Goal: Task Accomplishment & Management: Manage account settings

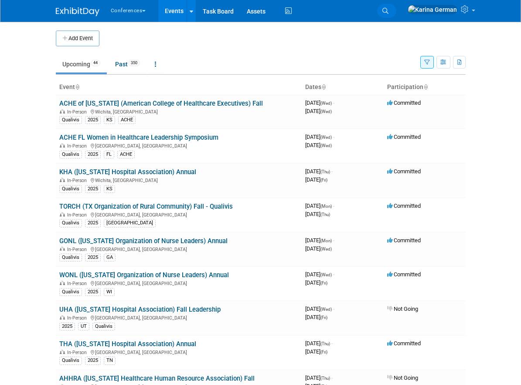
click at [397, 14] on link "Search" at bounding box center [386, 11] width 19 height 14
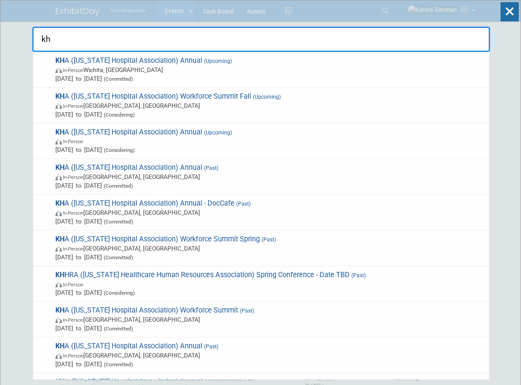
type input "kha"
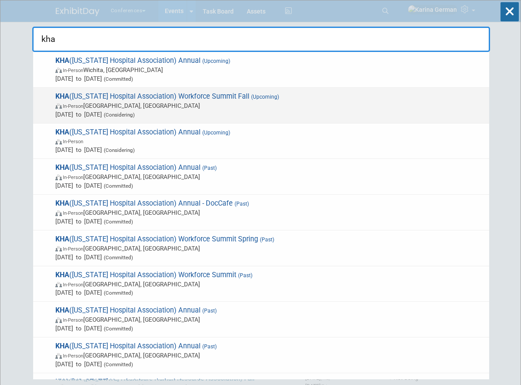
click at [135, 111] on span "Nov 11, 2025 to Nov 11, 2025 (Considering)" at bounding box center [270, 114] width 430 height 9
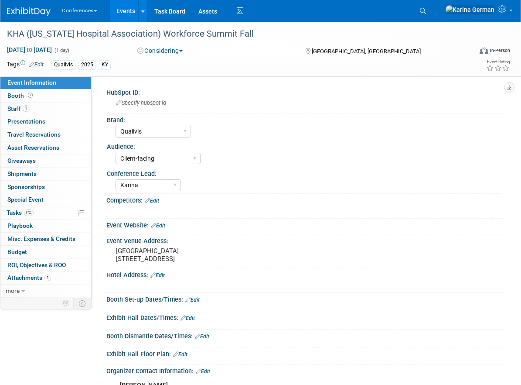
select select "Qualivis"
select select "Client-facing"
select select "Karina"
click at [175, 52] on button "Considering" at bounding box center [160, 50] width 52 height 9
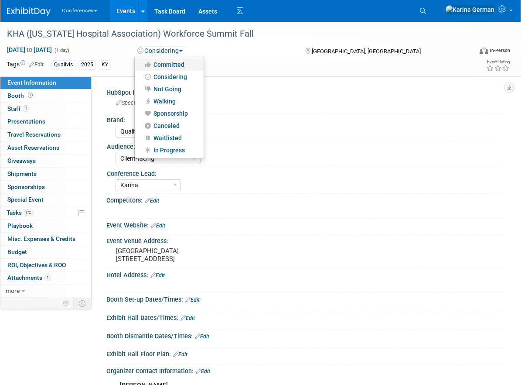
click at [174, 60] on link "Committed" at bounding box center [169, 64] width 69 height 12
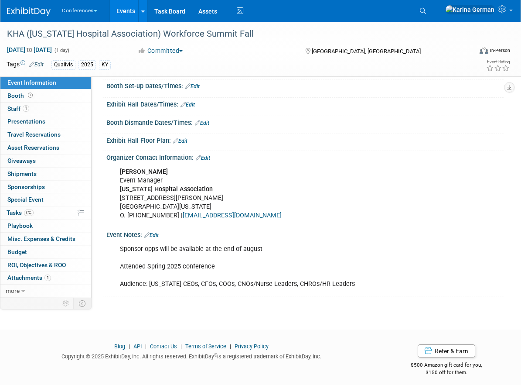
scroll to position [215, 0]
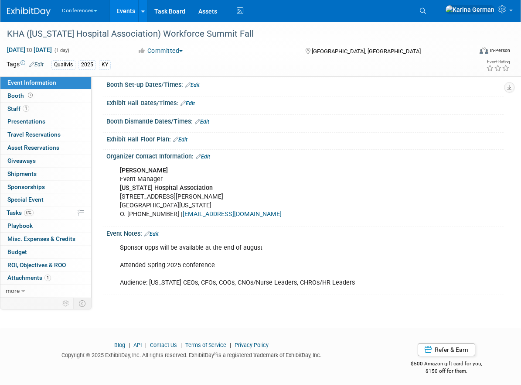
click at [159, 237] on link "Edit" at bounding box center [151, 234] width 14 height 6
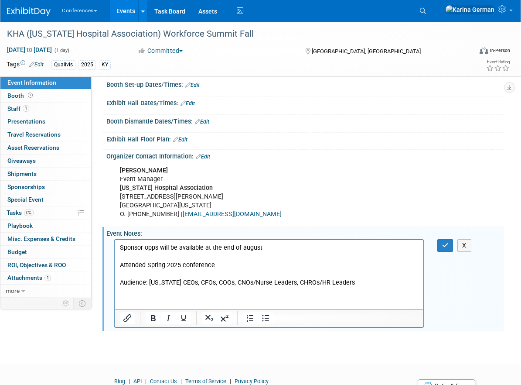
scroll to position [0, 0]
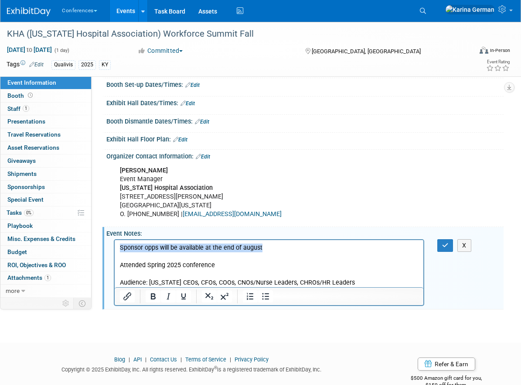
drag, startPoint x: 270, startPoint y: 247, endPoint x: 98, endPoint y: 237, distance: 172.2
click at [115, 240] on html "Sponsor opps will be available at the end of august Attended Spring 2025 confer…" at bounding box center [269, 263] width 309 height 47
click at [441, 252] on button "button" at bounding box center [446, 245] width 16 height 13
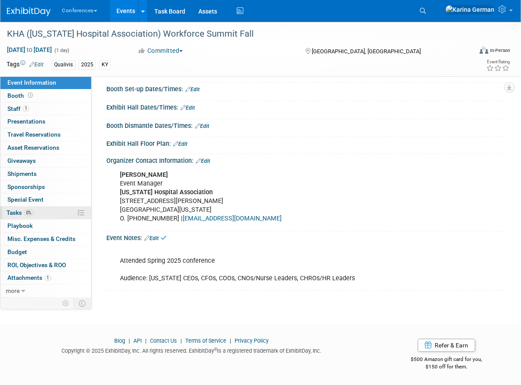
click at [41, 211] on link "0% Tasks 0%" at bounding box center [45, 212] width 91 height 13
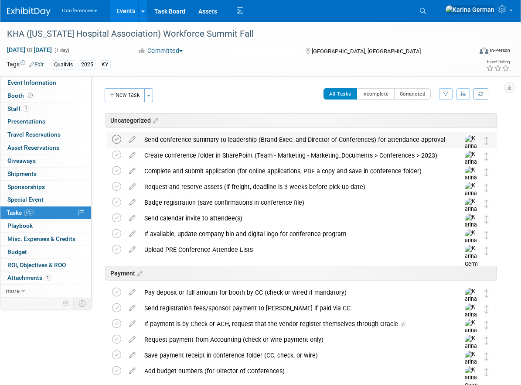
click at [116, 139] on icon at bounding box center [116, 139] width 9 height 9
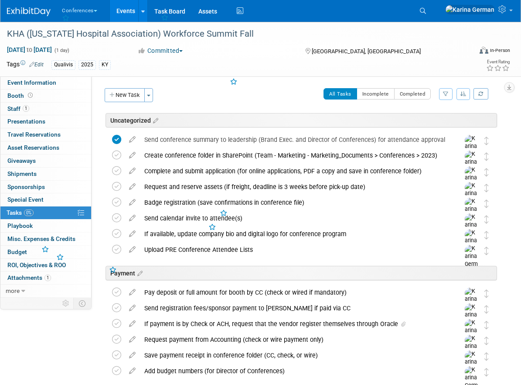
click at [166, 141] on div "Send conference summary to leadership (Brand Exec. and Director of Conferences)…" at bounding box center [294, 139] width 308 height 15
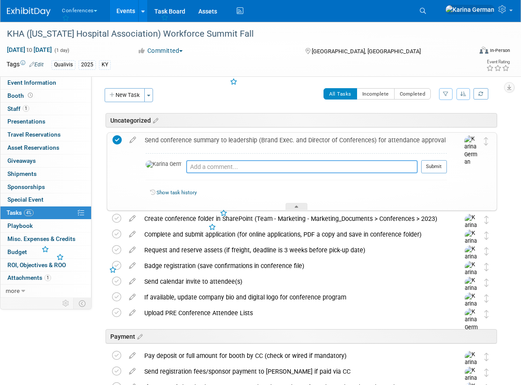
click at [186, 169] on textarea at bounding box center [302, 166] width 232 height 13
type textarea "k"
type textarea "Kelly approved"
click at [314, 90] on div "All Tasks Incomplete Completed Filter by Assignee -- Select Assignee -- All una…" at bounding box center [327, 97] width 339 height 18
click at [270, 137] on div "Send conference summary to leadership (Brand Exec. and Director of Conferences)…" at bounding box center [293, 140] width 307 height 15
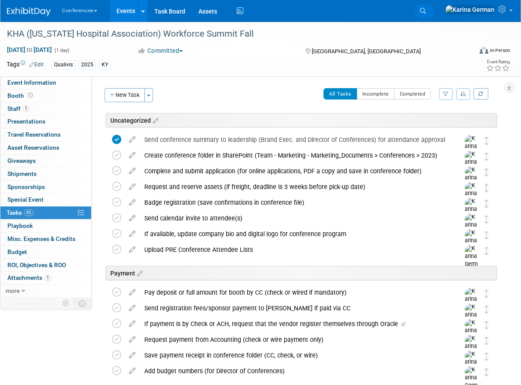
click at [434, 13] on link "Search" at bounding box center [424, 11] width 19 height 14
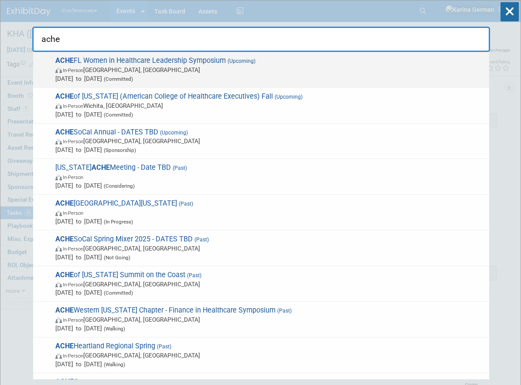
type input "ache"
click at [181, 63] on span "ACHE FL Women in Healthcare Leadership Symposium (Upcoming) In-Person Orlando, …" at bounding box center [269, 69] width 432 height 27
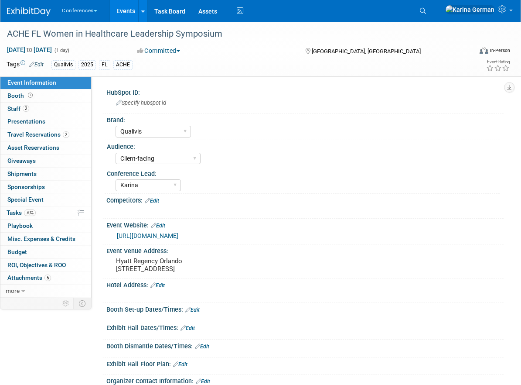
select select "Qualivis"
select select "Client-facing"
select select "Karina"
click at [178, 234] on link "https://www.achecf.org/upcoming-events/whils" at bounding box center [148, 235] width 62 height 7
click at [60, 192] on link "0 Sponsorships 0" at bounding box center [45, 187] width 91 height 13
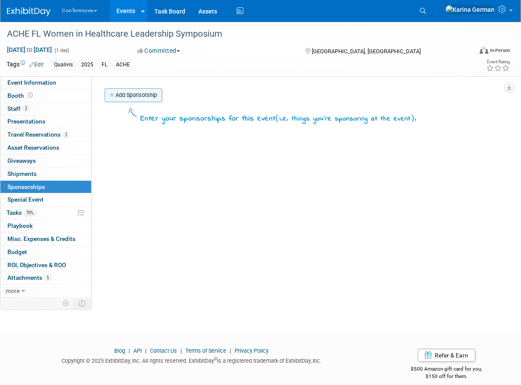
click at [136, 94] on link "Add Sponsorship" at bounding box center [134, 95] width 58 height 14
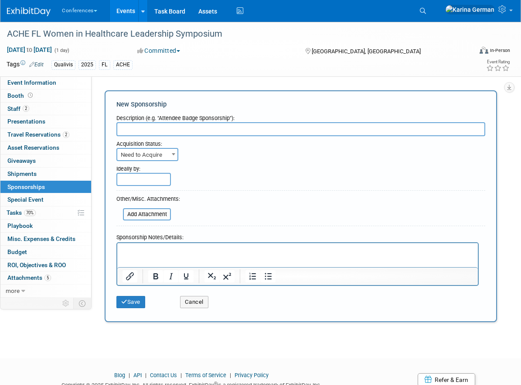
click at [154, 126] on input "text" at bounding box center [300, 129] width 369 height 14
type input "Event Sponsor"
click at [146, 149] on span "Need to Acquire" at bounding box center [147, 155] width 60 height 12
select select "2"
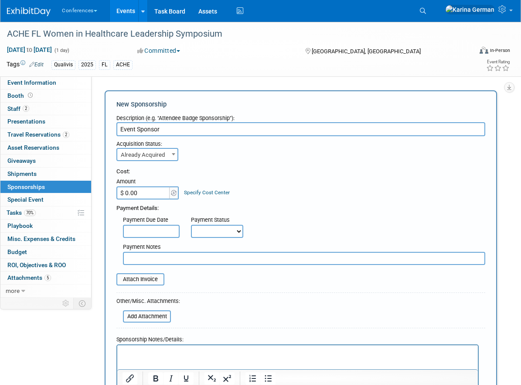
scroll to position [19, 0]
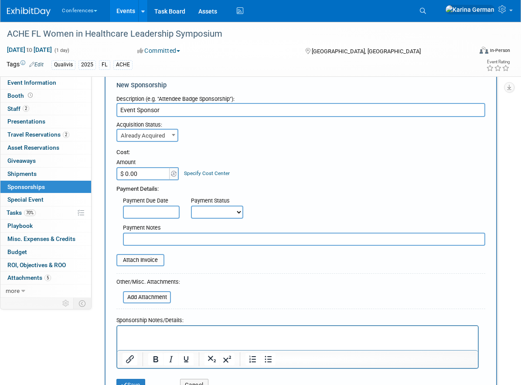
click at [223, 210] on select "Not Paid Yet Partially Paid Paid in Full" at bounding box center [217, 211] width 52 height 13
select select "3"
click at [153, 246] on div "Attach Invoice" at bounding box center [300, 256] width 369 height 21
click at [147, 240] on input "text" at bounding box center [304, 239] width 363 height 13
type input "waiting on cc link"
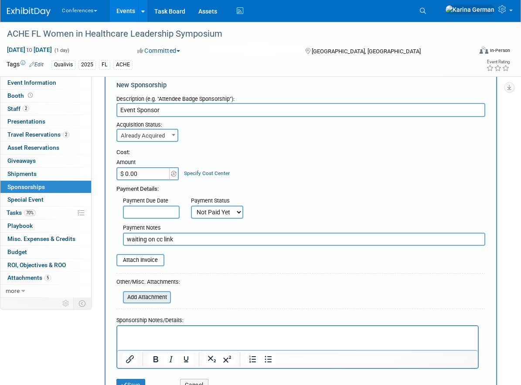
click at [148, 297] on input "file" at bounding box center [118, 297] width 104 height 10
click at [44, 85] on span "Event Information" at bounding box center [31, 82] width 49 height 7
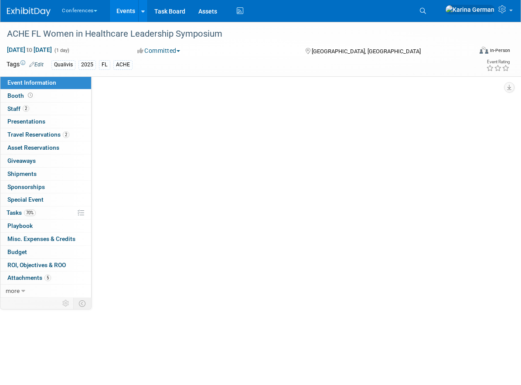
select select "Qualivis"
select select "Client-facing"
select select "Karina"
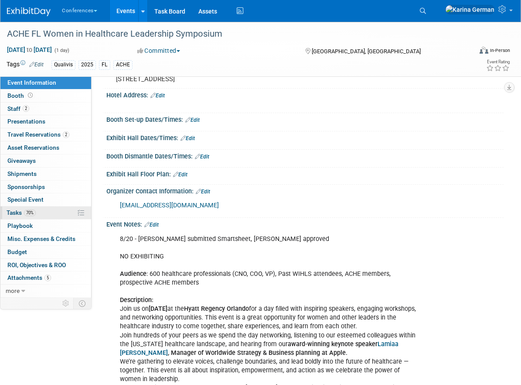
scroll to position [193, 0]
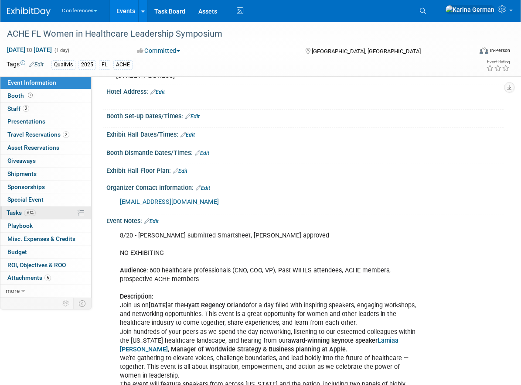
click at [29, 215] on span "70%" at bounding box center [30, 212] width 12 height 7
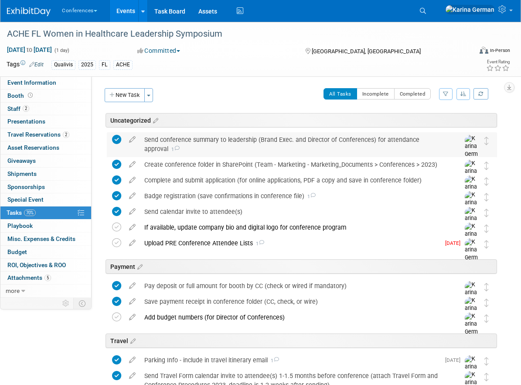
click at [186, 154] on div "Send conference summary to leadership (Brand Exec. and Director of Conferences)…" at bounding box center [294, 144] width 308 height 24
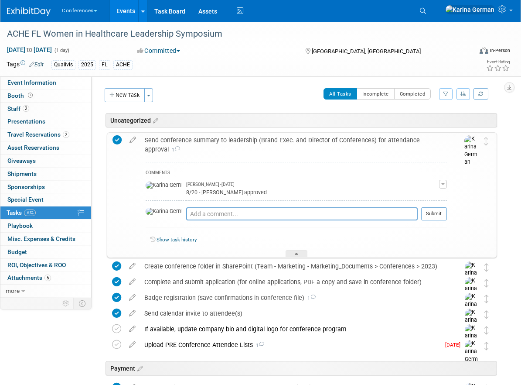
click at [186, 154] on div "Send conference summary to leadership (Brand Exec. and Director of Conferences)…" at bounding box center [293, 145] width 307 height 24
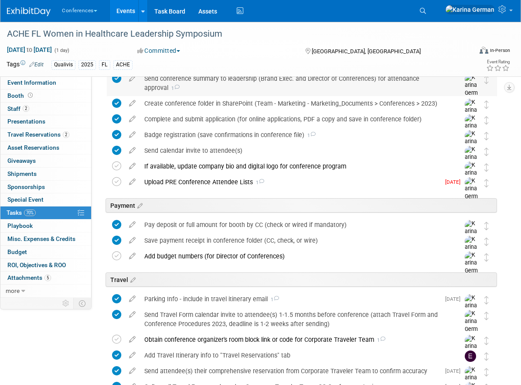
scroll to position [69, 0]
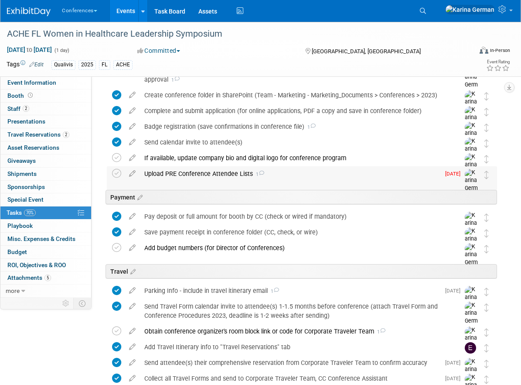
click at [175, 176] on div "Upload PRE Conference Attendee Lists 1" at bounding box center [290, 173] width 300 height 15
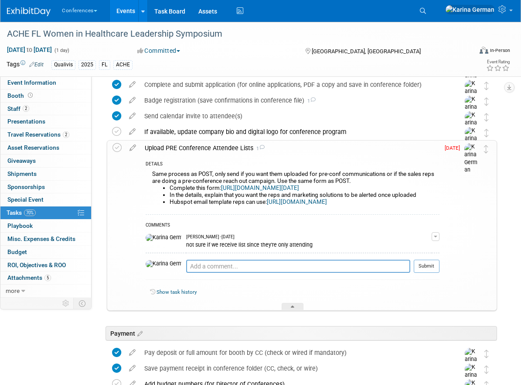
scroll to position [100, 0]
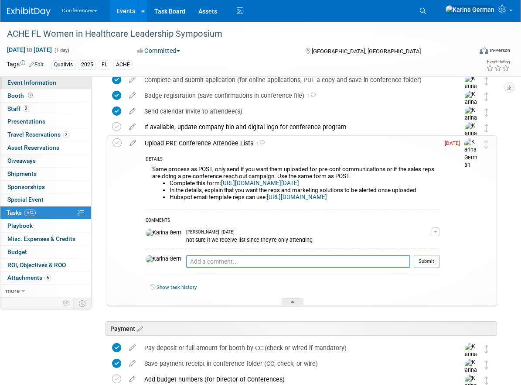
click at [33, 84] on span "Event Information" at bounding box center [31, 82] width 49 height 7
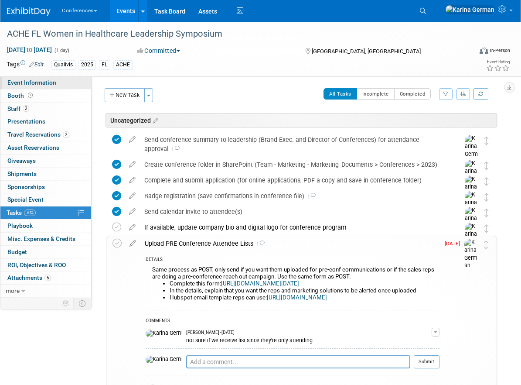
select select "Qualivis"
select select "Client-facing"
select select "Karina"
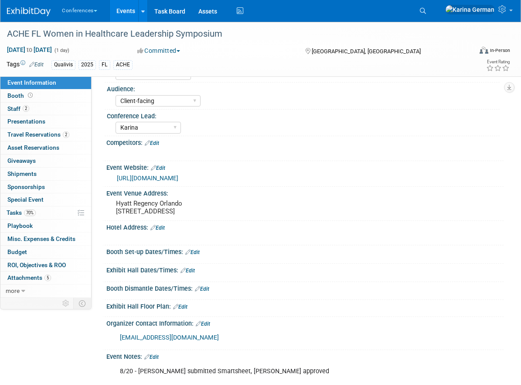
scroll to position [28, 0]
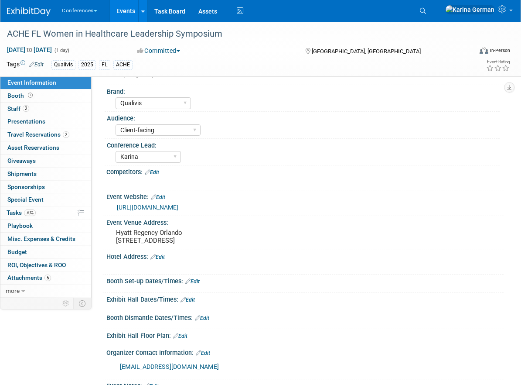
click at [178, 209] on link "https://www.achecf.org/upcoming-events/whils" at bounding box center [148, 207] width 62 height 7
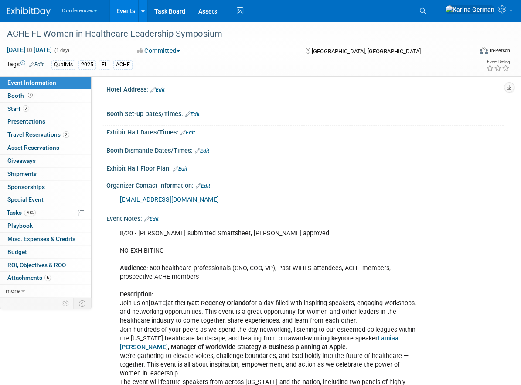
scroll to position [0, 0]
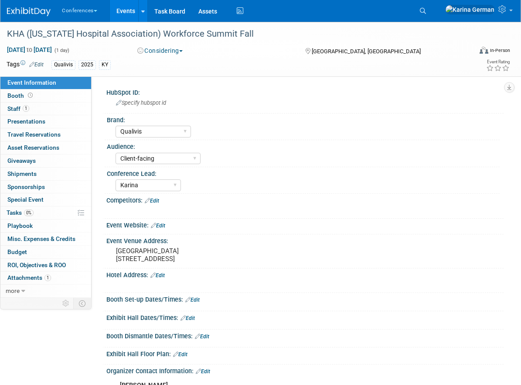
select select "Qualivis"
select select "Client-facing"
select select "Karina"
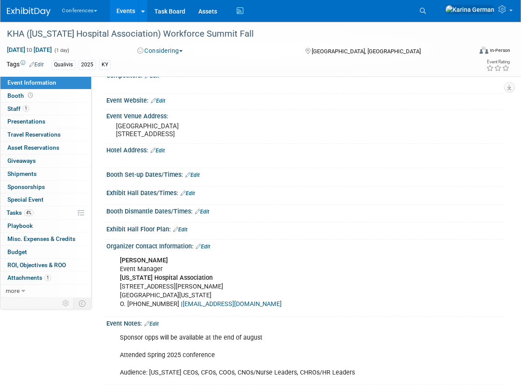
scroll to position [161, 0]
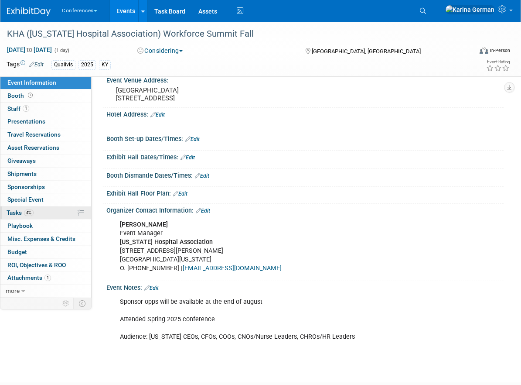
click at [39, 211] on link "4% Tasks 4%" at bounding box center [45, 212] width 91 height 13
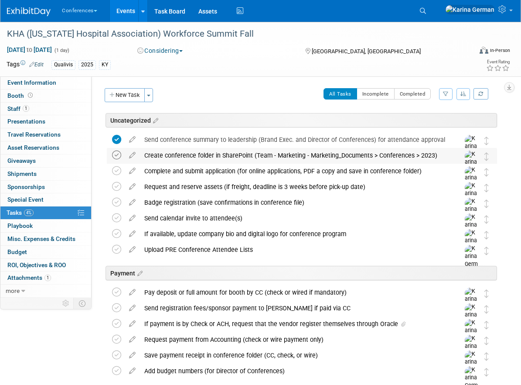
click at [117, 153] on icon at bounding box center [116, 155] width 9 height 9
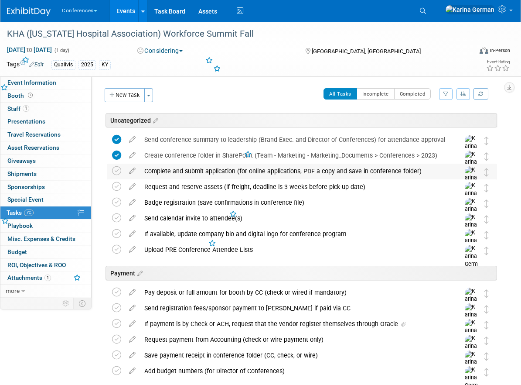
click at [114, 165] on td at bounding box center [118, 181] width 13 height 34
click at [114, 173] on icon at bounding box center [116, 170] width 9 height 9
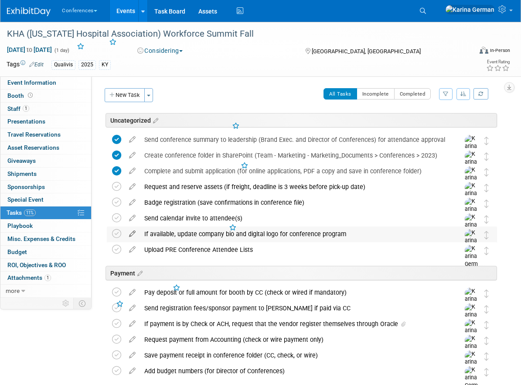
scroll to position [31, 0]
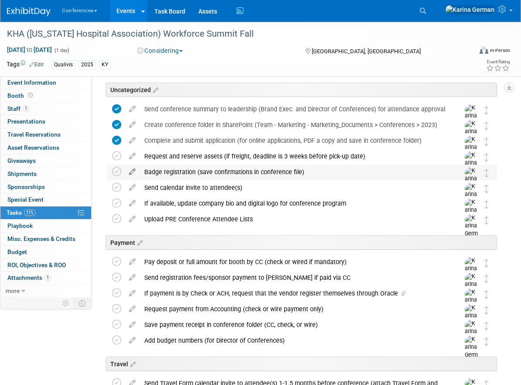
click at [135, 172] on icon at bounding box center [132, 169] width 15 height 11
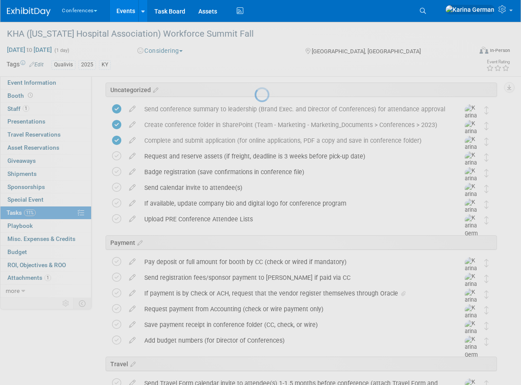
select select "8"
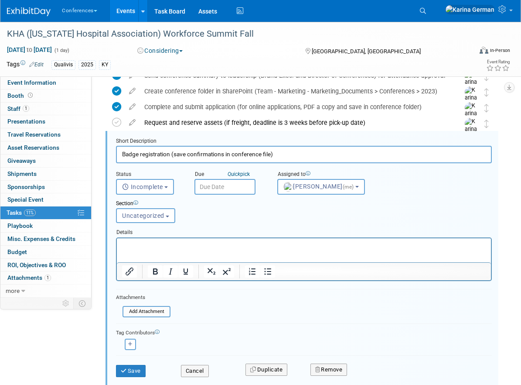
scroll to position [67, 0]
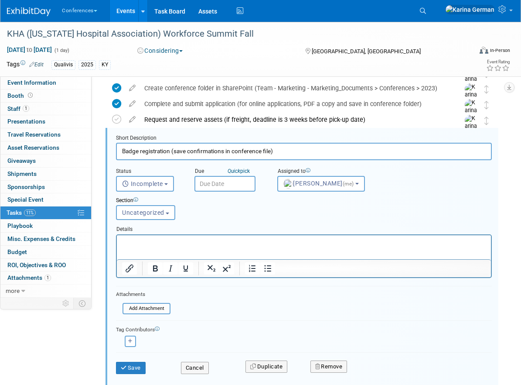
click at [205, 178] on input "text" at bounding box center [225, 184] width 61 height 16
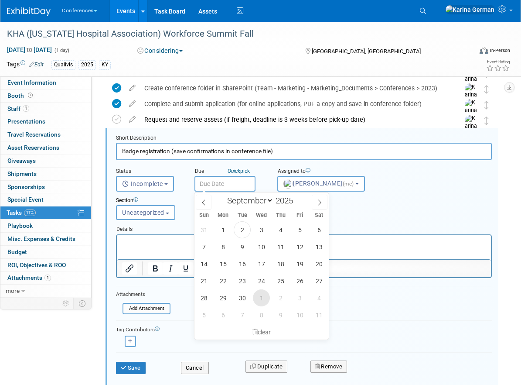
click at [258, 296] on span "1" at bounding box center [261, 297] width 17 height 17
type input "Oct 1, 2025"
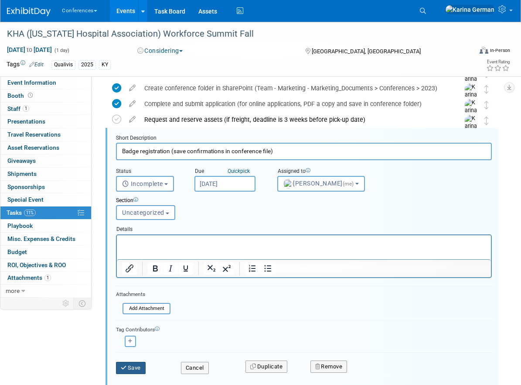
click at [135, 362] on button "Save" at bounding box center [131, 368] width 30 height 12
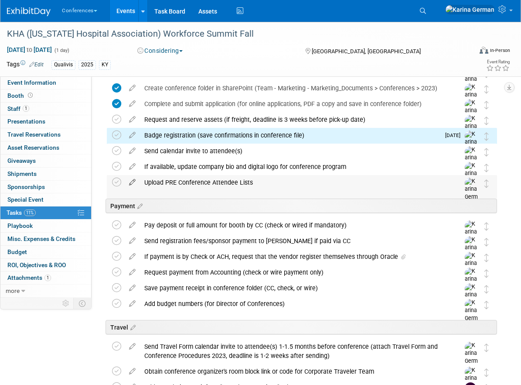
click at [133, 183] on icon at bounding box center [132, 180] width 15 height 11
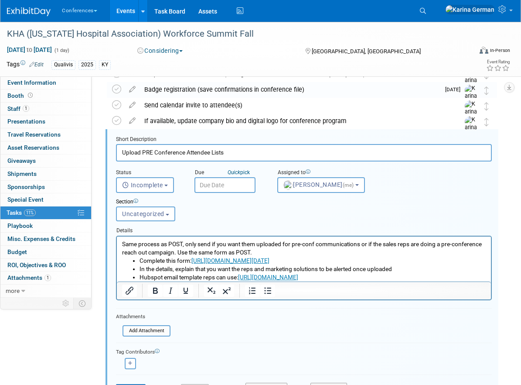
scroll to position [114, 0]
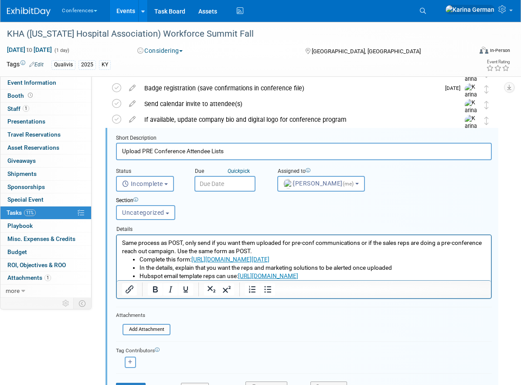
click at [219, 188] on input "text" at bounding box center [225, 184] width 61 height 16
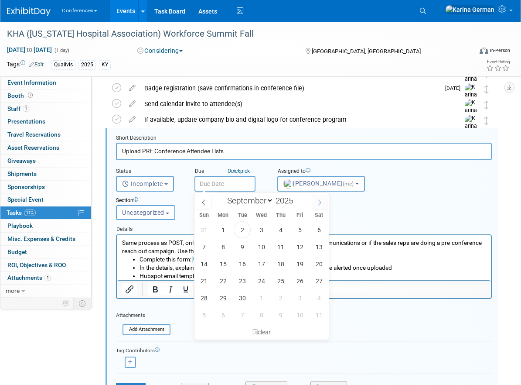
click at [318, 197] on span at bounding box center [320, 202] width 16 height 15
click at [318, 198] on span at bounding box center [320, 202] width 16 height 15
select select "10"
click at [264, 229] on span "29" at bounding box center [261, 229] width 17 height 17
type input "Oct 29, 2025"
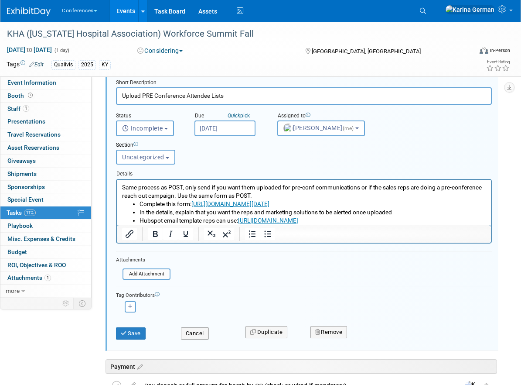
scroll to position [171, 0]
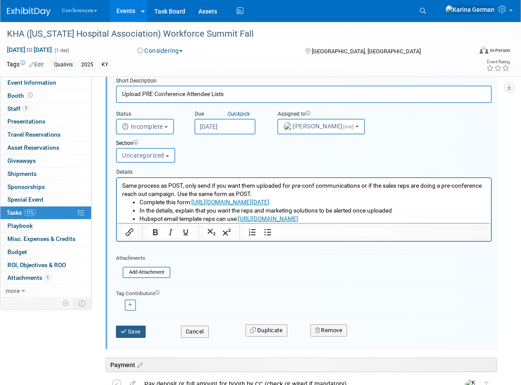
click at [132, 329] on button "Save" at bounding box center [131, 331] width 30 height 12
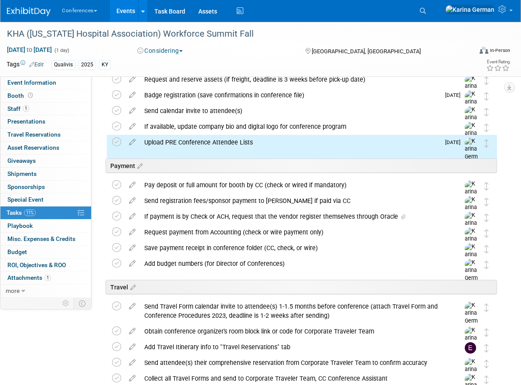
scroll to position [96, 0]
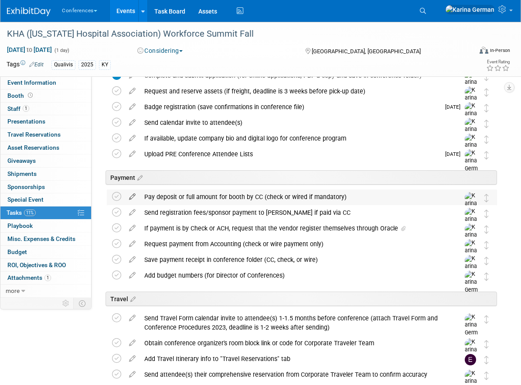
click at [132, 195] on icon at bounding box center [132, 194] width 15 height 11
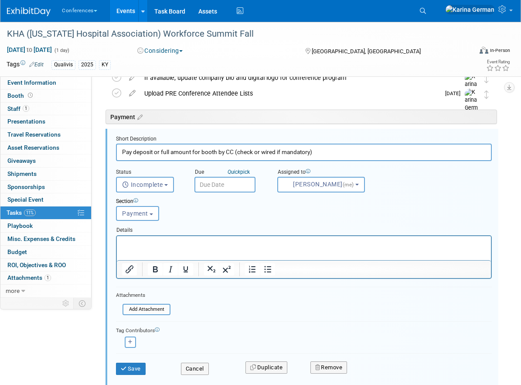
scroll to position [157, 0]
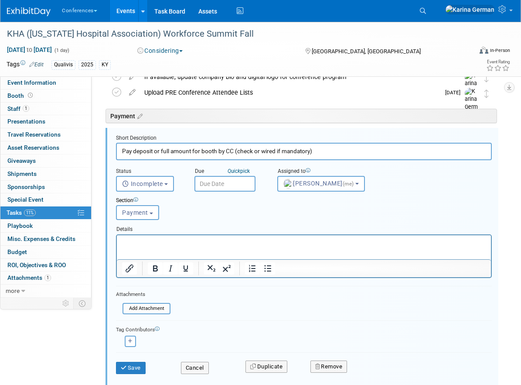
click at [212, 186] on input "text" at bounding box center [225, 184] width 61 height 16
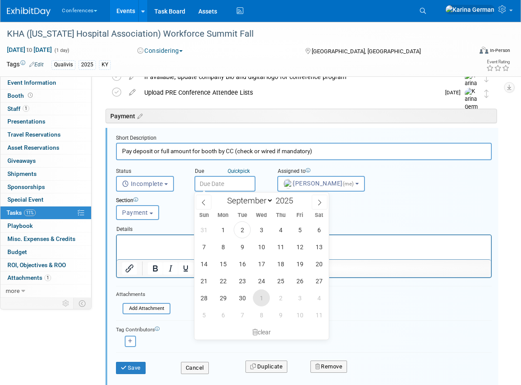
click at [263, 294] on span "1" at bounding box center [261, 297] width 17 height 17
type input "[DATE]"
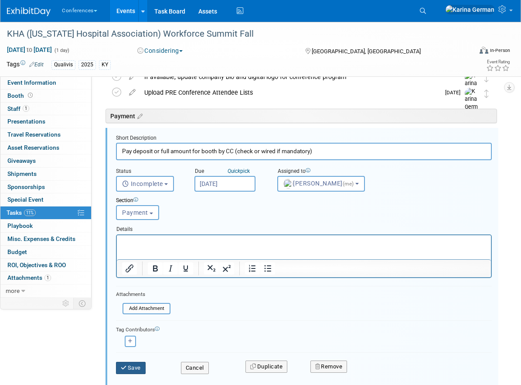
click at [133, 364] on button "Save" at bounding box center [131, 368] width 30 height 12
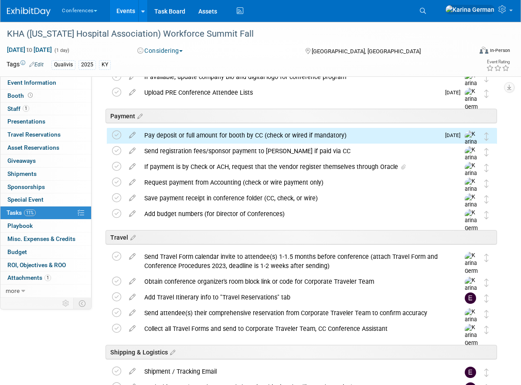
click at [181, 128] on div "Pay deposit or full amount for booth by CC (check or wired if mandatory)" at bounding box center [290, 135] width 300 height 15
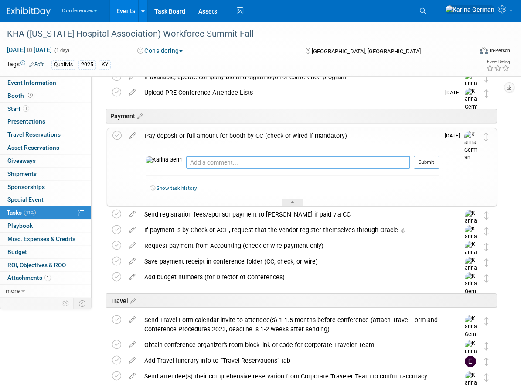
click at [186, 157] on textarea at bounding box center [298, 162] width 224 height 13
type textarea "waiting for link"
click at [429, 163] on button "Submit" at bounding box center [427, 162] width 26 height 13
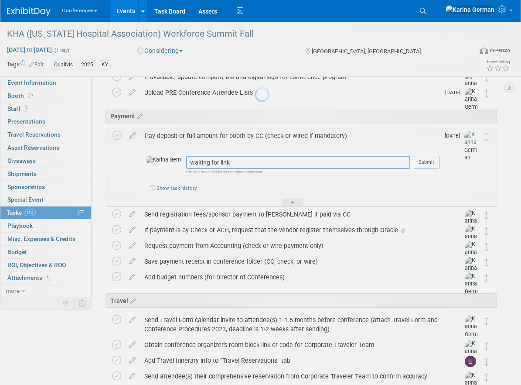
click at [267, 138] on div at bounding box center [261, 192] width 12 height 385
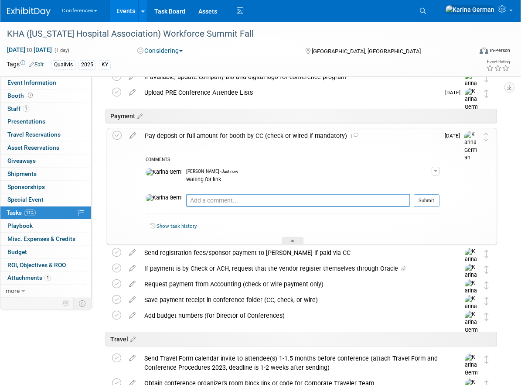
click at [286, 138] on div "Pay deposit or full amount for booth by CC (check or wired if mandatory) 1" at bounding box center [289, 135] width 299 height 15
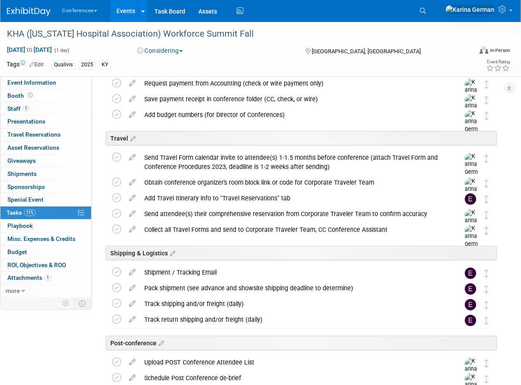
scroll to position [276, 0]
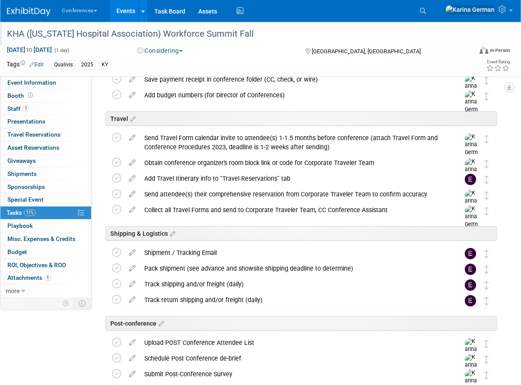
click at [147, 35] on div "KHA (Kentucky Hospital Association) Workforce Summit Fall" at bounding box center [233, 34] width 458 height 16
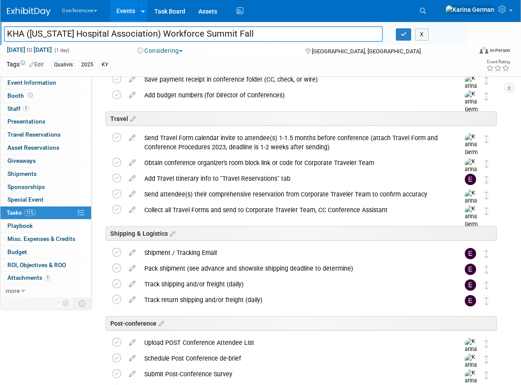
click at [147, 35] on input "KHA (Kentucky Hospital Association) Workforce Summit Fall" at bounding box center [193, 33] width 379 height 15
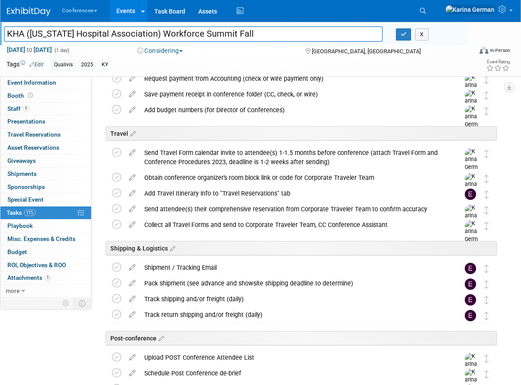
scroll to position [252, 0]
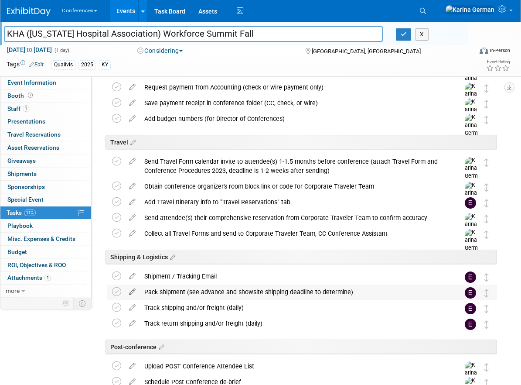
click at [129, 291] on icon at bounding box center [132, 289] width 15 height 11
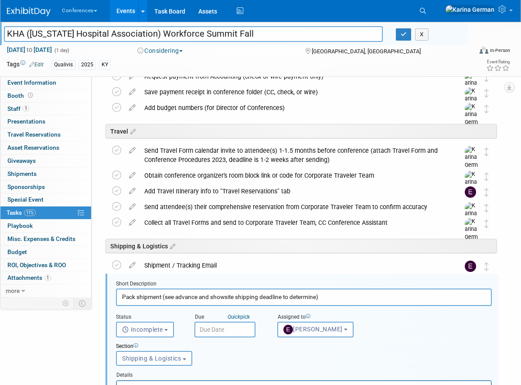
scroll to position [409, 0]
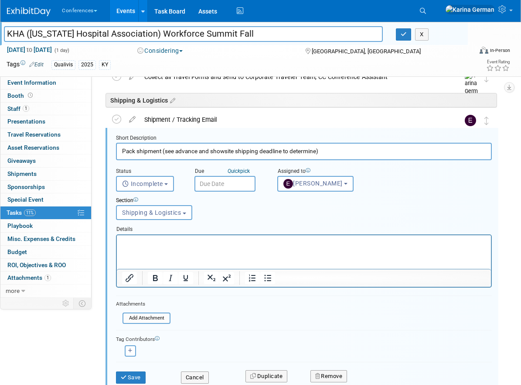
click at [223, 178] on input "text" at bounding box center [225, 184] width 61 height 16
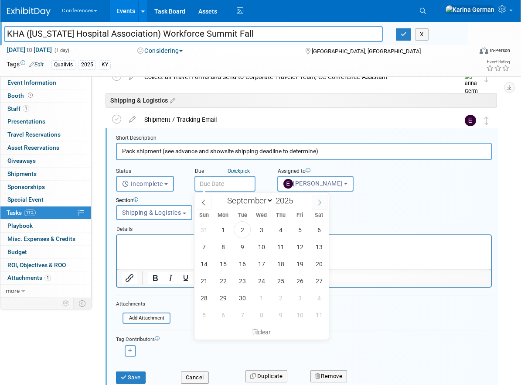
click at [318, 202] on icon at bounding box center [320, 202] width 6 height 6
select select "10"
click at [261, 247] on span "5" at bounding box center [261, 246] width 17 height 17
type input "Nov 5, 2025"
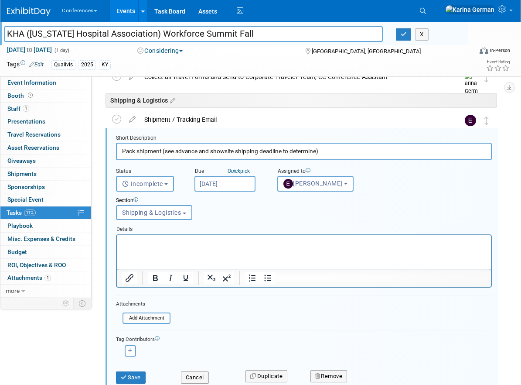
click at [261, 246] on html at bounding box center [304, 241] width 374 height 12
click at [226, 219] on div "Section Uncategorized Payment Travel Shipping & Logistics Post-conference Shipp…" at bounding box center [288, 207] width 357 height 30
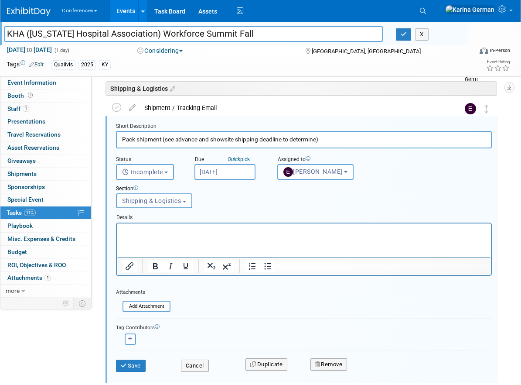
click at [185, 235] on html at bounding box center [304, 229] width 374 height 12
click at [139, 367] on button "Save" at bounding box center [131, 365] width 30 height 12
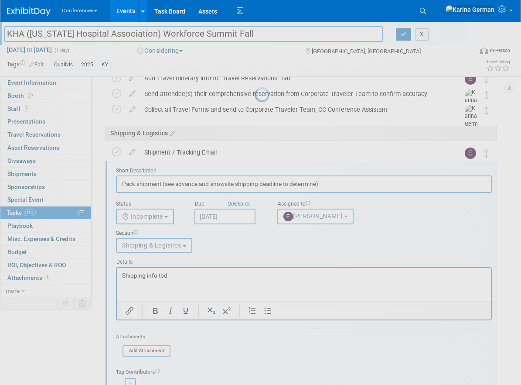
scroll to position [335, 0]
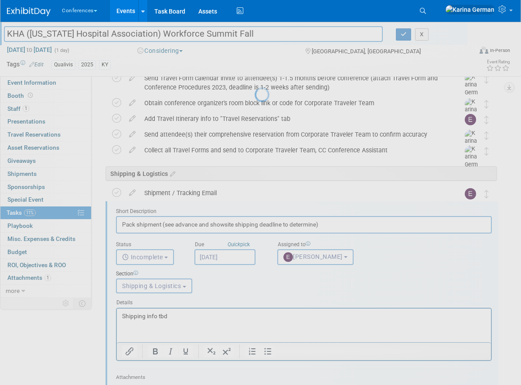
click at [255, 85] on div at bounding box center [261, 192] width 12 height 385
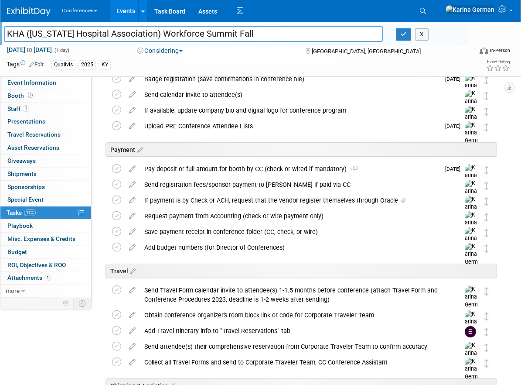
scroll to position [111, 0]
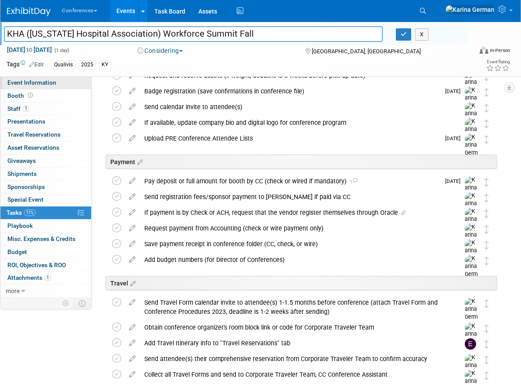
click at [26, 83] on span "Event Information" at bounding box center [31, 82] width 49 height 7
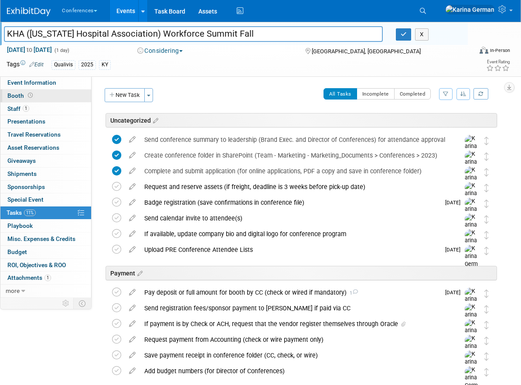
select select "Qualivis"
select select "Client-facing"
select select "Karina"
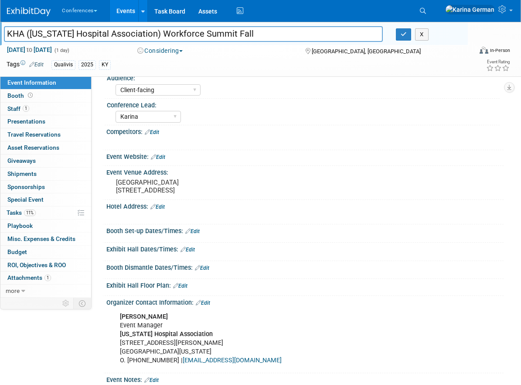
scroll to position [141, 0]
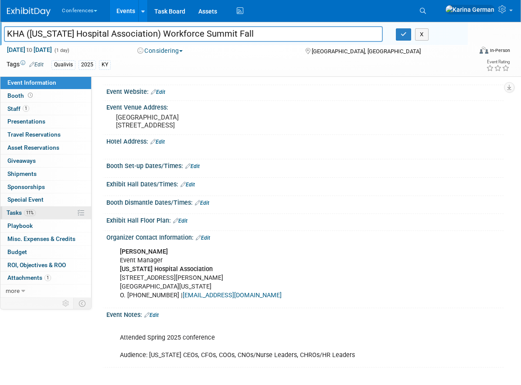
click at [32, 216] on span "Tasks 11%" at bounding box center [21, 212] width 29 height 7
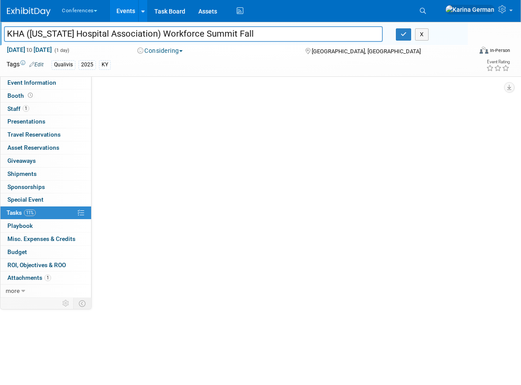
scroll to position [0, 0]
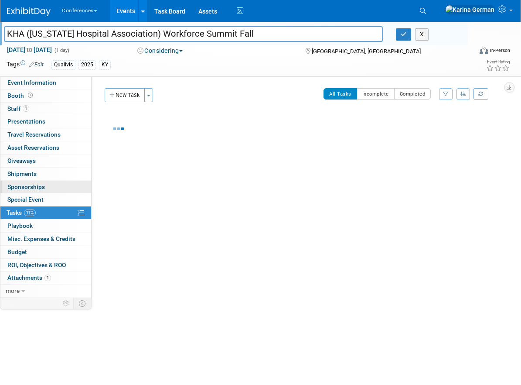
click at [37, 188] on span "Sponsorships 0" at bounding box center [26, 186] width 38 height 7
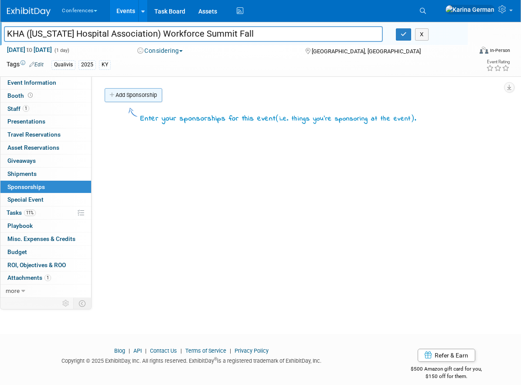
click at [133, 98] on link "Add Sponsorship" at bounding box center [134, 95] width 58 height 14
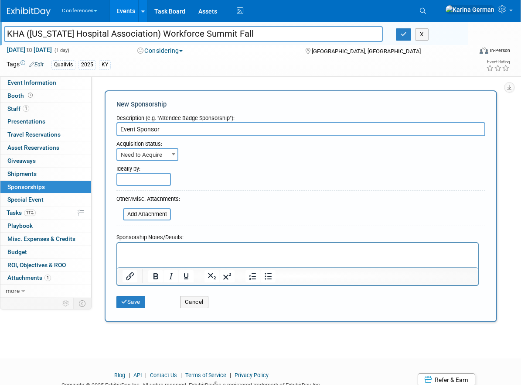
type input "Event Sponsor"
click at [157, 157] on span "Need to Acquire" at bounding box center [147, 155] width 60 height 12
select select "2"
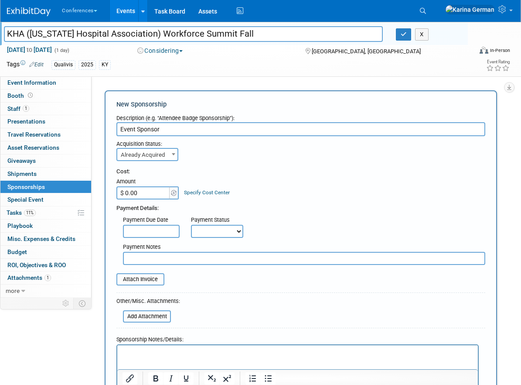
click at [206, 231] on select "Not Paid Yet Partially Paid Paid in Full" at bounding box center [217, 231] width 52 height 13
select select "3"
click at [152, 250] on div "Payment Notes" at bounding box center [304, 247] width 363 height 9
click at [141, 257] on input "text" at bounding box center [304, 258] width 363 height 13
type input "waiting on cc link"
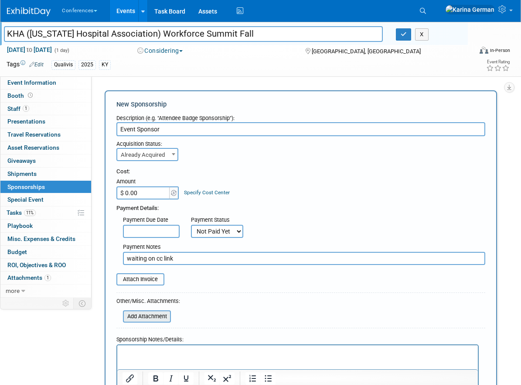
click at [151, 320] on input "file" at bounding box center [118, 316] width 104 height 10
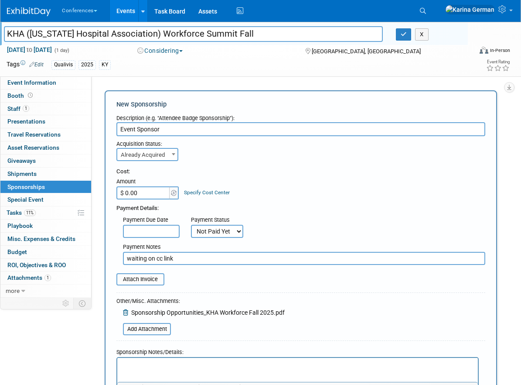
click at [180, 366] on p "Rich Text Area. Press ALT-0 for help." at bounding box center [298, 365] width 351 height 9
paste body "Rich Text Area. Press ALT-0 for help."
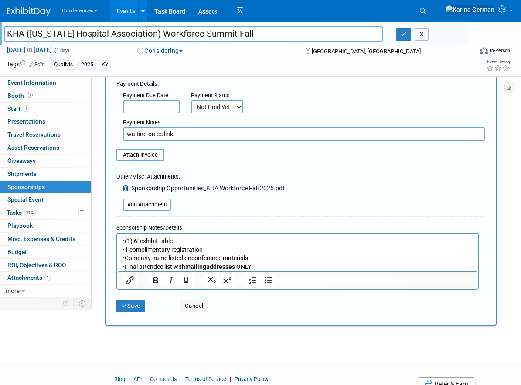
scroll to position [133, 0]
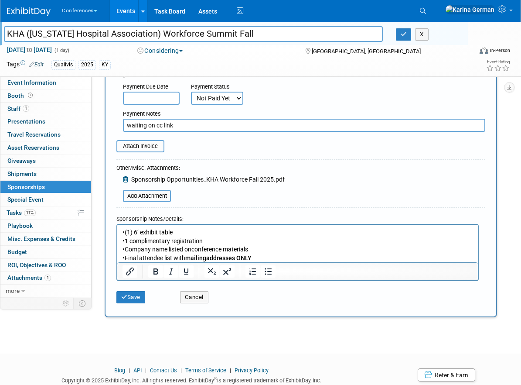
click at [125, 232] on p "•(1) 6’ exhibit table" at bounding box center [298, 232] width 351 height 9
click at [264, 269] on icon "Bullet list" at bounding box center [268, 271] width 10 height 10
click at [125, 238] on p "•1 complimentary registration" at bounding box center [298, 240] width 351 height 9
click at [127, 248] on p "•Company name listed onconference materials" at bounding box center [298, 249] width 351 height 9
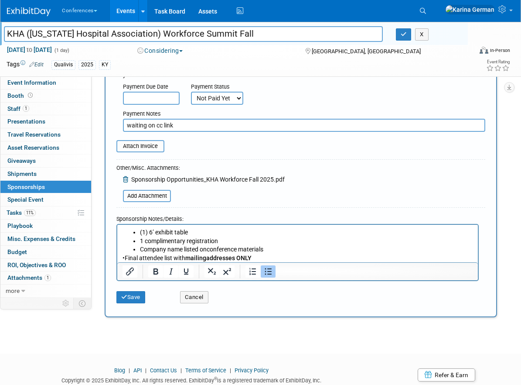
click at [126, 256] on p "•Final attendee list with mailingaddresses ONLY" at bounding box center [298, 257] width 351 height 9
click at [129, 298] on button "Save" at bounding box center [130, 297] width 29 height 12
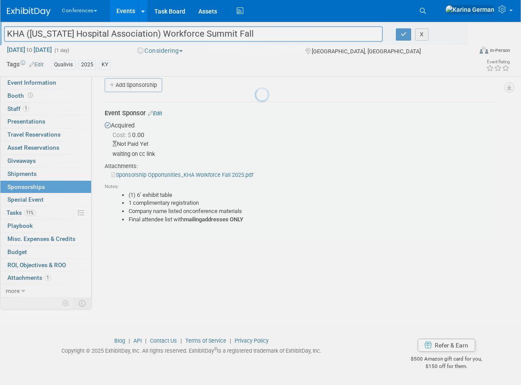
scroll to position [10, 0]
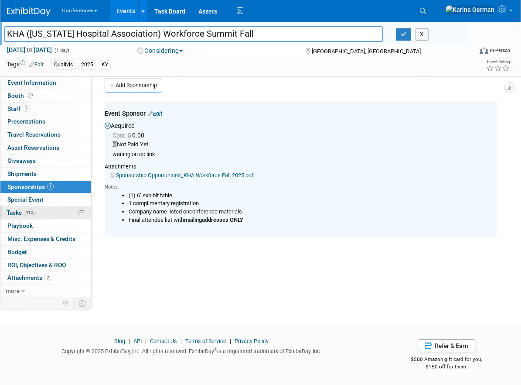
click at [36, 216] on link "11% Tasks 11%" at bounding box center [45, 212] width 91 height 13
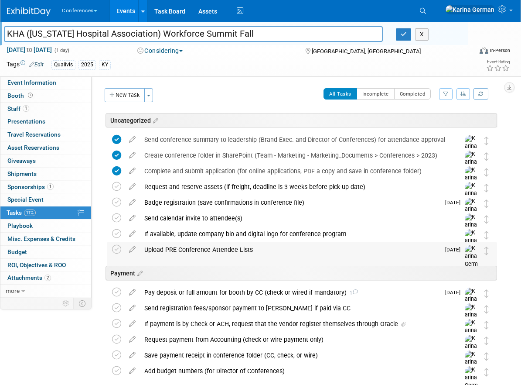
click at [176, 247] on div "Upload PRE Conference Attendee Lists" at bounding box center [290, 249] width 300 height 15
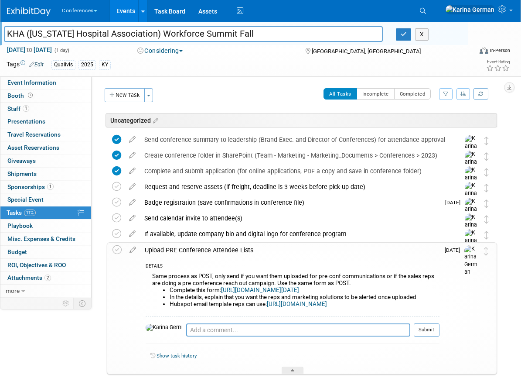
scroll to position [47, 0]
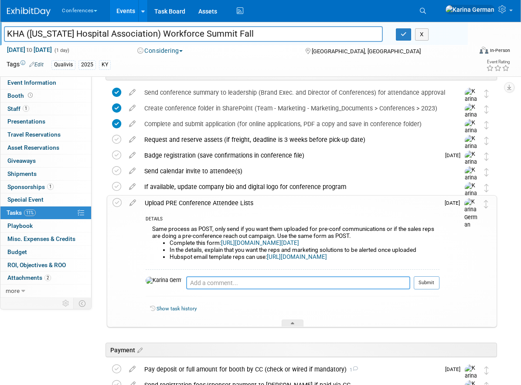
click at [189, 289] on textarea at bounding box center [298, 282] width 224 height 13
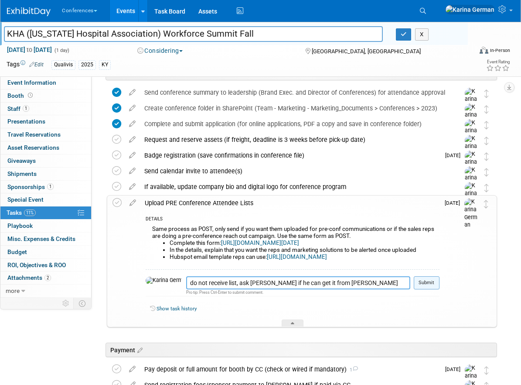
type textarea "do not receive list, ask Joe if he can get it from Pam"
click at [432, 289] on button "Submit" at bounding box center [427, 282] width 26 height 13
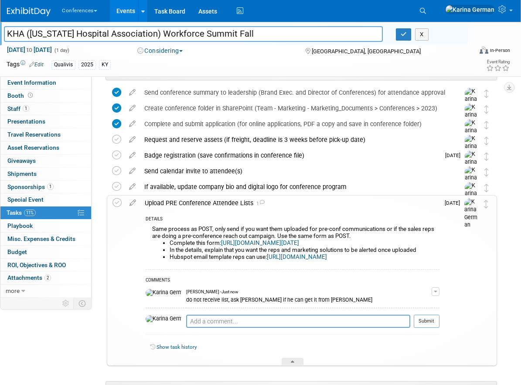
click at [190, 196] on div "Upload PRE Conference Attendee Lists 1" at bounding box center [289, 202] width 299 height 15
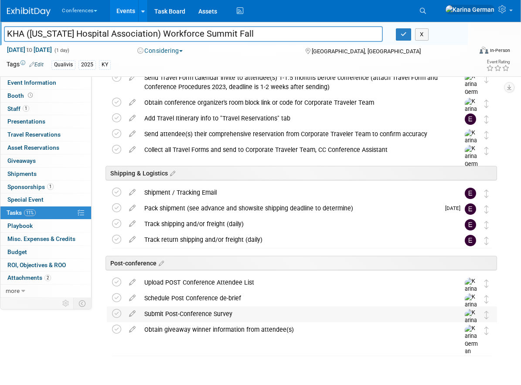
scroll to position [342, 0]
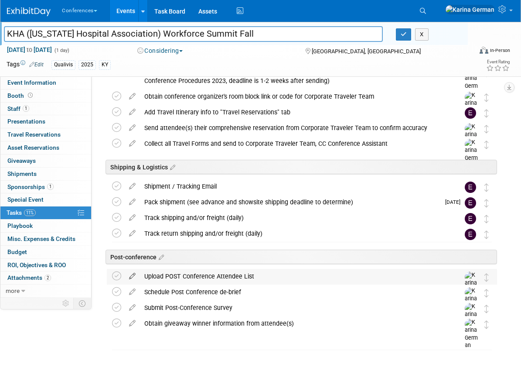
click at [133, 277] on icon at bounding box center [132, 274] width 15 height 11
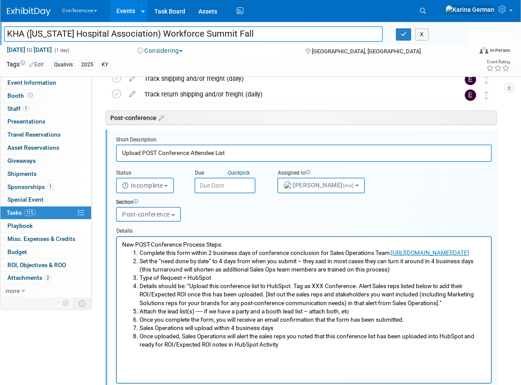
scroll to position [483, 0]
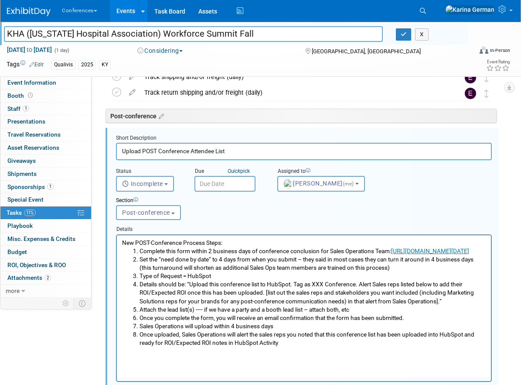
click at [226, 180] on input "text" at bounding box center [225, 184] width 61 height 16
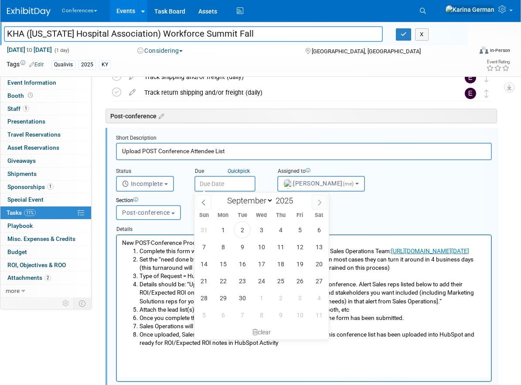
click at [318, 207] on span at bounding box center [320, 202] width 16 height 15
select select "10"
click at [283, 264] on span "13" at bounding box center [280, 263] width 17 height 17
type input "Nov 13, 2025"
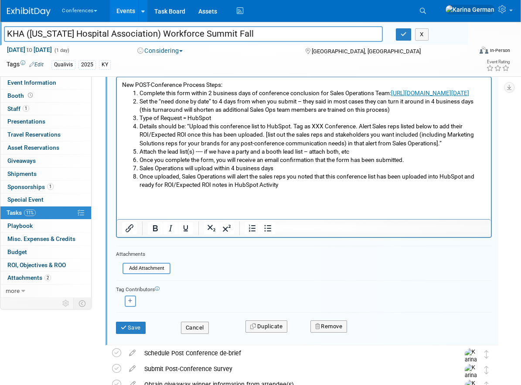
scroll to position [655, 0]
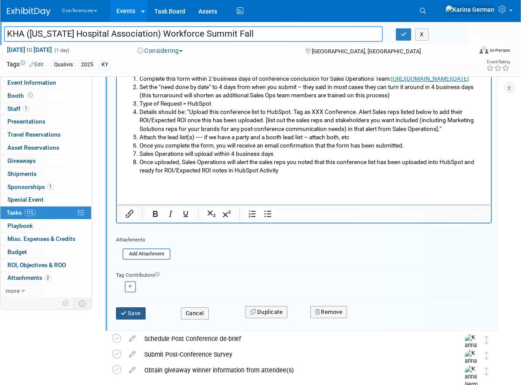
click at [136, 313] on button "Save" at bounding box center [131, 313] width 30 height 12
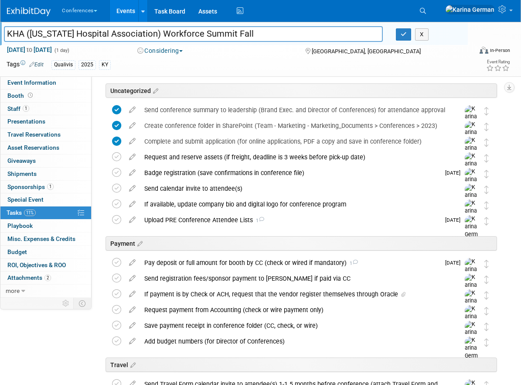
scroll to position [0, 0]
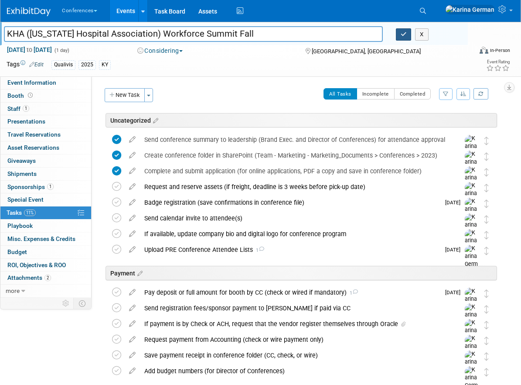
click at [402, 37] on icon "button" at bounding box center [404, 34] width 6 height 6
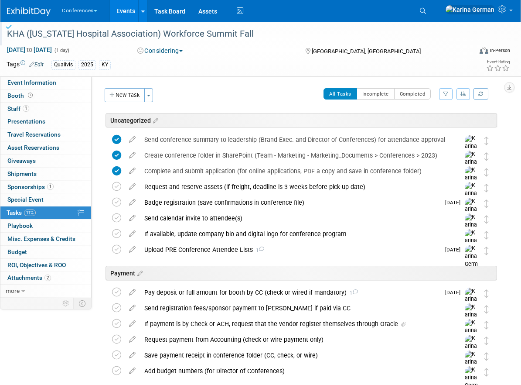
click at [434, 6] on li "Search" at bounding box center [424, 10] width 19 height 20
click at [128, 14] on link "Events" at bounding box center [126, 11] width 32 height 22
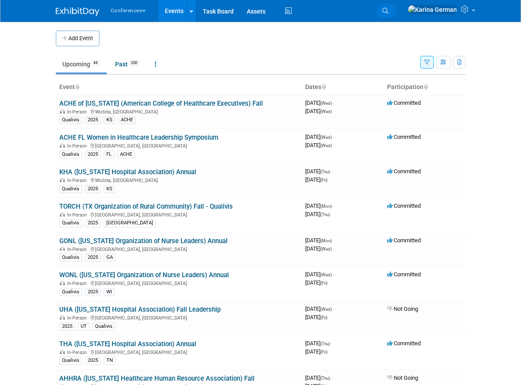
click at [389, 13] on icon at bounding box center [386, 11] width 6 height 6
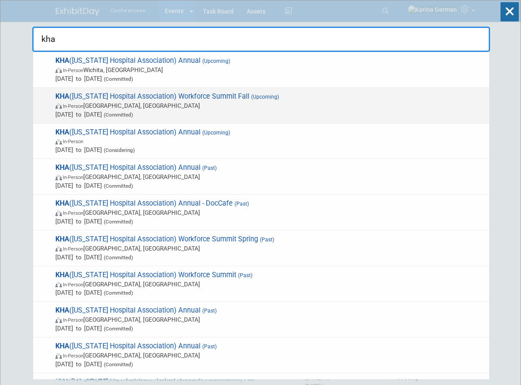
type input "kha"
click at [172, 110] on span "[DATE] to [DATE] (Committed)" at bounding box center [270, 114] width 430 height 9
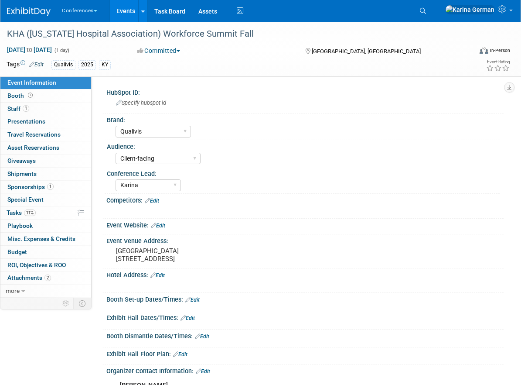
select select "Qualivis"
select select "Client-facing"
select select "Karina"
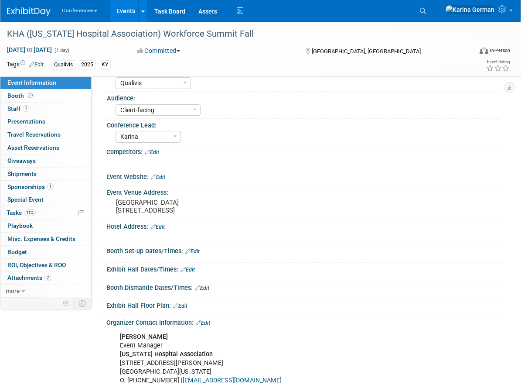
scroll to position [47, 0]
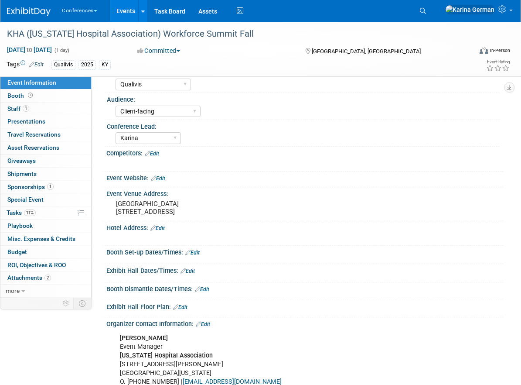
click at [164, 178] on link "Edit" at bounding box center [158, 178] width 14 height 6
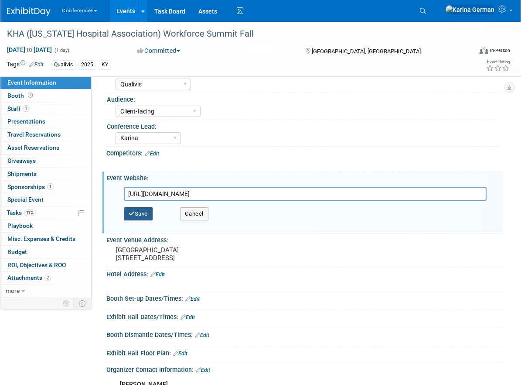
type input "[URL][DOMAIN_NAME]"
click at [140, 218] on button "Save" at bounding box center [138, 213] width 29 height 13
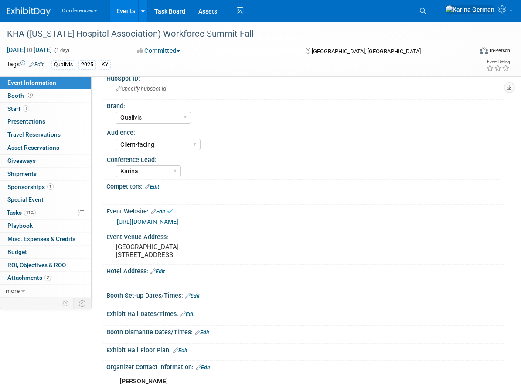
scroll to position [0, 0]
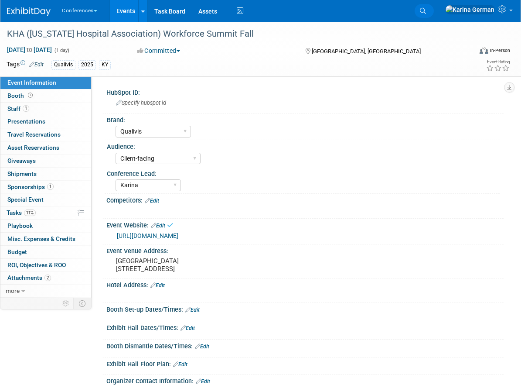
click at [434, 12] on link "Search" at bounding box center [424, 11] width 19 height 14
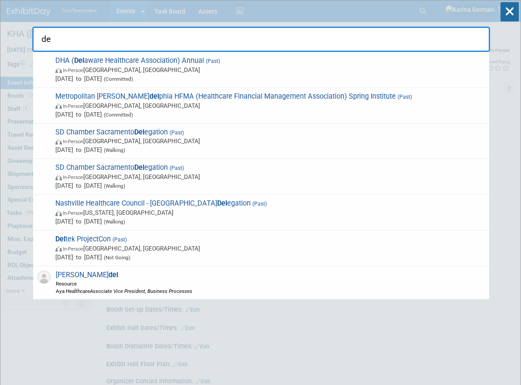
type input "d"
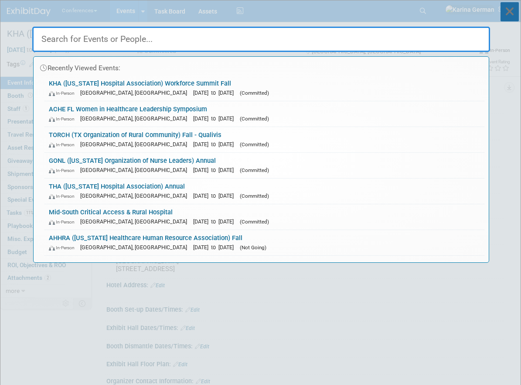
click at [512, 16] on icon at bounding box center [510, 11] width 18 height 19
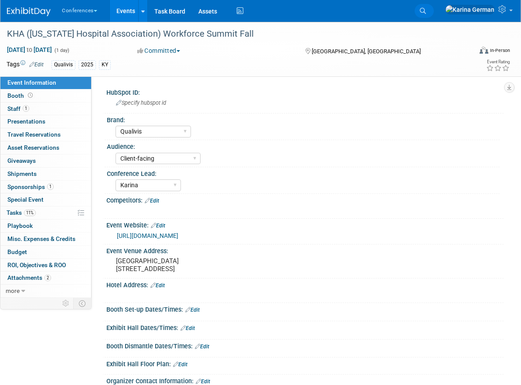
click at [434, 5] on link "Search" at bounding box center [424, 11] width 19 height 14
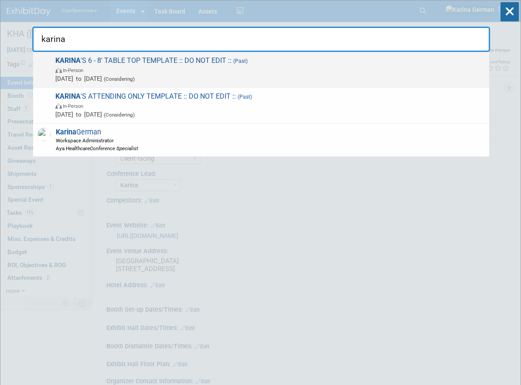
type input "karina"
click at [145, 60] on span "[PERSON_NAME] 'S 6 - 8' TABLE TOP TEMPLATE :: DO NOT EDIT :: (Past) In-Person […" at bounding box center [269, 69] width 432 height 27
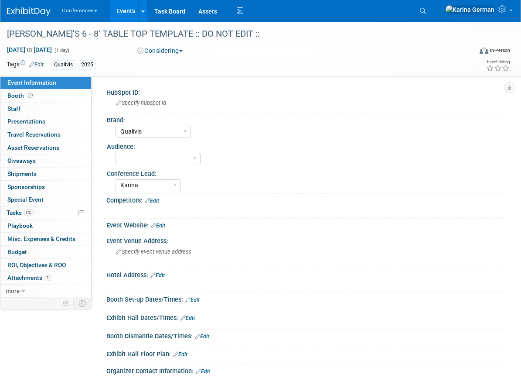
select select "Qualivis"
select select "Karina"
click at [28, 291] on link "more" at bounding box center [45, 290] width 91 height 13
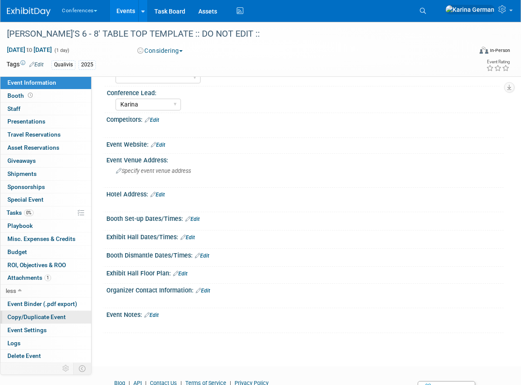
scroll to position [82, 0]
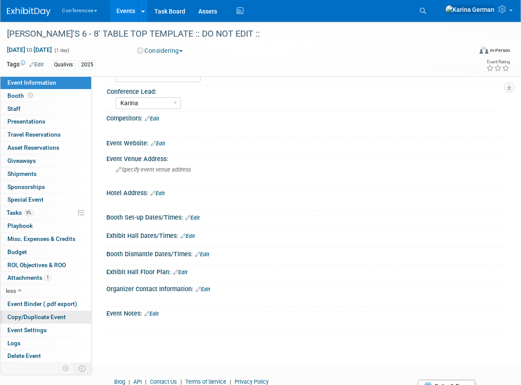
click at [51, 316] on span "Copy/Duplicate Event" at bounding box center [36, 316] width 58 height 7
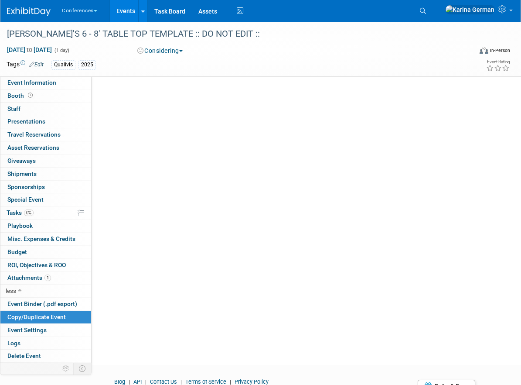
scroll to position [0, 0]
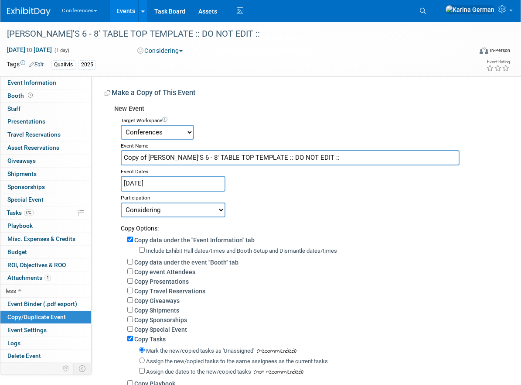
click at [204, 157] on input "Copy of KARINA'S 6 - 8' TABLE TOP TEMPLATE :: DO NOT EDIT ::" at bounding box center [290, 157] width 339 height 15
type input "DHA"
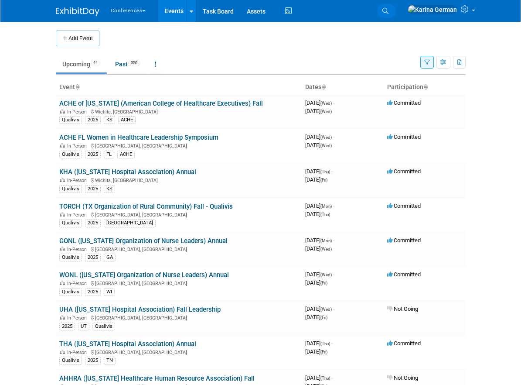
click at [389, 11] on icon at bounding box center [386, 11] width 6 height 6
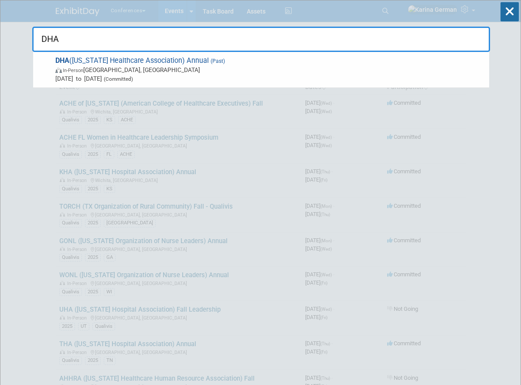
click at [135, 46] on input "DHA" at bounding box center [261, 39] width 458 height 25
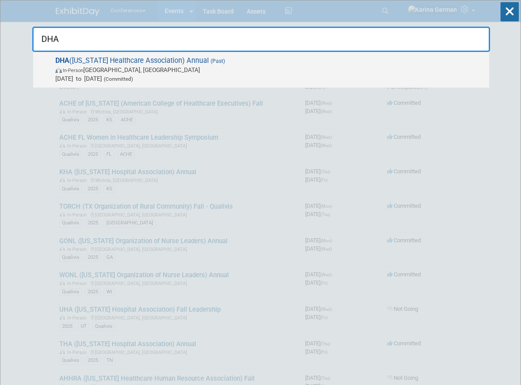
type input "DHA"
click at [134, 71] on span "In-Person Dover, [GEOGRAPHIC_DATA]" at bounding box center [270, 69] width 430 height 9
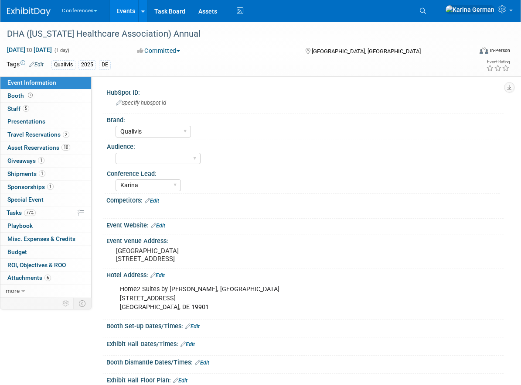
select select "Qualivis"
select select "Karina"
click at [114, 33] on div "DHA ([US_STATE] Healthcare Association) Annual" at bounding box center [233, 34] width 458 height 16
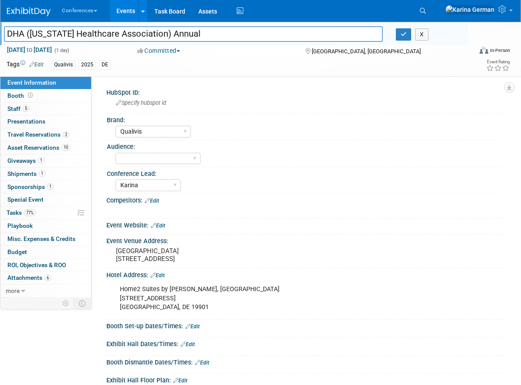
drag, startPoint x: 162, startPoint y: 31, endPoint x: 3, endPoint y: 36, distance: 158.9
click at [3, 36] on div "DHA ([US_STATE] Healthcare Association) Annual" at bounding box center [193, 34] width 392 height 13
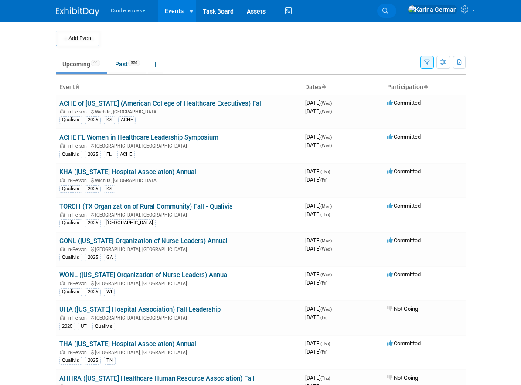
click at [397, 7] on link "Search" at bounding box center [386, 11] width 19 height 14
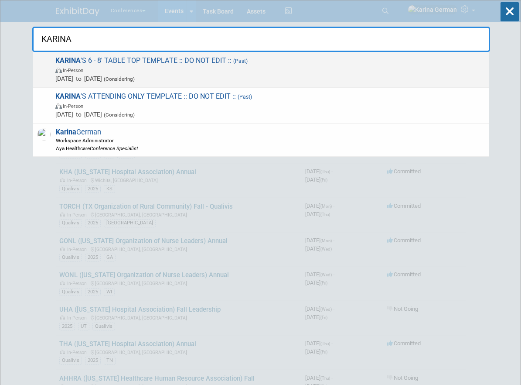
type input "KARINA"
click at [170, 58] on span "KARINA 'S 6 - 8' TABLE TOP TEMPLATE :: DO NOT EDIT :: (Past) In-Person Jan 1, 2…" at bounding box center [269, 69] width 432 height 27
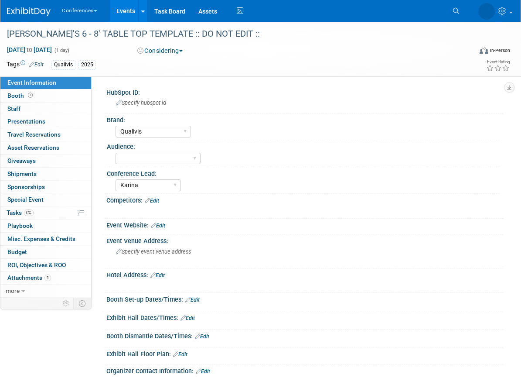
select select "Qualivis"
select select "Karina"
click at [31, 293] on link "more" at bounding box center [45, 290] width 91 height 13
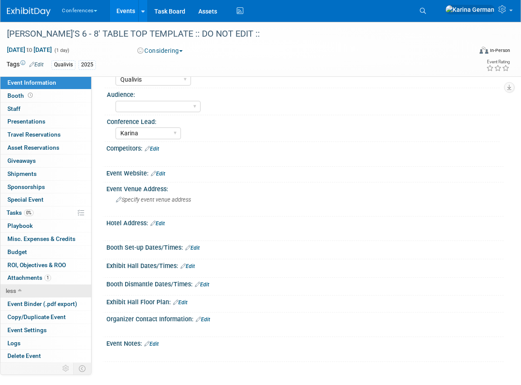
scroll to position [53, 0]
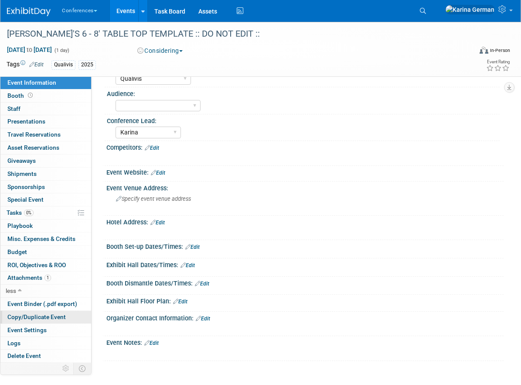
click at [40, 317] on span "Copy/Duplicate Event" at bounding box center [36, 316] width 58 height 7
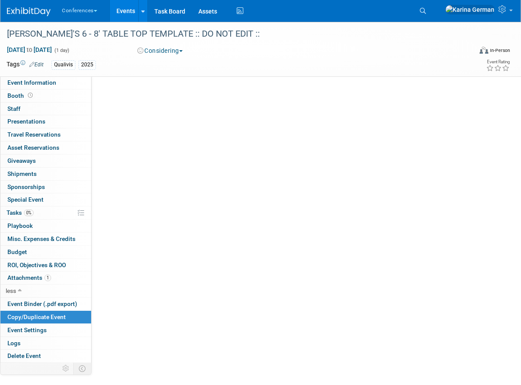
scroll to position [0, 0]
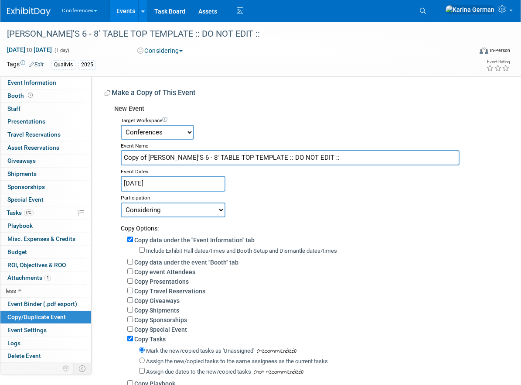
click at [211, 153] on input "Copy of [PERSON_NAME]'S 6 - 8' TABLE TOP TEMPLATE :: DO NOT EDIT ::" at bounding box center [290, 157] width 339 height 15
click at [211, 153] on input "Copy of KARINA'S 6 - 8' TABLE TOP TEMPLATE :: DO NOT EDIT ::" at bounding box center [290, 157] width 339 height 15
click at [211, 154] on input "Copy of KARINA'S 6 - 8' TABLE TOP TEMPLATE :: DO NOT EDIT ::" at bounding box center [290, 157] width 339 height 15
paste input "DHA (Delaware Healthcare Association)"
type input "DHA ([US_STATE] Healthcare Association) Healthcare Forum"
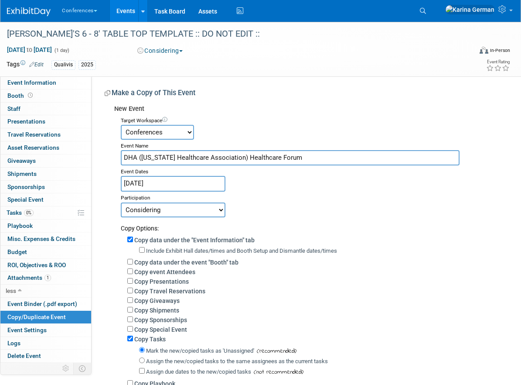
click at [176, 182] on input "Jan 1, 2025" at bounding box center [173, 183] width 105 height 15
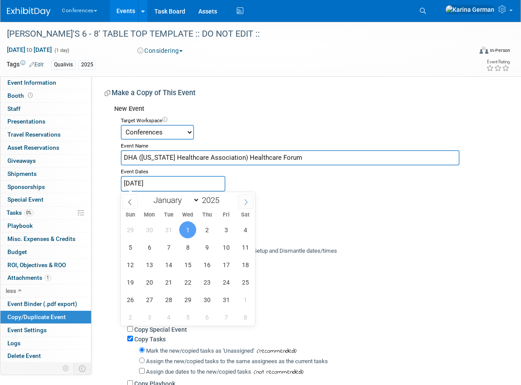
click at [243, 201] on icon at bounding box center [246, 202] width 6 height 6
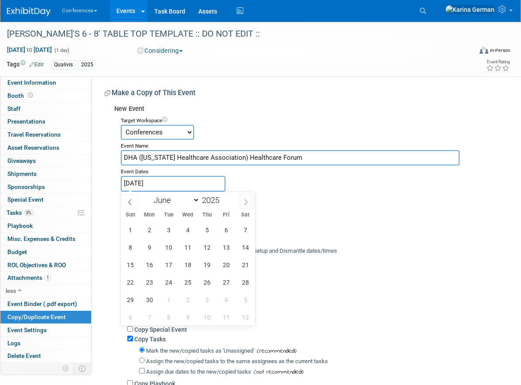
click at [243, 201] on icon at bounding box center [246, 202] width 6 height 6
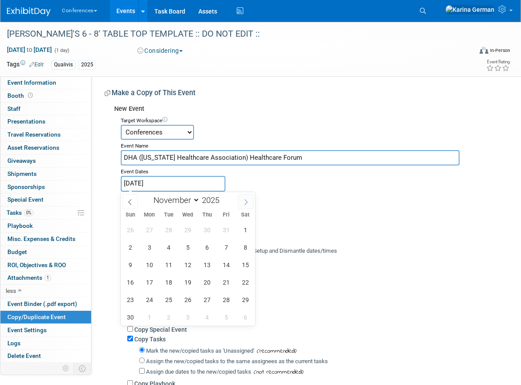
click at [243, 201] on icon at bounding box center [246, 202] width 6 height 6
select select "11"
click at [191, 250] on span "10" at bounding box center [187, 247] width 17 height 17
type input "Dec 10, 2025"
click at [186, 244] on span "10" at bounding box center [187, 247] width 17 height 17
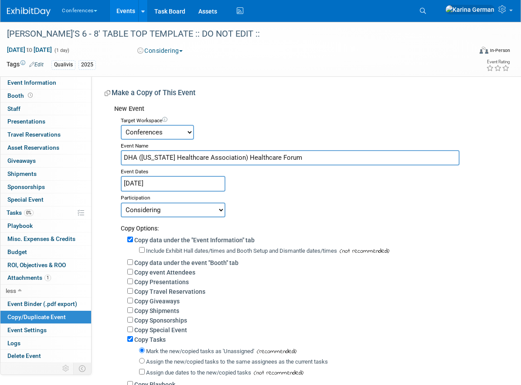
click at [190, 214] on select "Committed Considering Not Going Walking Sponsorship Canceled Waitlisted In Prog…" at bounding box center [173, 209] width 105 height 15
select select "1"
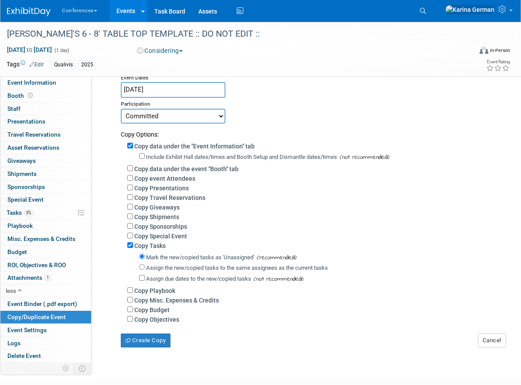
scroll to position [153, 0]
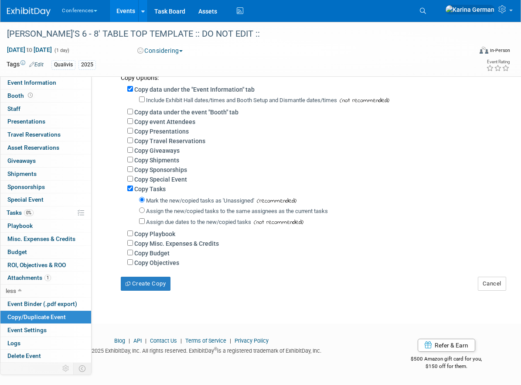
click at [194, 208] on label "Assign the new/copied tasks to the same assignees as the current tasks" at bounding box center [237, 211] width 182 height 7
click at [145, 207] on input "Assign the new/copied tasks to the same assignees as the current tasks" at bounding box center [142, 210] width 6 height 6
radio input "true"
click at [152, 252] on label "Copy Budget" at bounding box center [151, 253] width 35 height 7
click at [133, 252] on input "Copy Budget" at bounding box center [130, 253] width 6 height 6
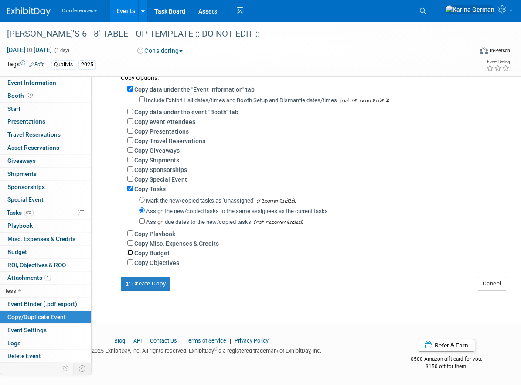
checkbox input "true"
click at [151, 284] on button "Create Copy" at bounding box center [146, 284] width 50 height 14
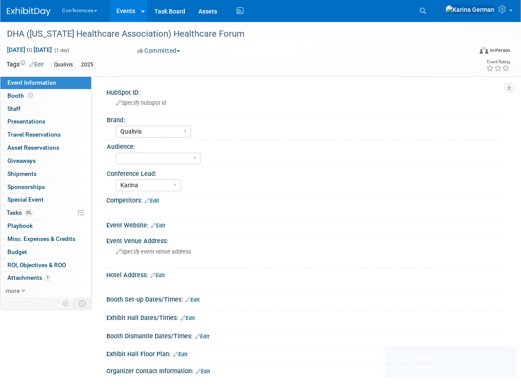
select select "Qualivis"
select select "Karina"
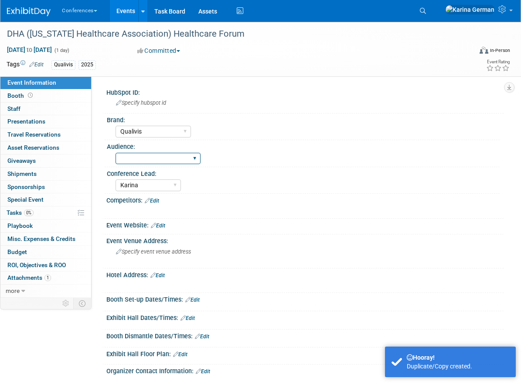
click at [159, 157] on select "Client-facing Clinician/Provider-facing Both N/a" at bounding box center [158, 159] width 85 height 12
select select "Client-facing"
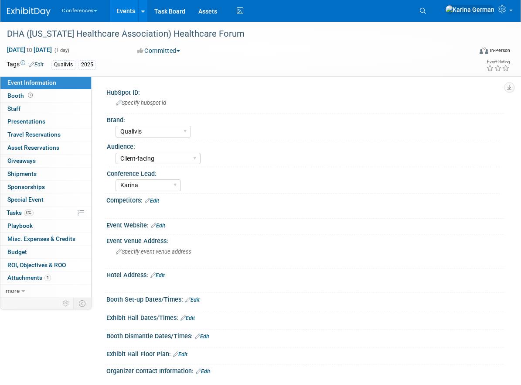
click at [156, 222] on div "Event Website: Edit" at bounding box center [304, 224] width 397 height 11
click at [160, 224] on link "Edit" at bounding box center [158, 225] width 14 height 6
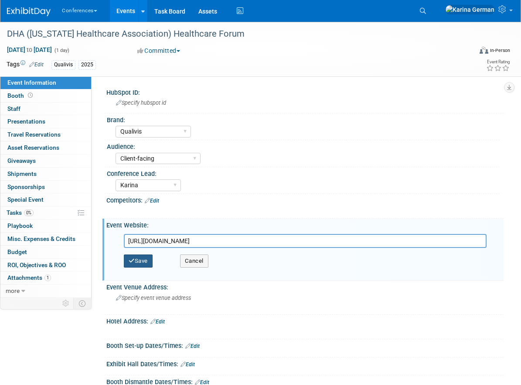
type input "https://deha.org/Forum/Annual-Healthcare-Forum"
click at [144, 263] on button "Save" at bounding box center [138, 260] width 29 height 13
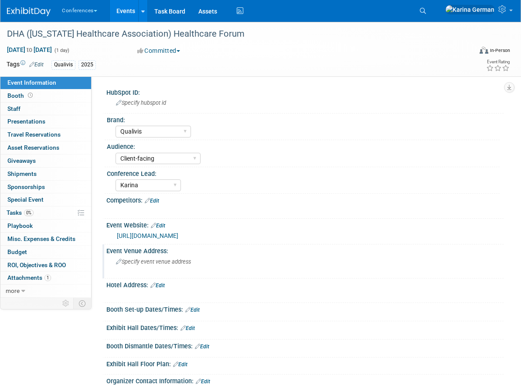
click at [144, 264] on span "Specify event venue address" at bounding box center [153, 261] width 75 height 7
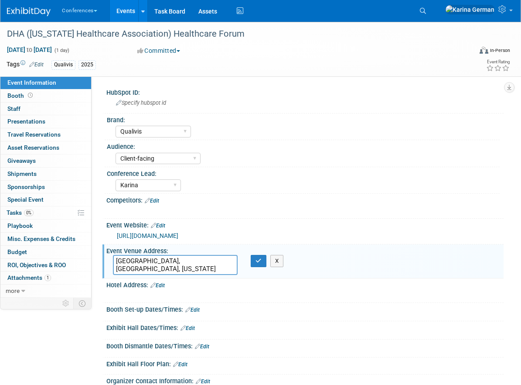
click at [198, 261] on textarea "Bally’s Dover Casino Resort, Dover, Delaware" at bounding box center [175, 265] width 125 height 20
click at [197, 264] on textarea "Bally’s Dover Casino Resort, Dover, Delaware" at bounding box center [175, 265] width 125 height 20
click at [196, 261] on textarea "Bally’s Dover Casino Resort, Dover, Delaware" at bounding box center [175, 265] width 125 height 20
click at [186, 261] on textarea "Bally’s Dover Casino Resort Dover, Delaware" at bounding box center [175, 265] width 125 height 20
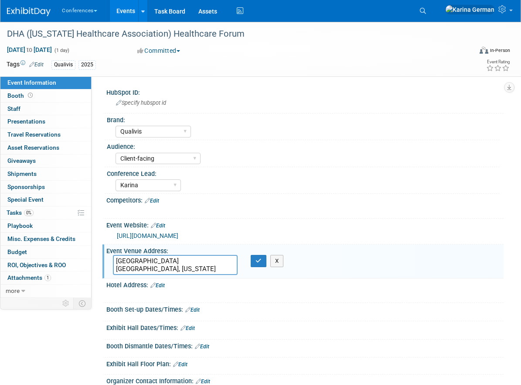
click at [186, 261] on textarea "Bally’s Dover Casino Resort Dover, Delaware" at bounding box center [175, 265] width 125 height 20
drag, startPoint x: 165, startPoint y: 271, endPoint x: 85, endPoint y: 269, distance: 80.3
click at [85, 269] on div "Event Information Event Info Booth Booth 0 Staff 0 Staff 0 Presentations 0 Pres…" at bounding box center [260, 223] width 521 height 402
paste textarea "1131 N Dupont Hwy, Dover, DE 19901"
click at [178, 266] on textarea "Bally’s Dover Casino Resort 1131 N Dupont Hwy, Dover, DE 19901" at bounding box center [175, 265] width 125 height 20
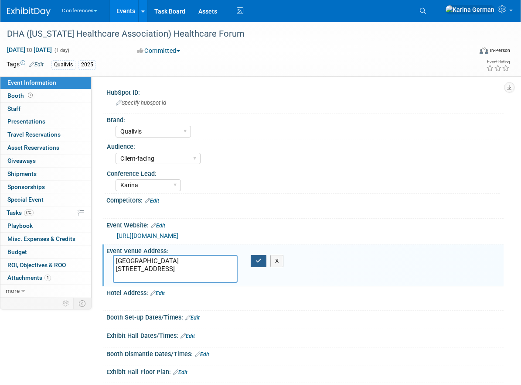
type textarea "Bally’s Dover Casino Resort 1131 N Dupont Hwy, Dover, DE 19901"
click at [254, 259] on button "button" at bounding box center [259, 261] width 16 height 12
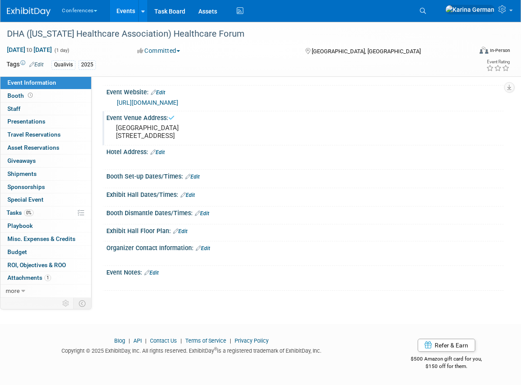
scroll to position [140, 0]
click at [156, 271] on link "Edit" at bounding box center [151, 273] width 14 height 6
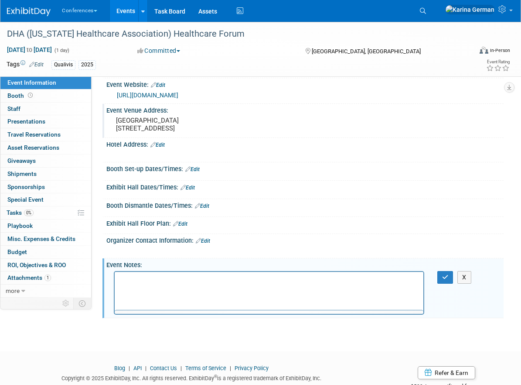
scroll to position [0, 0]
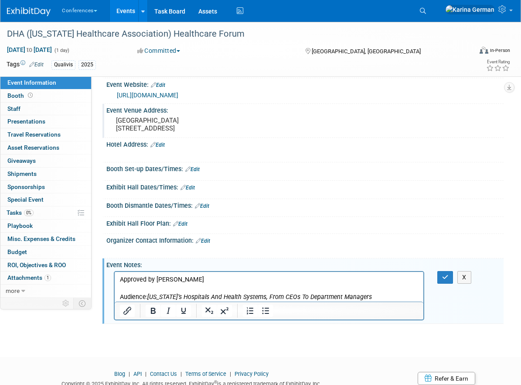
click at [148, 294] on icon "Delaware’s Hospitals And Health Systems, From CEOs To Department Managers" at bounding box center [259, 296] width 225 height 7
drag, startPoint x: 149, startPoint y: 295, endPoint x: 398, endPoint y: 291, distance: 249.1
click at [398, 291] on body "Approved by Kelly Audience: Delaware’s Hospitals And Health Systems, From CEOs …" at bounding box center [270, 288] width 300 height 26
click at [163, 295] on icon "Delaware’s Hospitals And Health Systems, From CEOs To Department Managers" at bounding box center [259, 296] width 225 height 7
drag, startPoint x: 151, startPoint y: 296, endPoint x: 379, endPoint y: 298, distance: 228.2
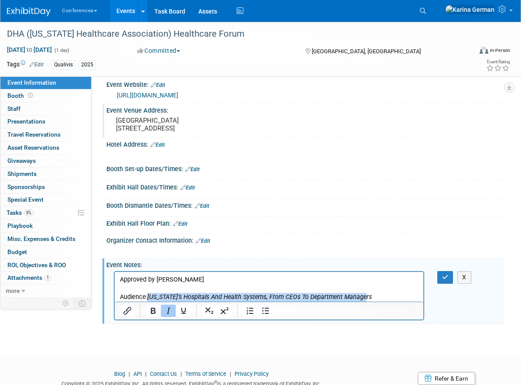
click at [379, 298] on p "Audience: Delaware’s Hospitals And Health Systems, From CEOs To Department Mana…" at bounding box center [269, 296] width 299 height 9
click at [167, 316] on icon "Italic" at bounding box center [168, 310] width 10 height 10
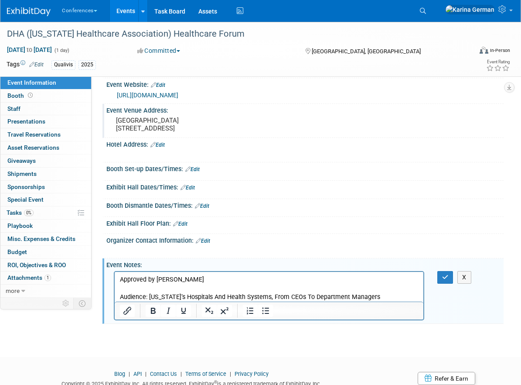
click at [284, 298] on p "Audience: Delaware’s Hospitals And Health Systems, From CEOs To Department Mana…" at bounding box center [269, 296] width 299 height 9
click at [294, 297] on p "Audience: Delaware’s Hospitals And Health Systems - CEOs To Department Managers" at bounding box center [269, 296] width 299 height 9
click at [344, 296] on p "Audience: Delaware’s Hospitals And Health Systems - CEOs to Department Managers" at bounding box center [269, 296] width 299 height 9
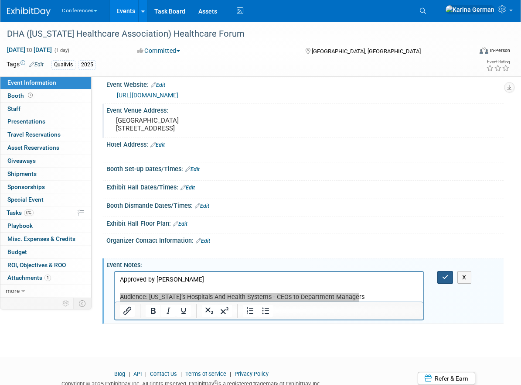
click at [446, 280] on button "button" at bounding box center [446, 277] width 16 height 13
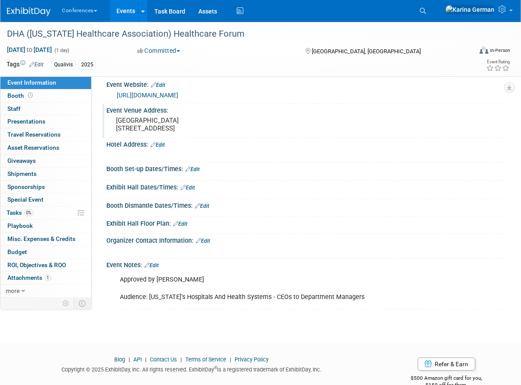
click at [155, 268] on link "Edit" at bounding box center [151, 265] width 14 height 6
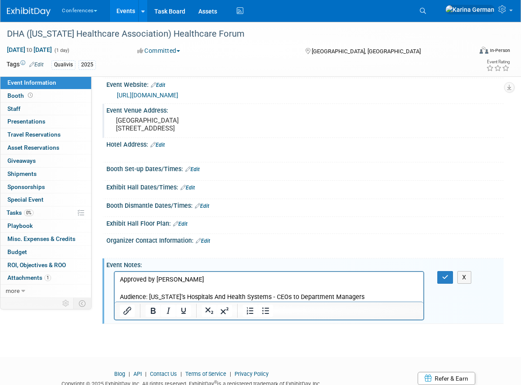
click at [359, 297] on p "Approved by Kelly Audience: Delaware’s Hospitals And Health Systems - CEOs to D…" at bounding box center [269, 288] width 299 height 26
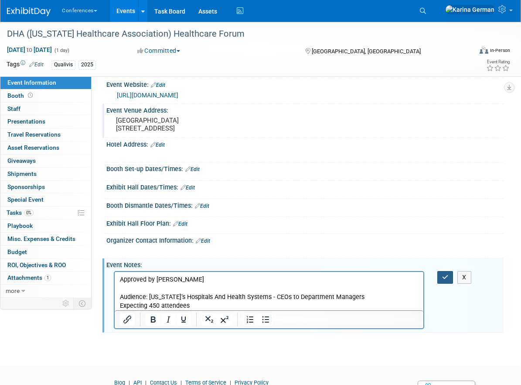
click at [451, 281] on button "button" at bounding box center [446, 277] width 16 height 13
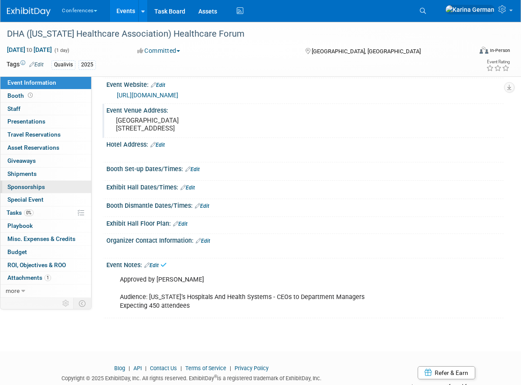
click at [58, 184] on link "0 Sponsorships 0" at bounding box center [45, 187] width 91 height 13
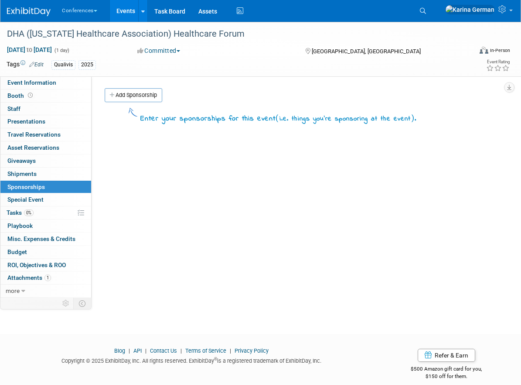
click at [39, 62] on link "Edit" at bounding box center [36, 65] width 14 height 6
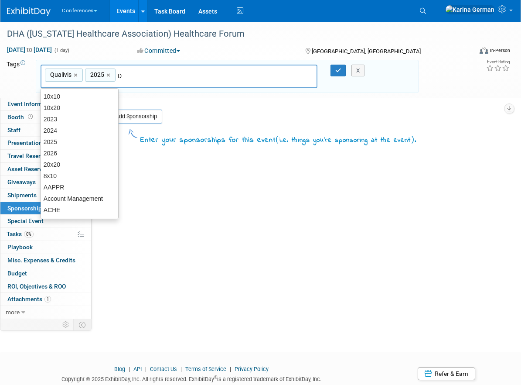
type input "DE"
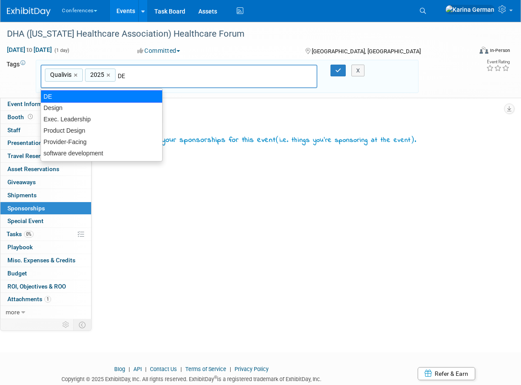
click at [92, 96] on div "DE" at bounding box center [102, 96] width 122 height 12
type input "Qualivis, 2025, DE"
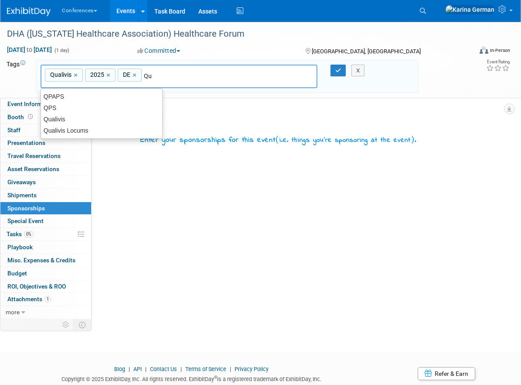
type input "Qua"
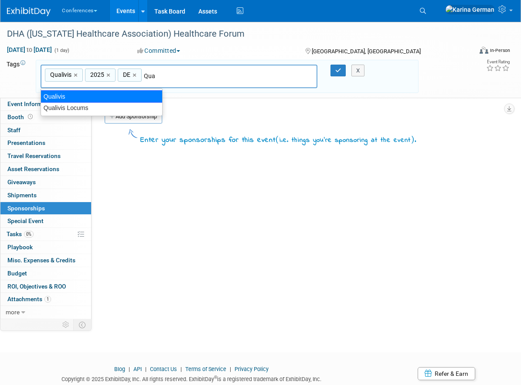
click at [133, 108] on div "Qualivis Locums" at bounding box center [101, 107] width 121 height 11
type input "Qualivis, 2025, DE, Qualivis Locums"
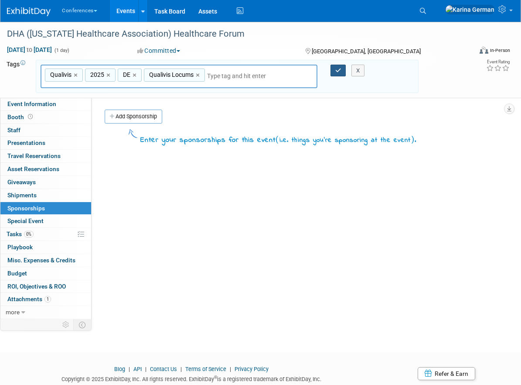
click at [341, 71] on icon "button" at bounding box center [338, 71] width 6 height 6
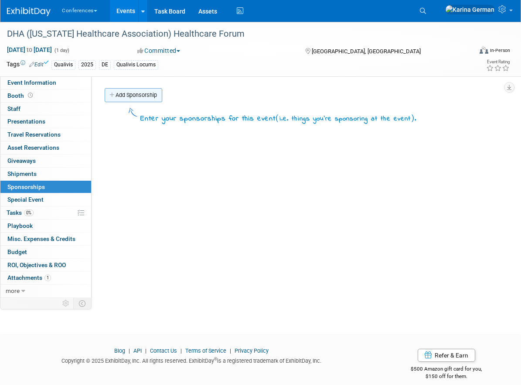
click at [132, 97] on link "Add Sponsorship" at bounding box center [134, 95] width 58 height 14
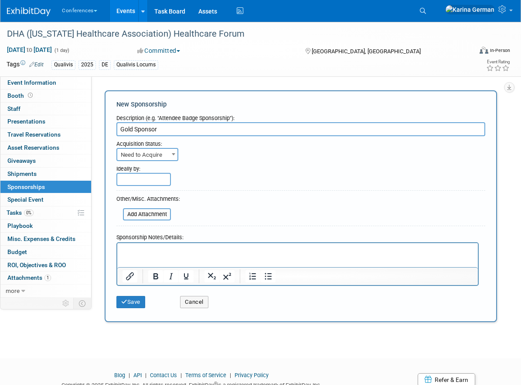
type input "Gold Sponsor"
click at [155, 157] on span "Need to Acquire" at bounding box center [147, 155] width 60 height 12
select select "2"
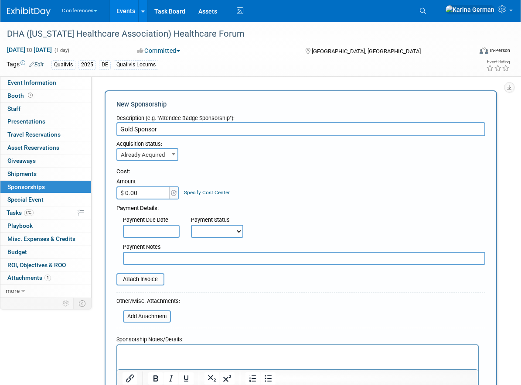
click at [144, 195] on input "$ 0.00" at bounding box center [143, 192] width 55 height 13
type input "$ 2,000.00"
click at [210, 193] on link "Specify Cost Center" at bounding box center [207, 192] width 46 height 6
click at [0, 0] on select "-- Not Specified -- Aya Education Aya Healthcare Aya Locums Bespoke Corporate D…" at bounding box center [0, 0] width 0 height 0
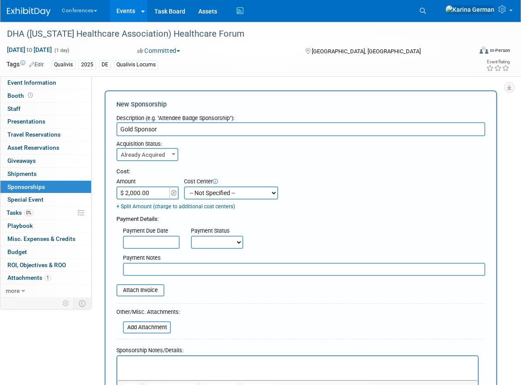
select select "18965874"
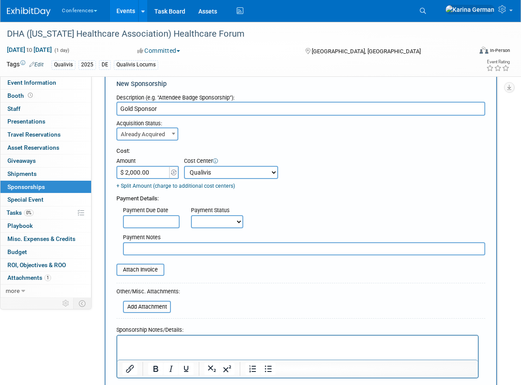
scroll to position [29, 0]
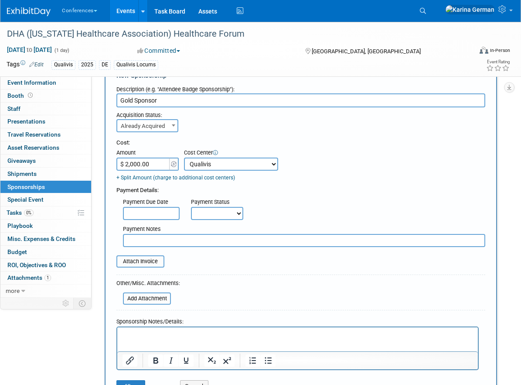
click at [218, 222] on div "Payment Notes" at bounding box center [301, 233] width 382 height 27
click at [219, 214] on select "Not Paid Yet Partially Paid Paid in Full" at bounding box center [217, 213] width 52 height 13
select select "1"
click at [156, 243] on input "text" at bounding box center [304, 240] width 363 height 13
type input "paid by cc"
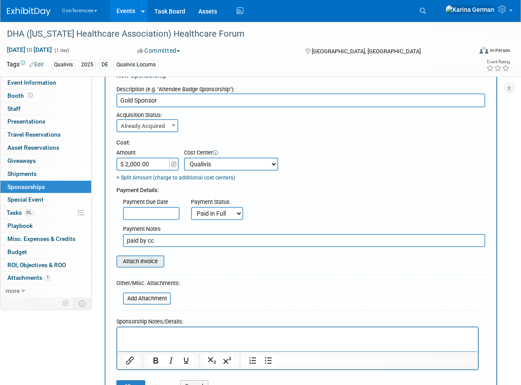
click at [154, 261] on input "file" at bounding box center [112, 261] width 104 height 10
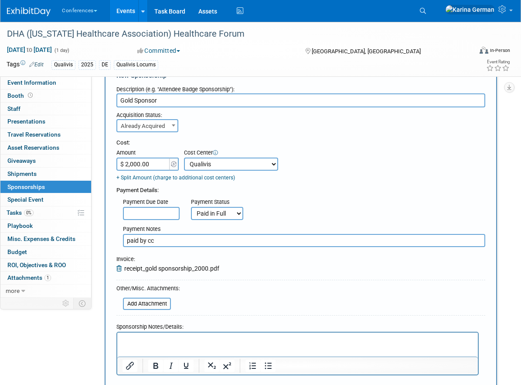
click at [151, 335] on html at bounding box center [297, 338] width 361 height 12
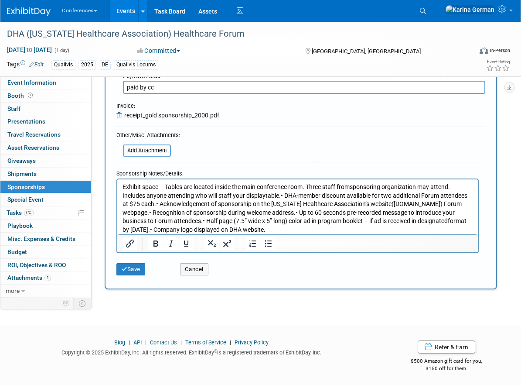
scroll to position [184, 0]
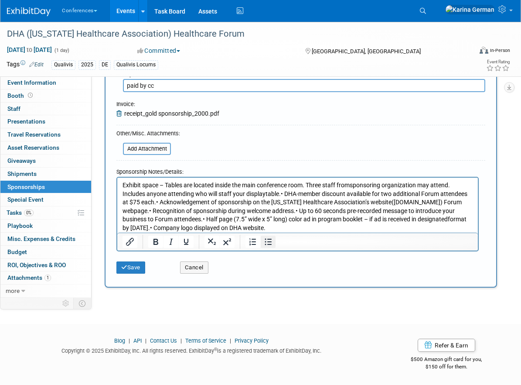
click at [266, 240] on icon "Bullet list" at bounding box center [268, 241] width 10 height 10
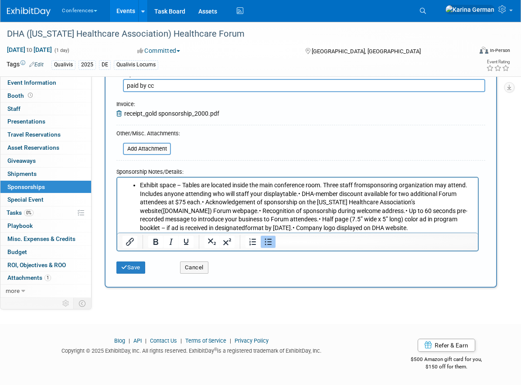
click at [326, 183] on li "Exhibit space – Tables are located inside the main conference room. Three staff…" at bounding box center [306, 206] width 333 height 51
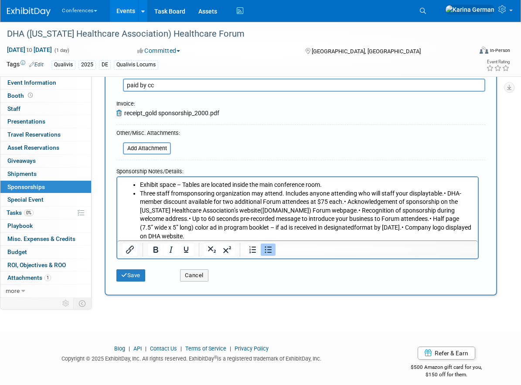
click at [444, 193] on li "Three staff fromsponsoring organization may attend. Includes anyone attending w…" at bounding box center [306, 214] width 333 height 51
click at [443, 193] on li "Three staff fromsponsoring organization may attend. Includes anyone attending w…" at bounding box center [306, 214] width 333 height 51
click at [143, 199] on li "• DHA-member discount available for two additional Forum attendees at $75 each.…" at bounding box center [306, 219] width 333 height 43
click at [359, 202] on li "DHA-member discount available for two additional Forum attendees at $75 each.• …" at bounding box center [306, 219] width 333 height 43
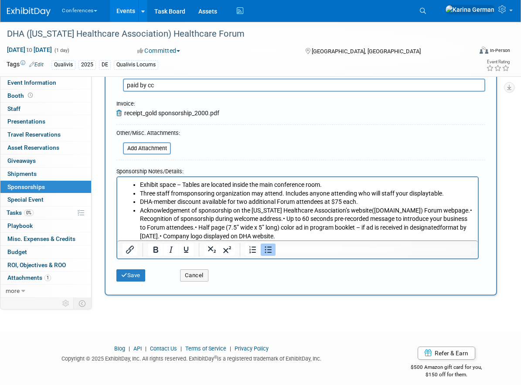
click at [462, 210] on li "Acknowledgement of sponsorship on the Delaware Healthcare Association’s website…" at bounding box center [306, 223] width 333 height 34
click at [142, 218] on li "Recognition of sponsorship during welcome address.• Up to 60 seconds pre-record…" at bounding box center [306, 228] width 333 height 26
click at [288, 220] on li "Recognition of sponsorship during welcome address.• Up to 60 seconds pre-record…" at bounding box center [306, 228] width 333 height 26
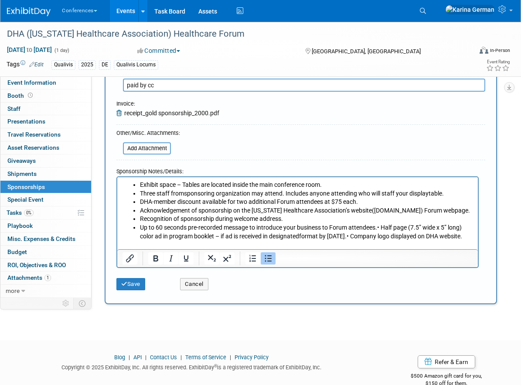
click at [382, 227] on li "Up to 60 seconds pre-recorded message to introduce your business to Forum atten…" at bounding box center [306, 231] width 333 height 17
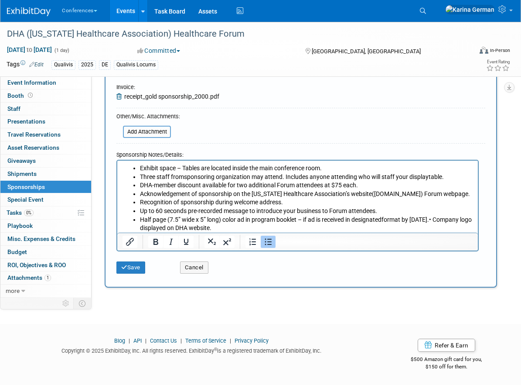
click at [387, 217] on li "Half page (7.5” wide x 5” long) color ad in program booklet – if ad is received…" at bounding box center [306, 224] width 333 height 17
click at [462, 217] on li "Half page (7.5” wide x 5” long) color ad in program booklet – if ad is received…" at bounding box center [306, 224] width 333 height 17
click at [141, 228] on li "Company logo displayed on DHA website." at bounding box center [306, 228] width 333 height 9
click at [137, 261] on button "Save" at bounding box center [130, 267] width 29 height 12
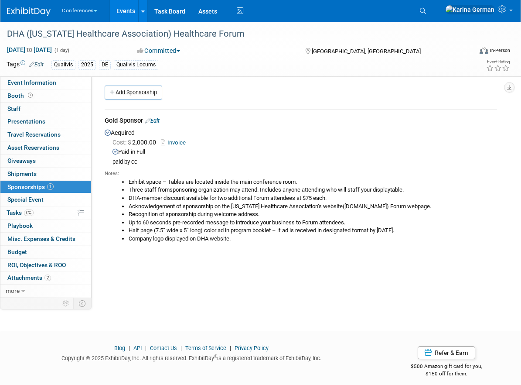
scroll to position [2, 0]
click at [35, 98] on link "Booth" at bounding box center [45, 95] width 91 height 13
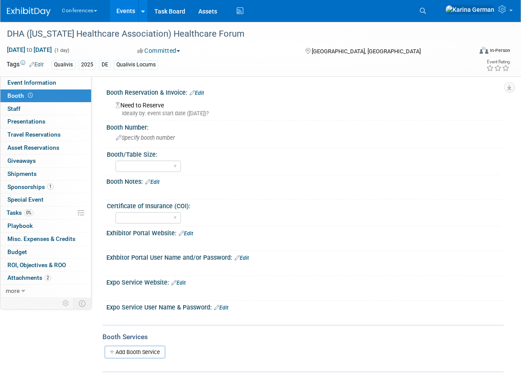
click at [200, 92] on link "Edit" at bounding box center [197, 93] width 14 height 6
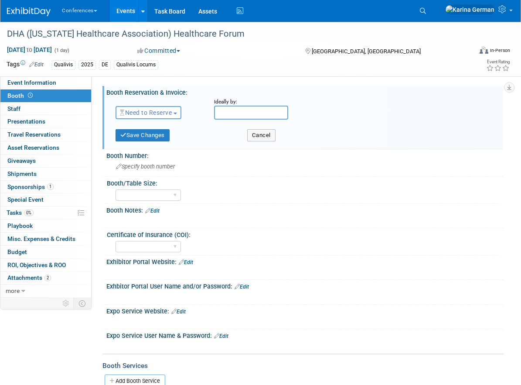
click at [160, 112] on span "Need to Reserve" at bounding box center [146, 112] width 52 height 7
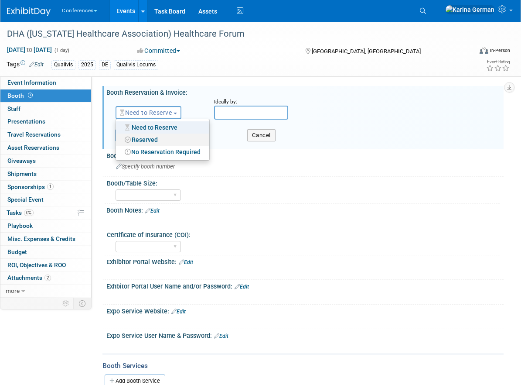
click at [150, 139] on link "Reserved" at bounding box center [162, 139] width 93 height 12
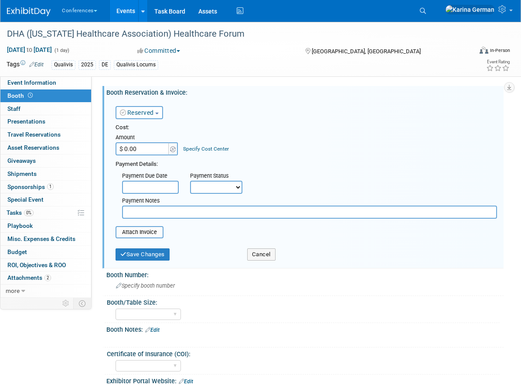
click at [151, 207] on input "text" at bounding box center [309, 211] width 375 height 13
type input "included with sponsorship"
click at [138, 250] on button "Save Changes" at bounding box center [143, 254] width 54 height 12
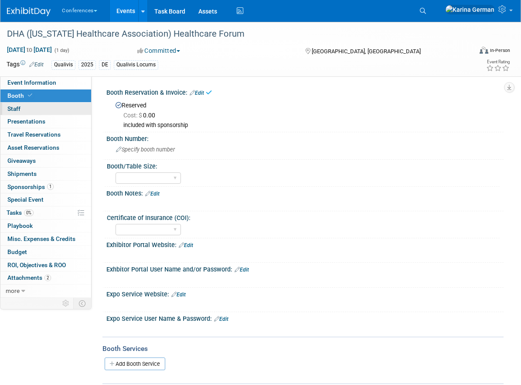
click at [42, 109] on link "0 Staff 0" at bounding box center [45, 109] width 91 height 13
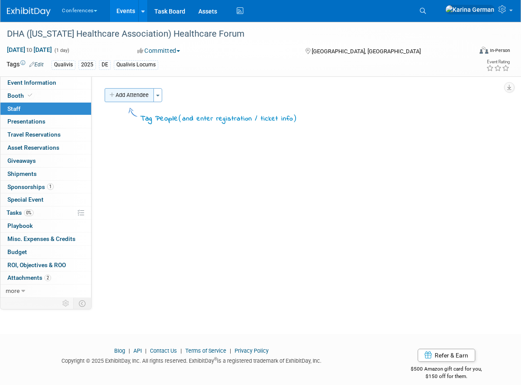
click at [134, 89] on button "Add Attendee" at bounding box center [129, 95] width 49 height 14
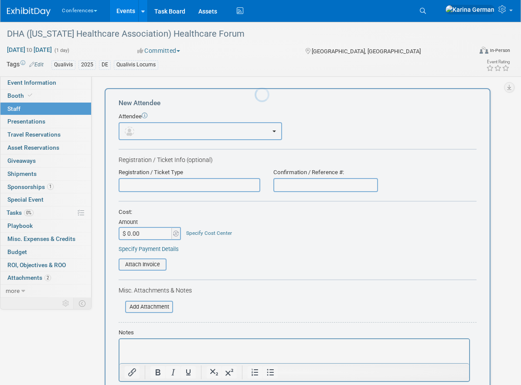
click at [151, 124] on button "button" at bounding box center [201, 131] width 164 height 18
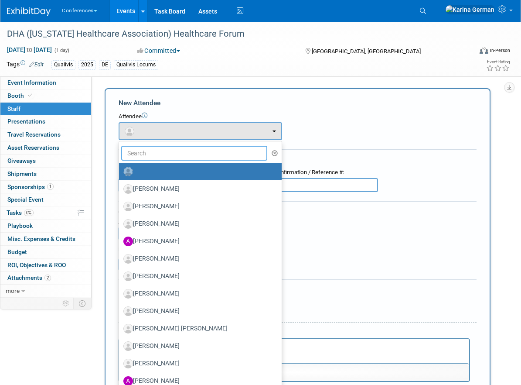
click at [148, 156] on input "text" at bounding box center [194, 153] width 146 height 15
type input "a"
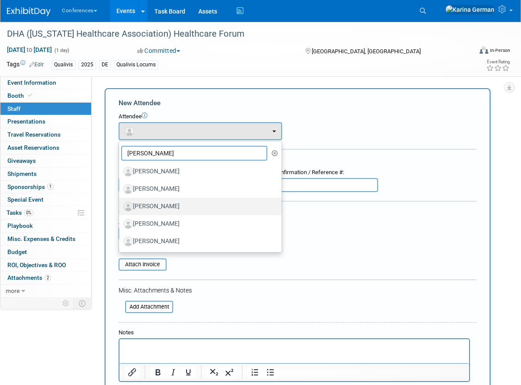
type input "jason"
click at [176, 212] on label "Jason Iannotti" at bounding box center [198, 206] width 150 height 14
click at [120, 208] on input "[PERSON_NAME]" at bounding box center [118, 205] width 6 height 6
select select "db138191-949c-4f01-9990-b145b800473f"
select select "1"
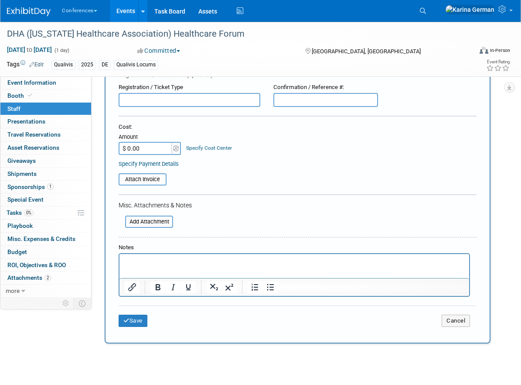
scroll to position [132, 0]
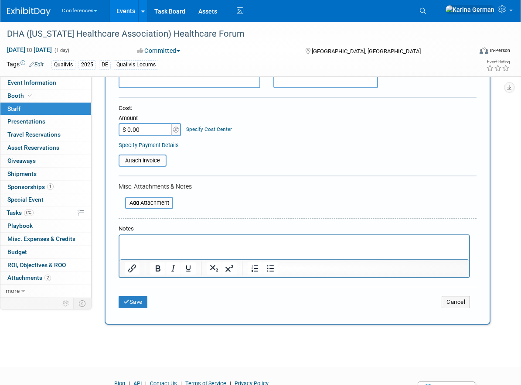
click at [143, 292] on div "Save Cancel" at bounding box center [298, 301] width 358 height 28
click at [141, 298] on button "Save" at bounding box center [133, 302] width 29 height 12
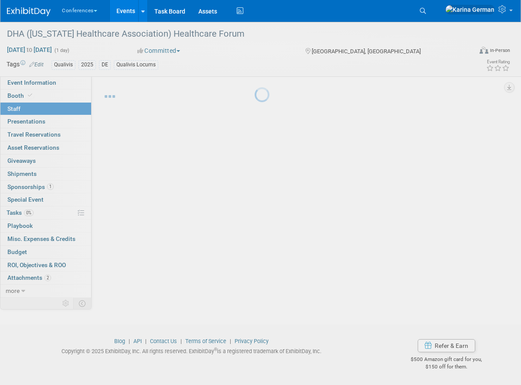
scroll to position [0, 0]
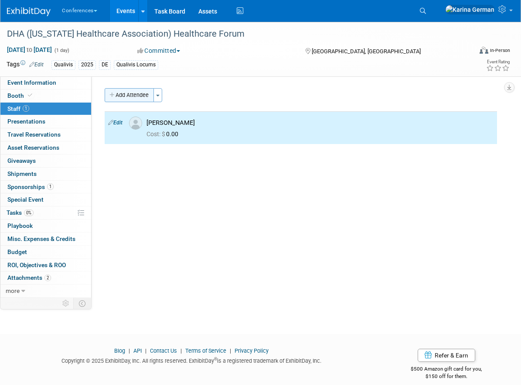
click at [137, 98] on button "Add Attendee" at bounding box center [129, 95] width 49 height 14
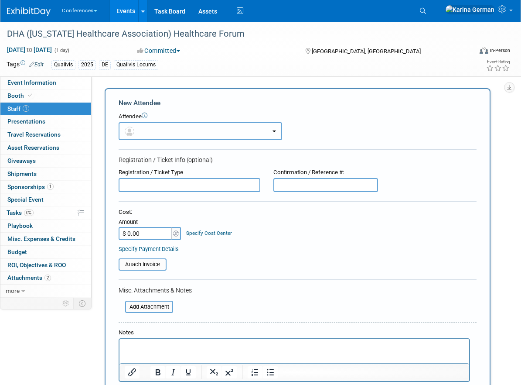
click at [158, 136] on button "button" at bounding box center [201, 131] width 164 height 18
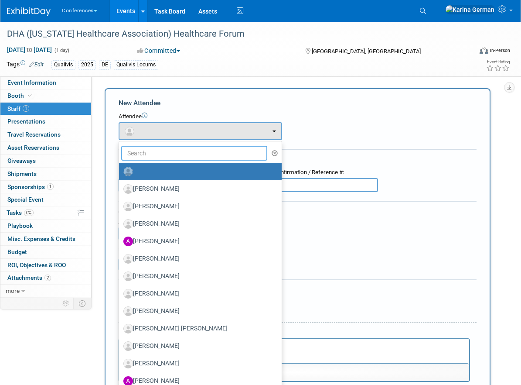
click at [143, 154] on input "text" at bounding box center [194, 153] width 146 height 15
type input "k"
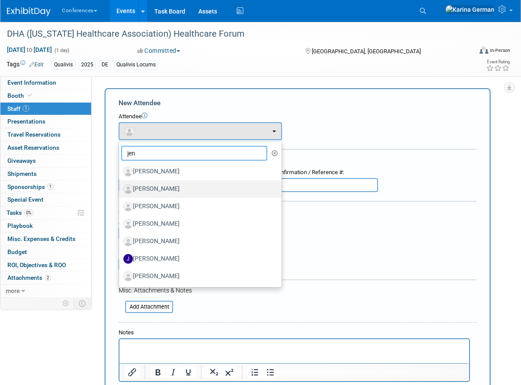
type input "jen"
click at [174, 191] on label "[PERSON_NAME]" at bounding box center [198, 189] width 150 height 14
click at [120, 191] on input "[PERSON_NAME]" at bounding box center [118, 188] width 6 height 6
select select "b1732027-1a01-42d5-94ca-1a61bee2bb8a"
select select "4"
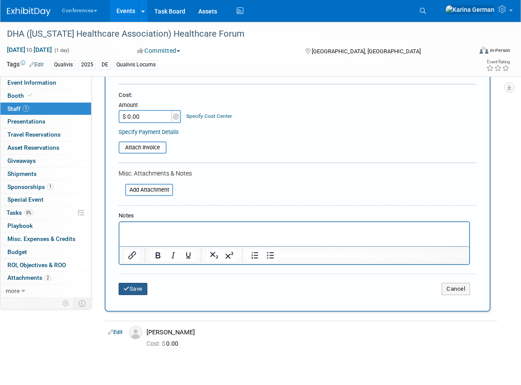
click at [141, 284] on button "Save" at bounding box center [133, 289] width 29 height 12
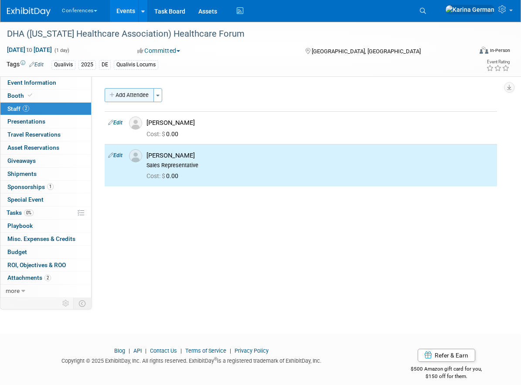
click at [130, 98] on button "Add Attendee" at bounding box center [129, 95] width 49 height 14
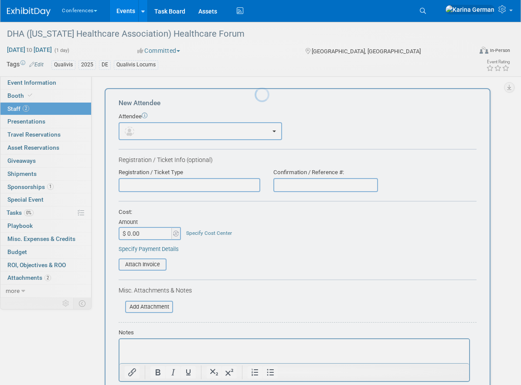
click at [140, 117] on div "Attendee" at bounding box center [298, 117] width 358 height 8
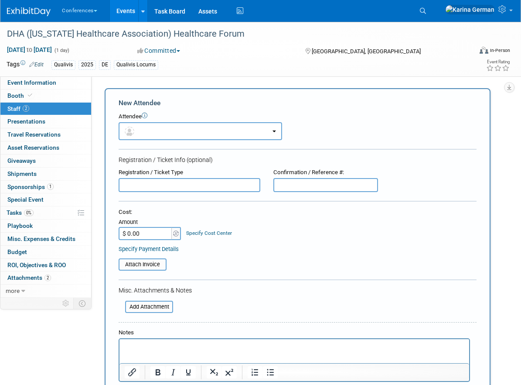
click at [140, 140] on form "New Attendee Attendee <img src="https://www.exhibitday.com/Images/Unassigned-Us…" at bounding box center [298, 258] width 358 height 320
click at [140, 135] on button "button" at bounding box center [201, 131] width 164 height 18
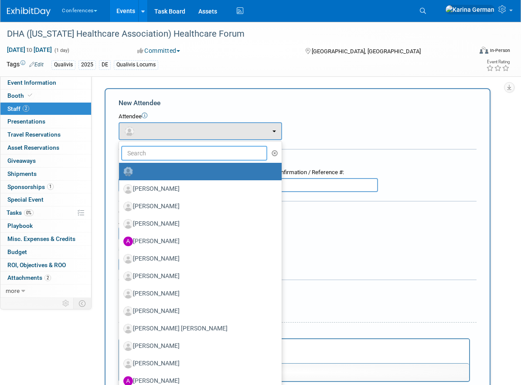
click at [140, 153] on input "text" at bounding box center [194, 153] width 146 height 15
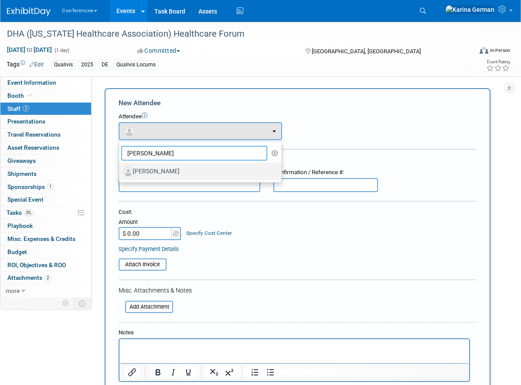
type input "brandy"
click at [184, 171] on label "[PERSON_NAME]" at bounding box center [198, 171] width 150 height 14
click at [120, 171] on input "[PERSON_NAME]" at bounding box center [118, 171] width 6 height 6
select select "bf818c30-1397-4c37-8fe7-1adea111a60f"
select select "400"
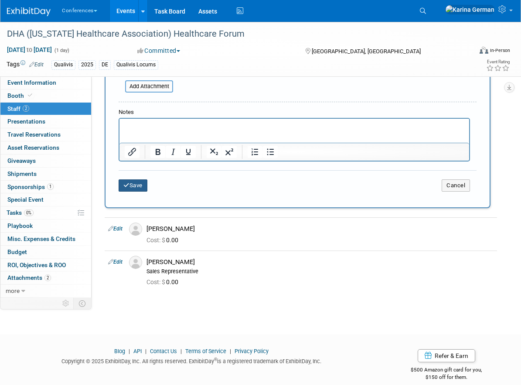
click at [134, 185] on button "Save" at bounding box center [133, 185] width 29 height 12
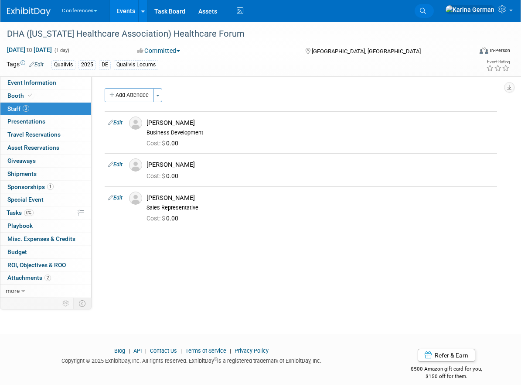
click at [426, 8] on icon at bounding box center [423, 11] width 6 height 6
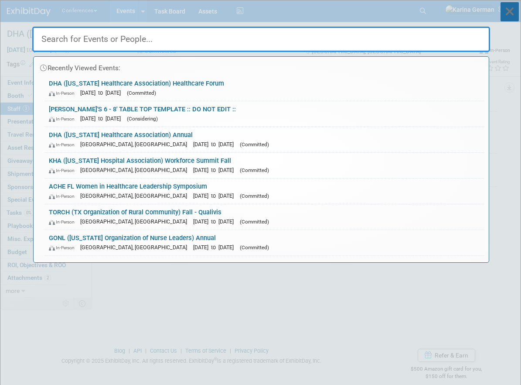
click at [501, 13] on icon at bounding box center [510, 11] width 18 height 19
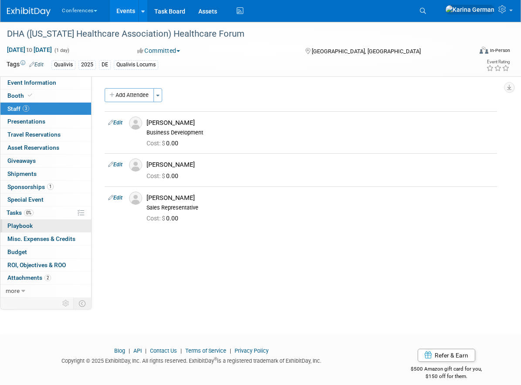
click at [41, 220] on link "0 Playbook 0" at bounding box center [45, 225] width 91 height 13
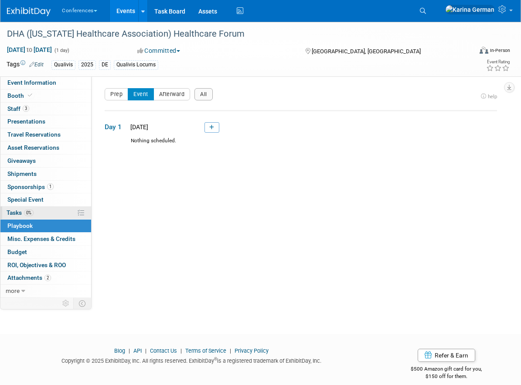
click at [39, 216] on link "0% Tasks 0%" at bounding box center [45, 212] width 91 height 13
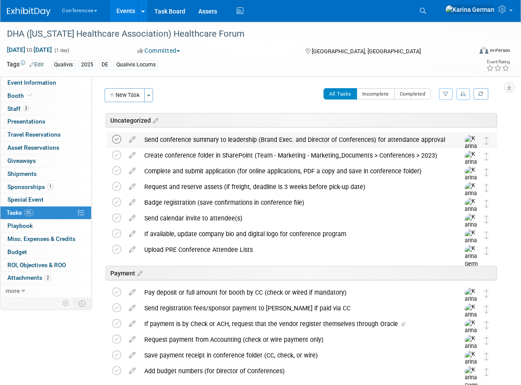
click at [116, 135] on icon at bounding box center [116, 139] width 9 height 9
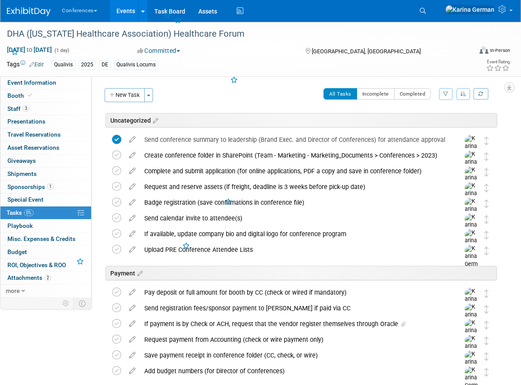
click at [176, 137] on div "Send conference summary to leadership (Brand Exec. and Director of Conferences)…" at bounding box center [294, 139] width 308 height 15
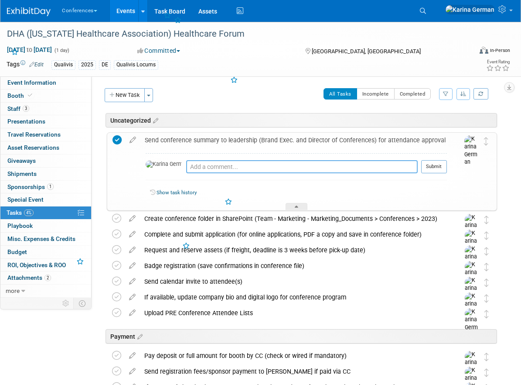
click at [186, 171] on textarea at bounding box center [302, 166] width 232 height 13
type textarea "a"
type textarea "gold sponsorship approved by Kelly"
click at [437, 165] on button "Submit" at bounding box center [434, 166] width 26 height 13
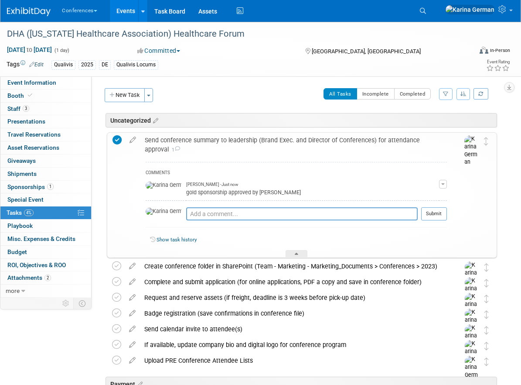
click at [220, 141] on div "Send conference summary to leadership (Brand Exec. and Director of Conferences)…" at bounding box center [293, 145] width 307 height 24
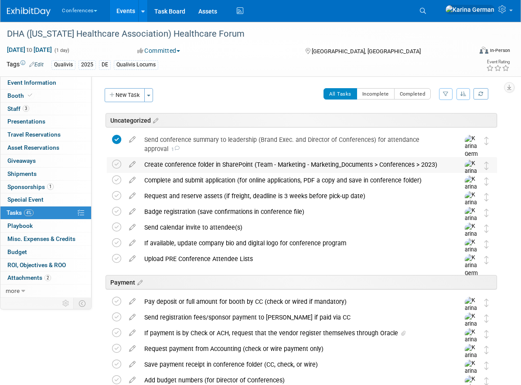
scroll to position [28, 0]
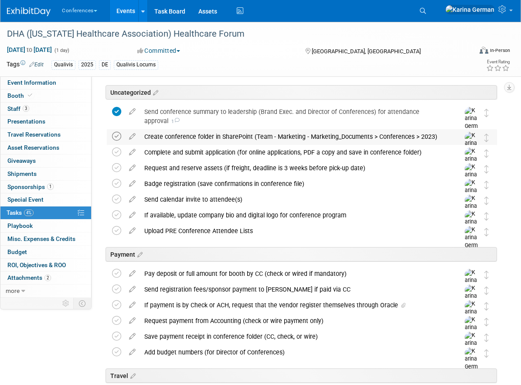
click at [116, 138] on icon at bounding box center [116, 136] width 9 height 9
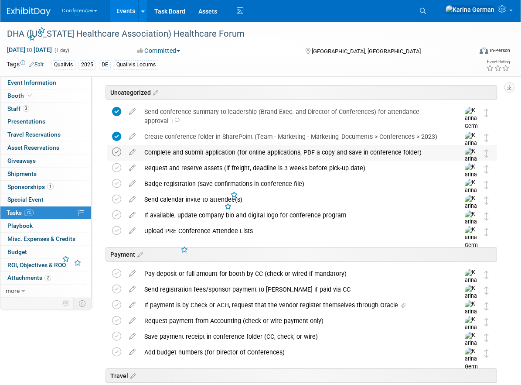
click at [116, 153] on icon at bounding box center [116, 151] width 9 height 9
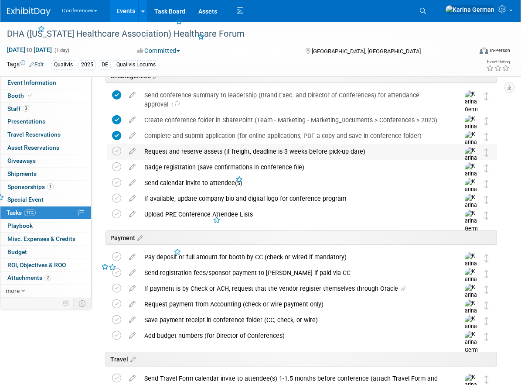
scroll to position [49, 0]
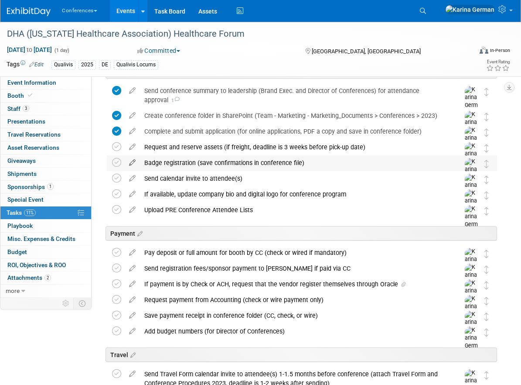
click at [131, 165] on icon at bounding box center [132, 160] width 15 height 11
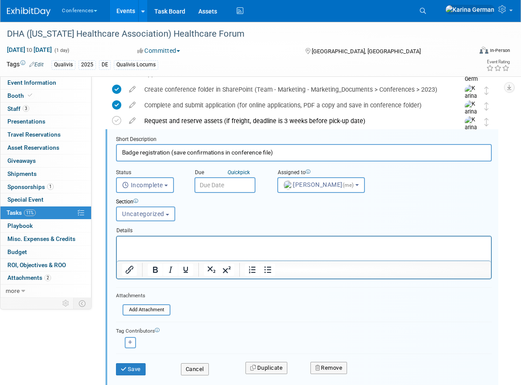
scroll to position [76, 0]
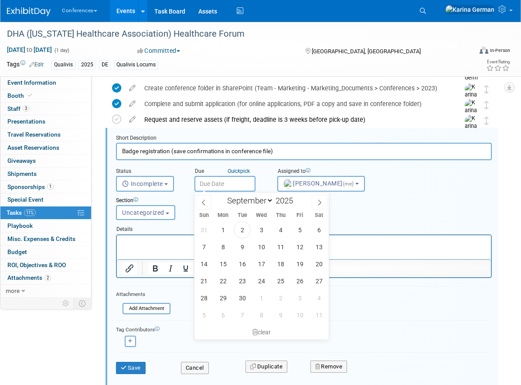
click at [231, 185] on input "text" at bounding box center [225, 184] width 61 height 16
click at [265, 294] on span "1" at bounding box center [261, 297] width 17 height 17
type input "Oct 1, 2025"
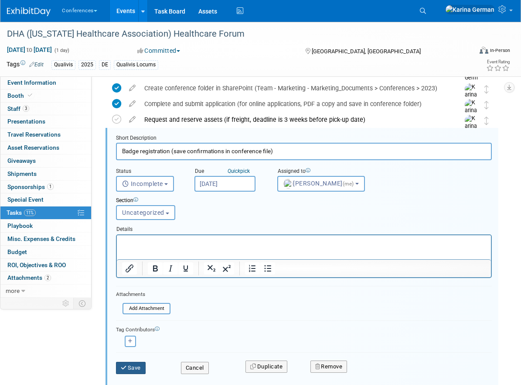
click at [129, 367] on button "Save" at bounding box center [131, 368] width 30 height 12
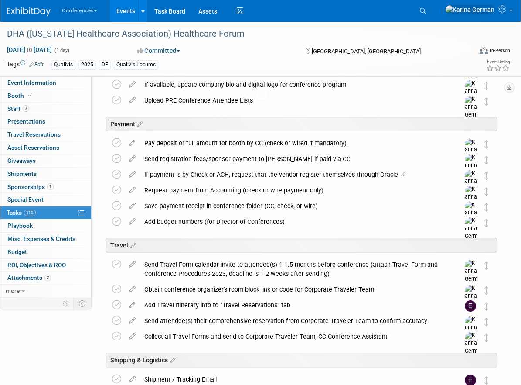
scroll to position [159, 0]
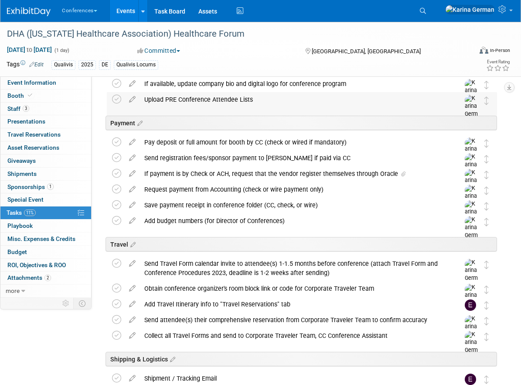
click at [181, 96] on div "Upload PRE Conference Attendee Lists" at bounding box center [294, 99] width 308 height 15
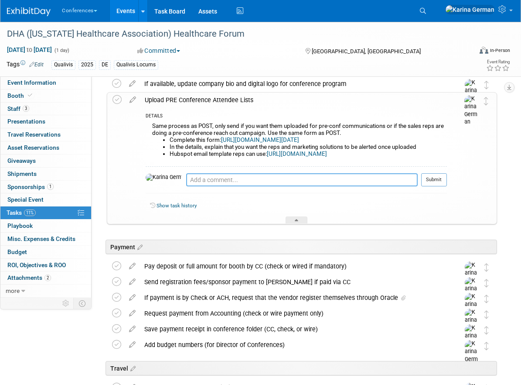
click at [186, 186] on textarea at bounding box center [302, 179] width 232 height 13
type textarea "n/a - do not receive"
click at [435, 185] on button "Submit" at bounding box center [434, 179] width 26 height 13
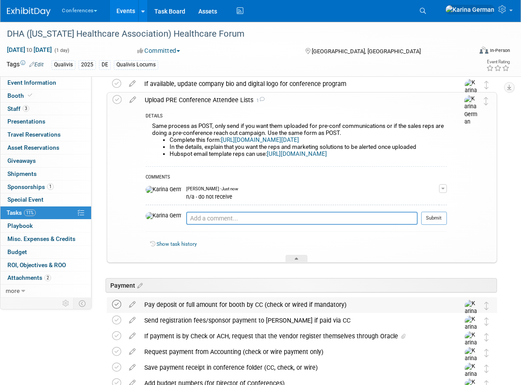
click at [117, 304] on icon at bounding box center [116, 304] width 9 height 9
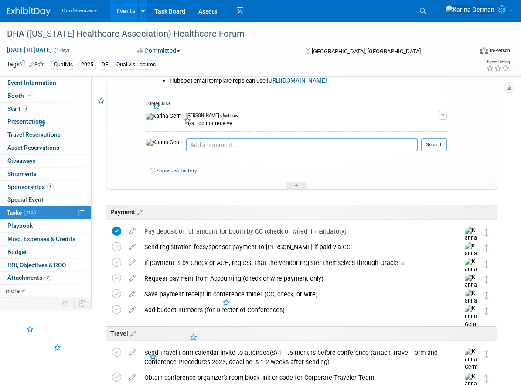
scroll to position [250, 0]
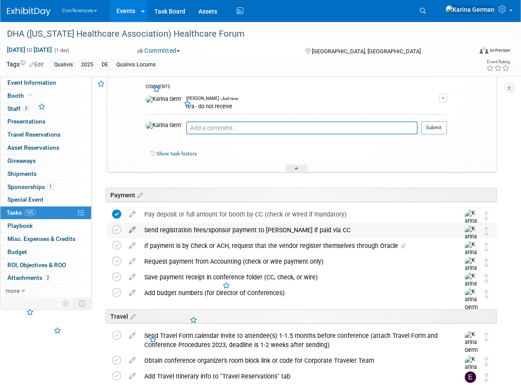
click at [136, 233] on icon at bounding box center [132, 227] width 15 height 11
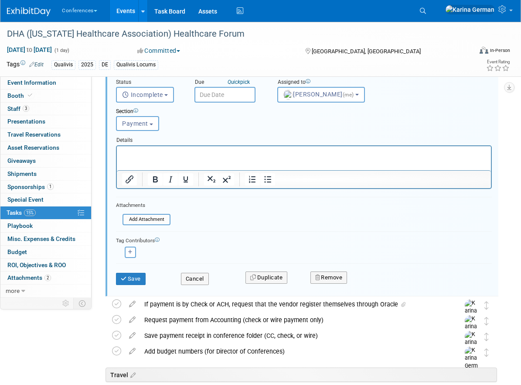
scroll to position [437, 0]
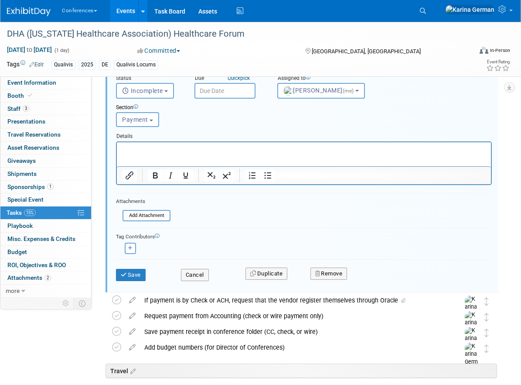
click at [352, 280] on div "Remove" at bounding box center [385, 273] width 162 height 21
click at [336, 273] on button "Remove" at bounding box center [329, 273] width 37 height 12
click at [375, 278] on link "Yes" at bounding box center [378, 281] width 25 height 14
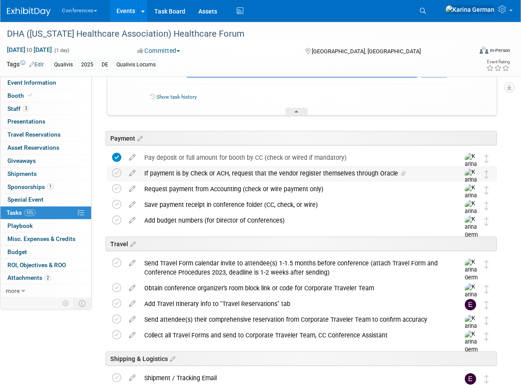
scroll to position [301, 0]
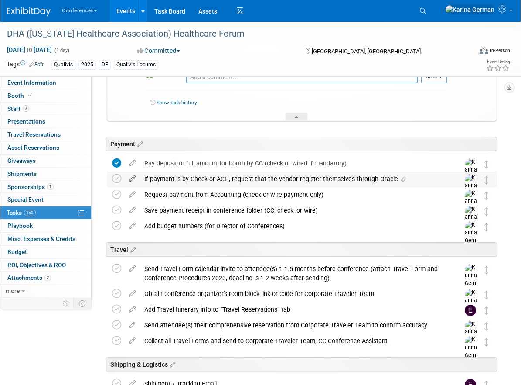
click at [136, 179] on icon at bounding box center [132, 176] width 15 height 11
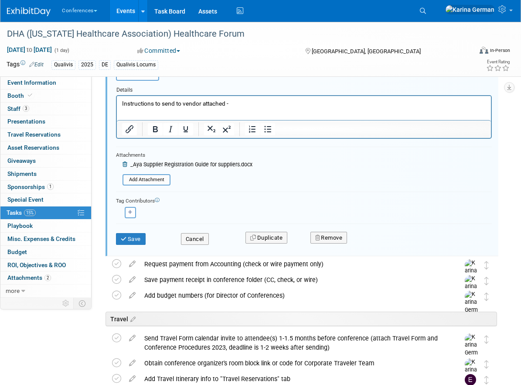
scroll to position [487, 0]
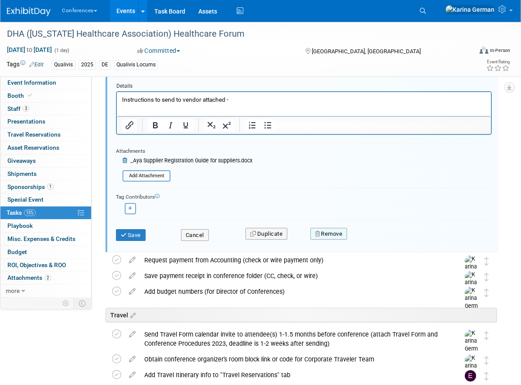
click at [343, 229] on button "Remove" at bounding box center [329, 234] width 37 height 12
click at [370, 237] on link "Yes" at bounding box center [378, 241] width 25 height 14
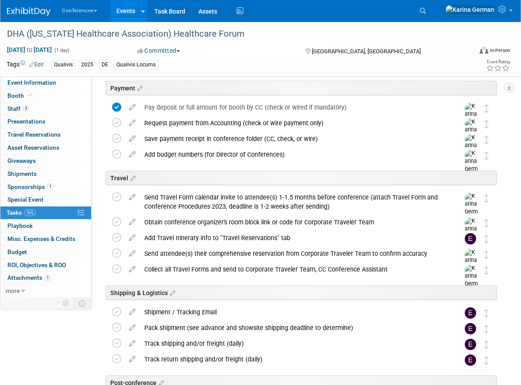
scroll to position [351, 0]
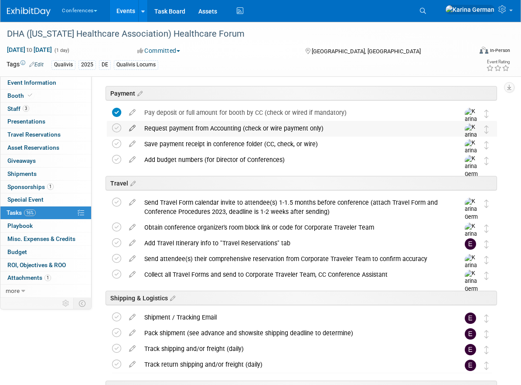
click at [132, 127] on icon at bounding box center [132, 126] width 15 height 11
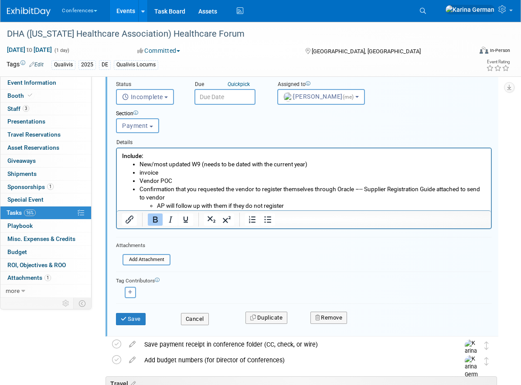
scroll to position [444, 0]
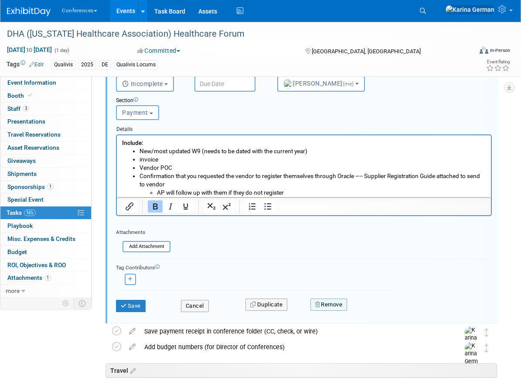
click at [329, 302] on button "Remove" at bounding box center [329, 304] width 37 height 12
click at [380, 310] on link "Yes" at bounding box center [378, 312] width 25 height 14
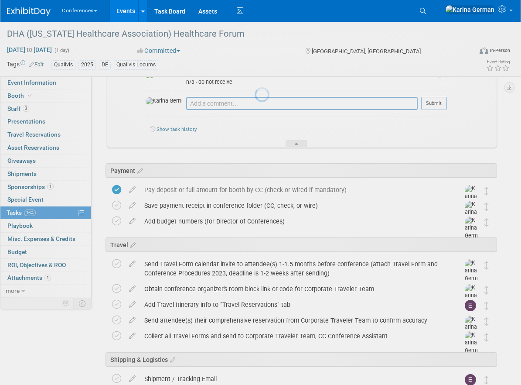
scroll to position [257, 0]
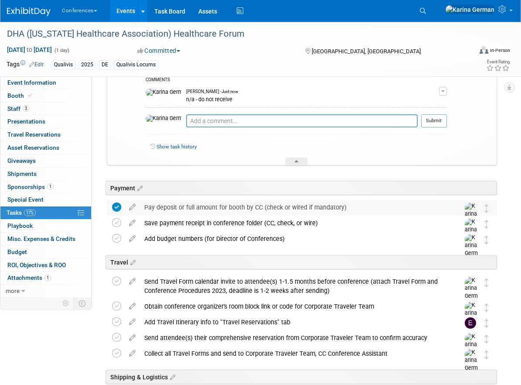
click at [190, 205] on div "Pay deposit or full amount for booth by CC (check or wired if mandatory)" at bounding box center [294, 207] width 308 height 15
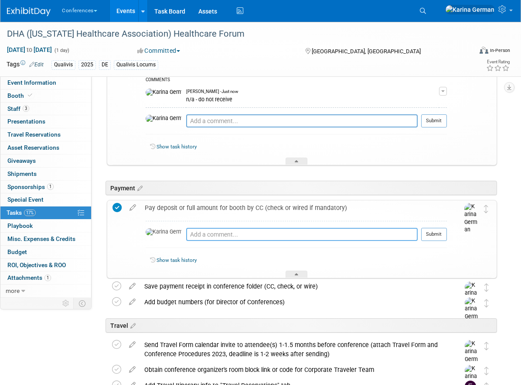
click at [186, 235] on textarea at bounding box center [302, 234] width 232 height 13
type textarea "paid by cc"
click at [428, 233] on button "Submit" at bounding box center [434, 234] width 26 height 13
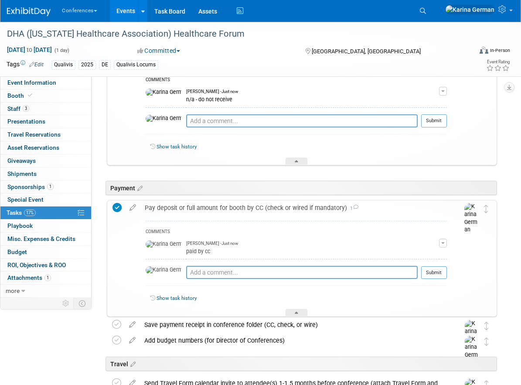
click at [219, 199] on div "DHA (Delaware Healthcare Association) Healthcare Forum Dover, DE Dec 10, 2025 t…" at bounding box center [300, 259] width 395 height 768
click at [215, 203] on div "Pay deposit or full amount for booth by CC (check or wired if mandatory) 1" at bounding box center [293, 207] width 307 height 15
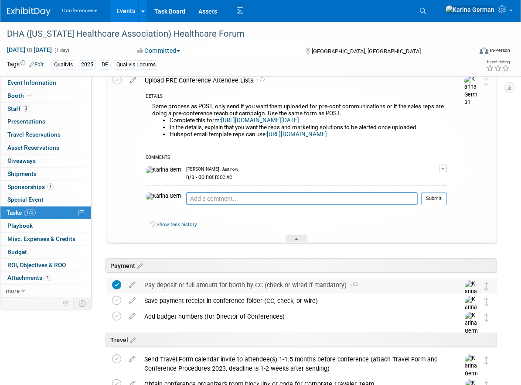
scroll to position [127, 0]
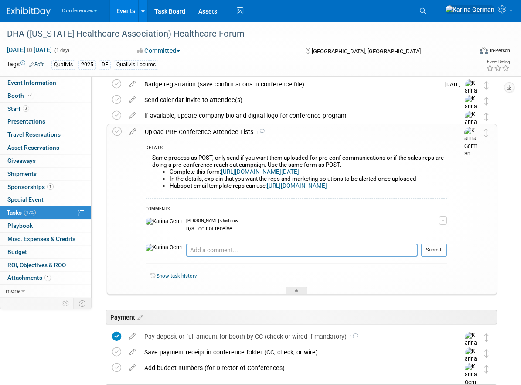
click at [196, 125] on div "Upload PRE Conference Attendee Lists 1" at bounding box center [293, 131] width 307 height 15
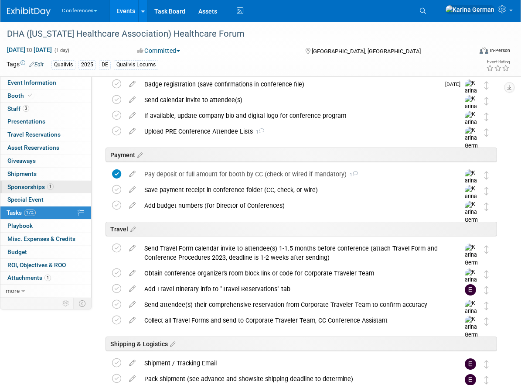
click at [52, 189] on span "Sponsorships 1" at bounding box center [30, 186] width 46 height 7
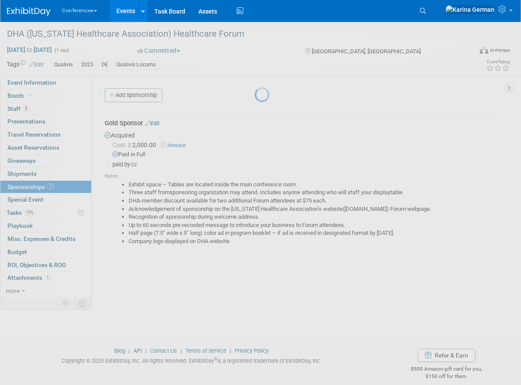
click at [255, 123] on div at bounding box center [261, 192] width 12 height 385
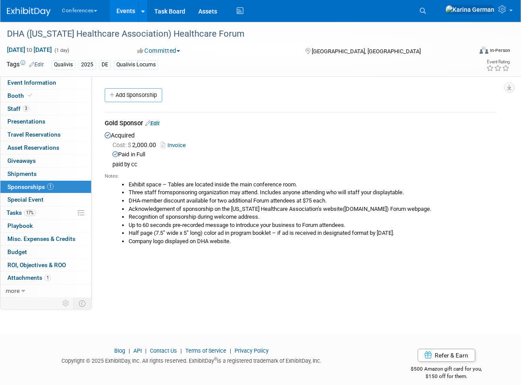
click at [159, 123] on link "Edit" at bounding box center [152, 123] width 14 height 7
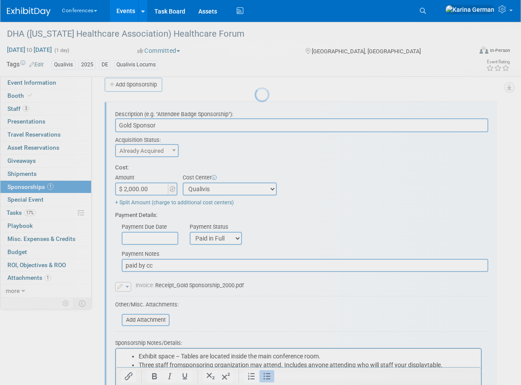
scroll to position [13, 0]
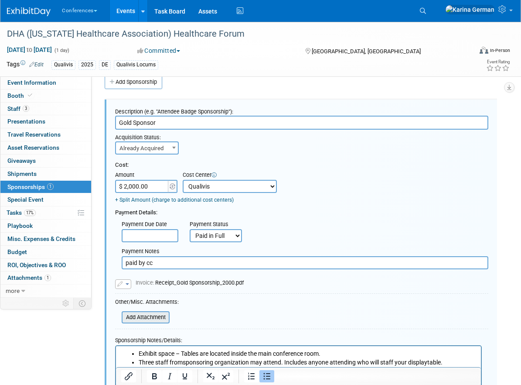
click at [160, 313] on input "file" at bounding box center [117, 317] width 104 height 10
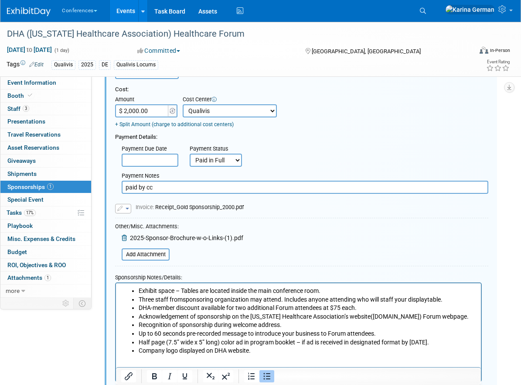
scroll to position [121, 0]
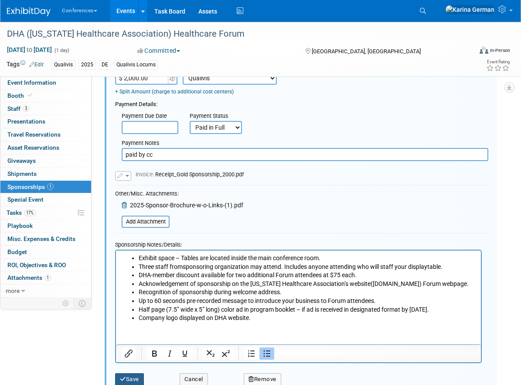
click at [130, 377] on button "Save" at bounding box center [129, 379] width 29 height 12
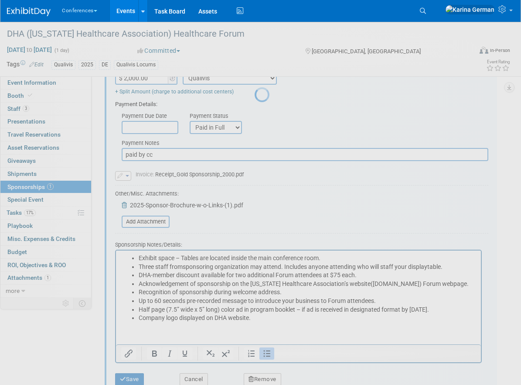
scroll to position [10, 0]
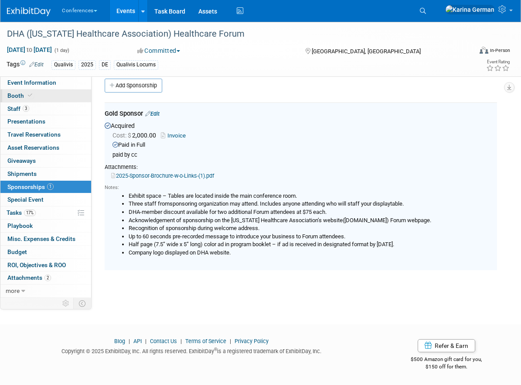
click at [53, 90] on link "Booth" at bounding box center [45, 95] width 91 height 13
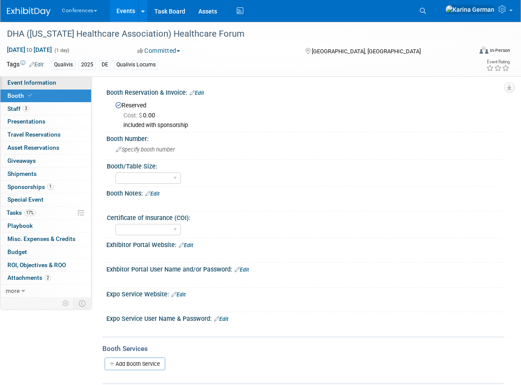
click at [49, 79] on link "Event Information" at bounding box center [45, 82] width 91 height 13
select select "Qualivis"
select select "Client-facing"
select select "Karina"
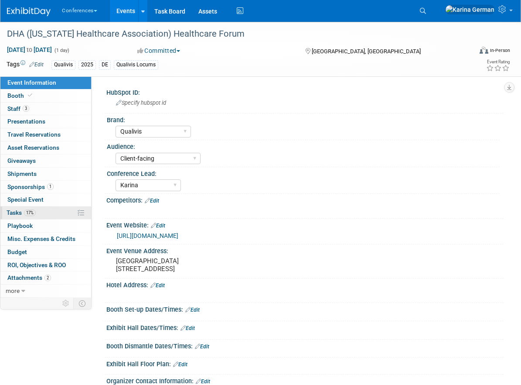
click at [56, 220] on link "0 Playbook 0" at bounding box center [45, 225] width 91 height 13
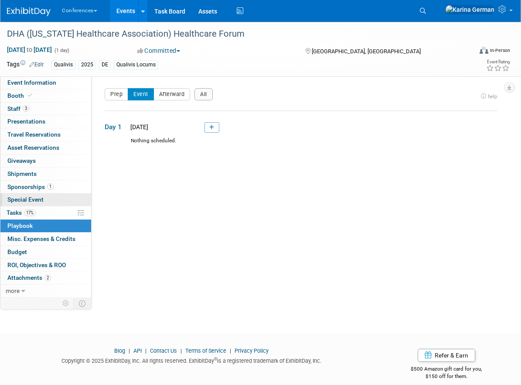
click at [43, 200] on span "Special Event" at bounding box center [25, 199] width 36 height 7
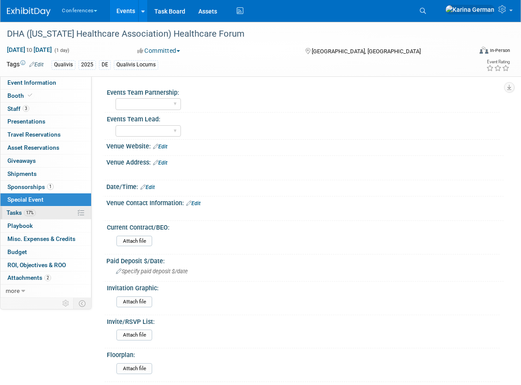
click at [43, 209] on link "17% Tasks 17%" at bounding box center [45, 212] width 91 height 13
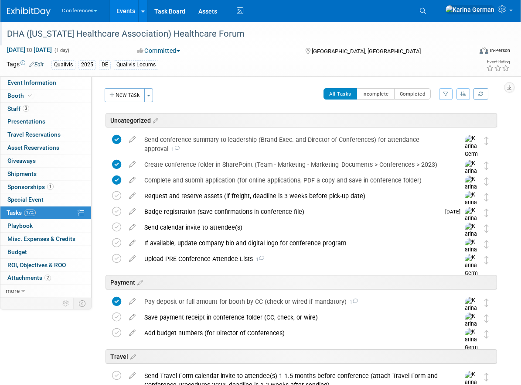
click at [154, 36] on div "DHA (Delaware Healthcare Association) Healthcare Forum" at bounding box center [233, 34] width 458 height 16
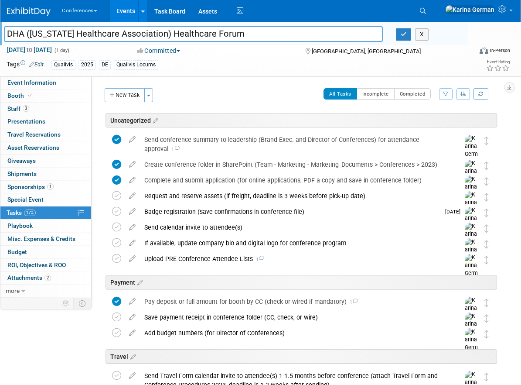
click at [154, 36] on input "DHA (Delaware Healthcare Association) Healthcare Forum" at bounding box center [193, 33] width 379 height 15
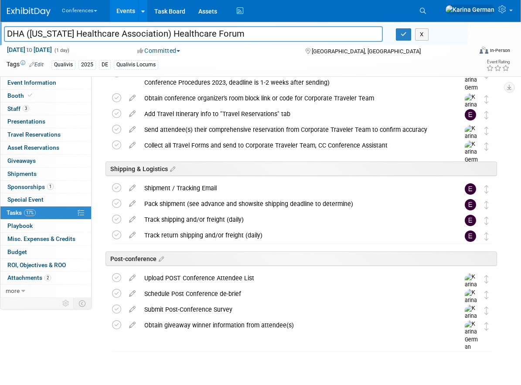
scroll to position [304, 0]
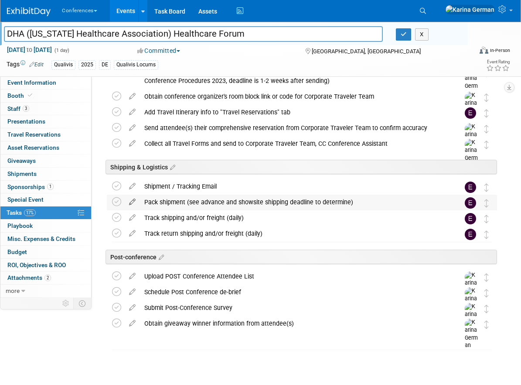
click at [133, 201] on icon at bounding box center [132, 200] width 15 height 11
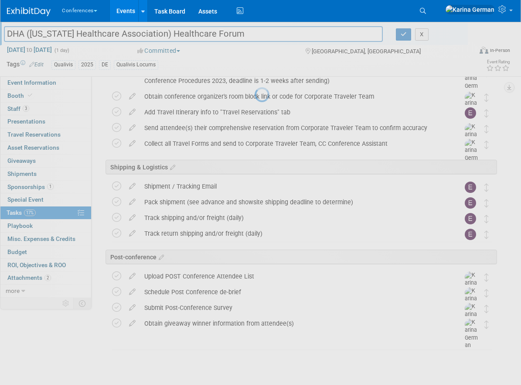
click at [255, 215] on div at bounding box center [261, 192] width 12 height 385
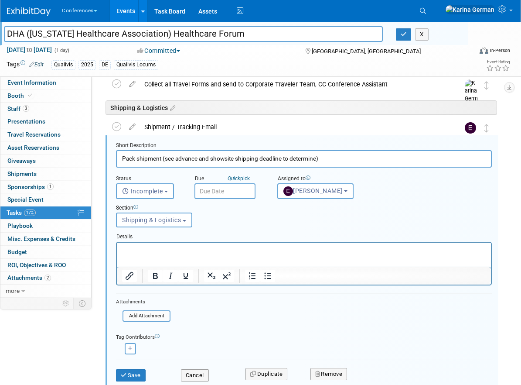
scroll to position [371, 0]
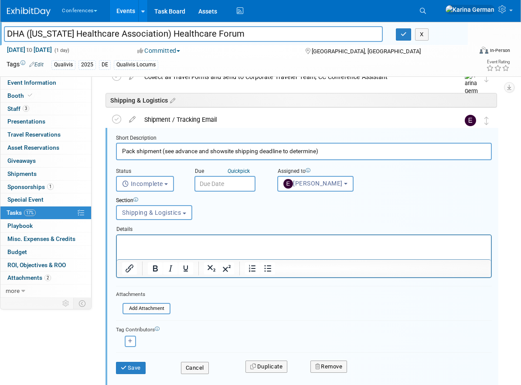
click at [211, 185] on input "text" at bounding box center [225, 184] width 61 height 16
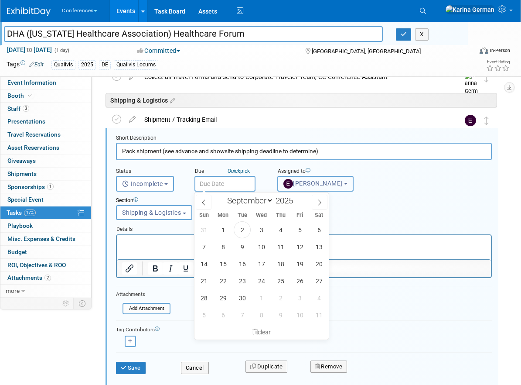
click at [321, 191] on button "[PERSON_NAME]" at bounding box center [315, 184] width 76 height 16
click at [221, 178] on input "text" at bounding box center [225, 184] width 61 height 16
click at [316, 203] on span at bounding box center [320, 202] width 16 height 15
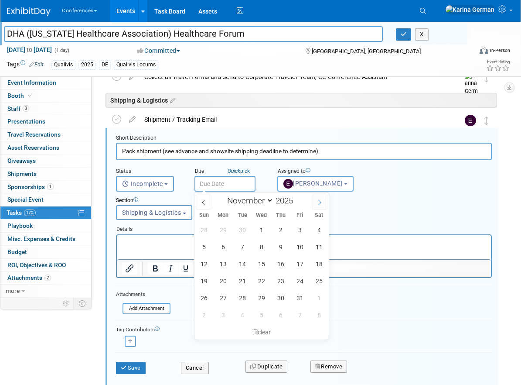
select select "11"
click at [316, 203] on span at bounding box center [320, 202] width 16 height 15
type input "2026"
select select "0"
click at [200, 203] on span at bounding box center [204, 202] width 16 height 15
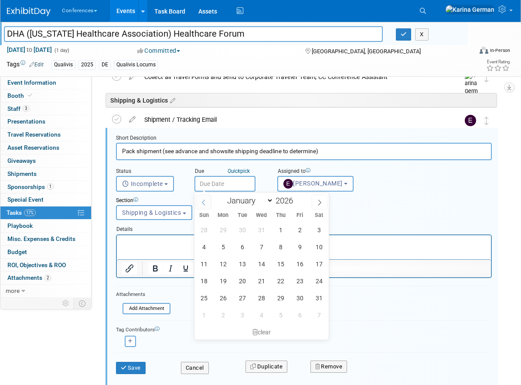
type input "2025"
select select "11"
click at [265, 249] on span "10" at bounding box center [261, 246] width 17 height 17
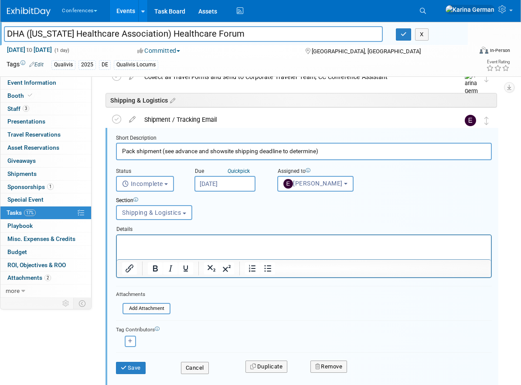
click at [224, 185] on input "Dec 10, 2025" at bounding box center [225, 184] width 61 height 16
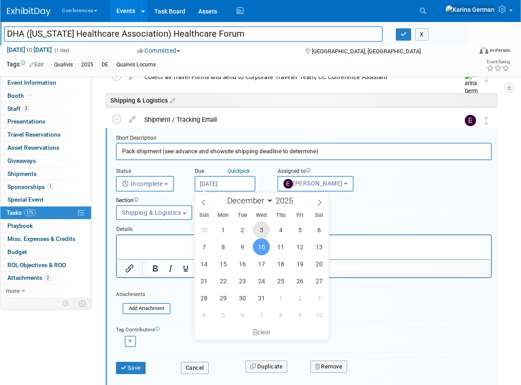
click at [267, 231] on span "3" at bounding box center [261, 229] width 17 height 17
type input "Dec 3, 2025"
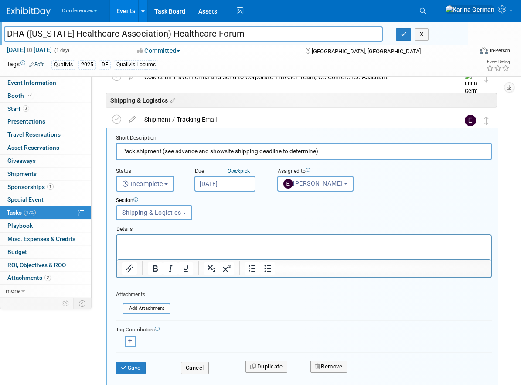
click at [161, 243] on p "Rich Text Area. Press ALT-0 for help." at bounding box center [304, 242] width 364 height 8
click at [134, 364] on button "Save" at bounding box center [131, 368] width 30 height 12
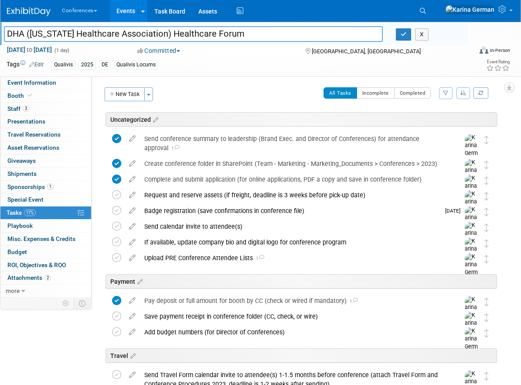
scroll to position [0, 0]
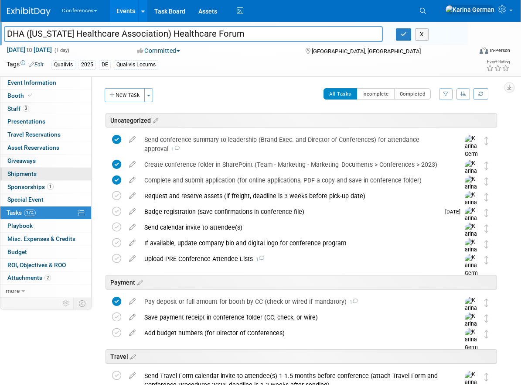
click at [59, 179] on link "0 Shipments 0" at bounding box center [45, 174] width 91 height 13
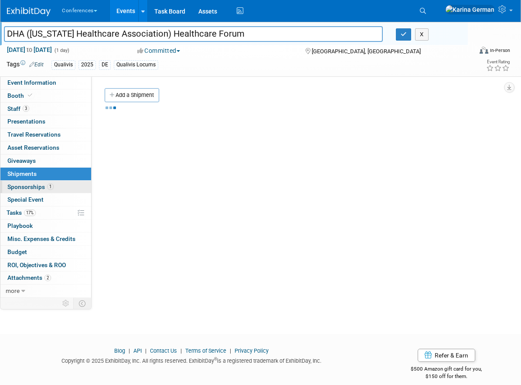
click at [59, 181] on link "1 Sponsorships 1" at bounding box center [45, 187] width 91 height 13
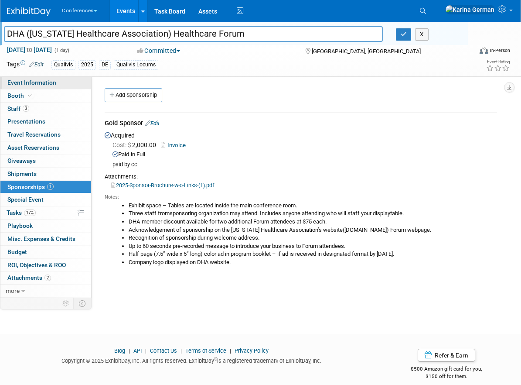
click at [51, 79] on span "Event Information" at bounding box center [31, 82] width 49 height 7
select select "Qualivis"
select select "Client-facing"
select select "Karina"
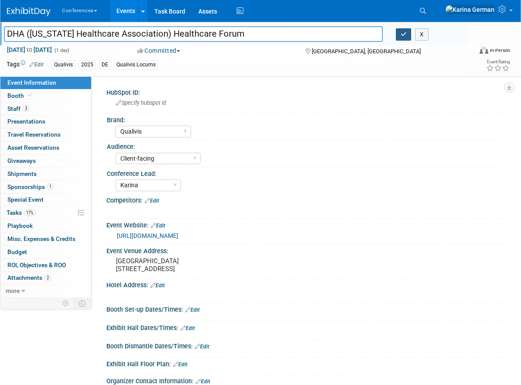
click at [405, 36] on icon "button" at bounding box center [404, 34] width 6 height 6
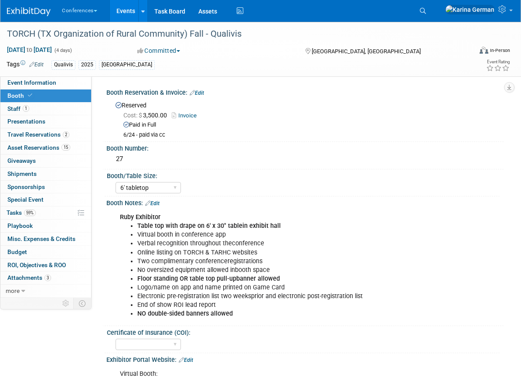
select select "6' tabletop"
click at [59, 84] on link "Event Information" at bounding box center [45, 82] width 91 height 13
select select "Qualivis"
select select "Client-facing"
select select "Karina"
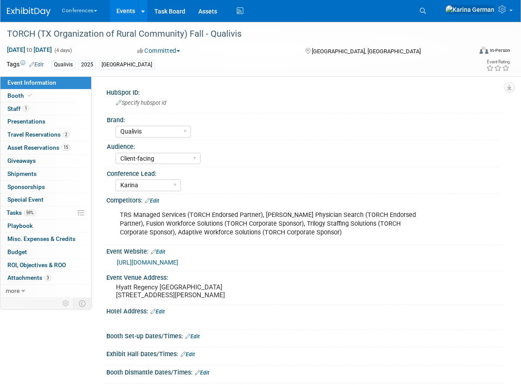
click at [128, 10] on link "Events" at bounding box center [126, 11] width 32 height 22
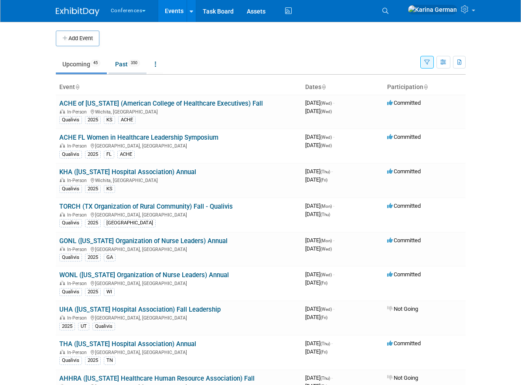
click at [127, 72] on link "Past 350" at bounding box center [128, 64] width 38 height 17
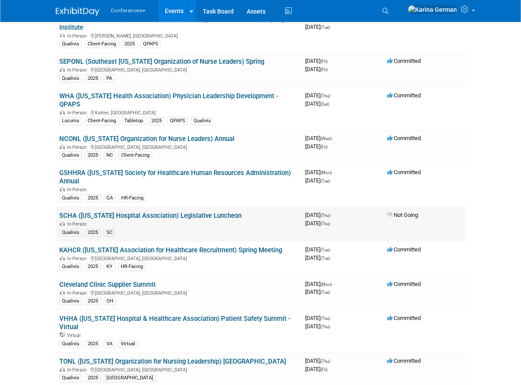
scroll to position [2271, 0]
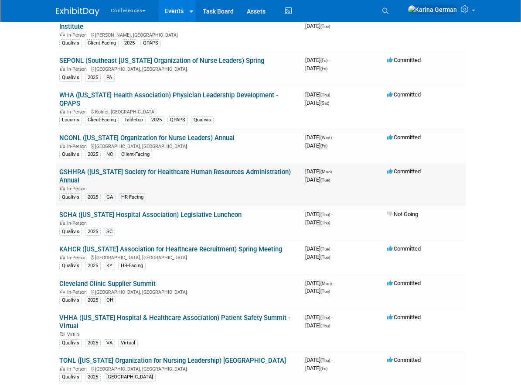
click at [161, 168] on link "GSHHRA ([US_STATE] Society for Healthcare Human Resources Administration) Annual" at bounding box center [175, 176] width 232 height 16
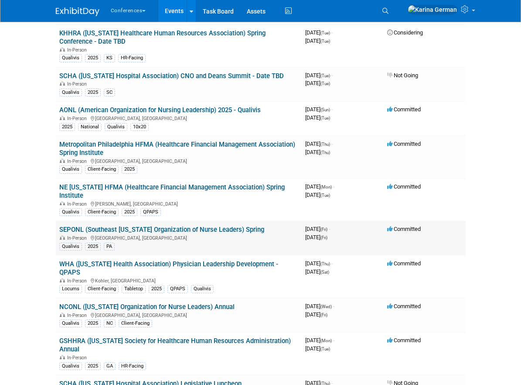
scroll to position [2092, 0]
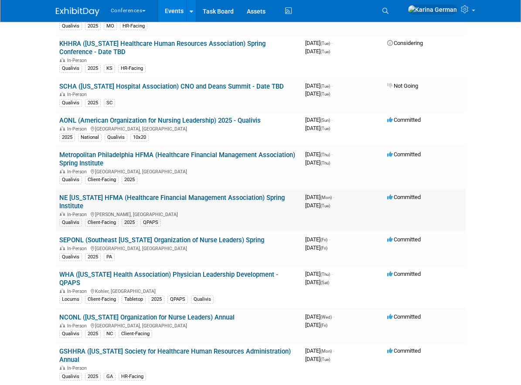
click at [178, 194] on link "NE [US_STATE] HFMA (Healthcare Financial Management Association) Spring Institu…" at bounding box center [172, 202] width 226 height 16
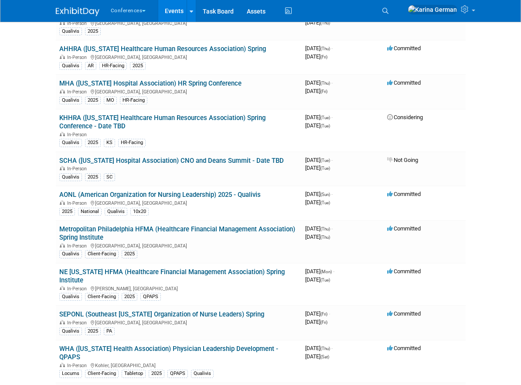
scroll to position [2012, 0]
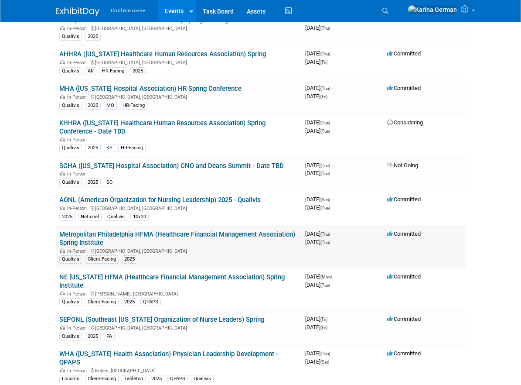
click at [171, 230] on link "Metropolitan Philadelphia HFMA (Healthcare Financial Management Association) Sp…" at bounding box center [177, 238] width 236 height 16
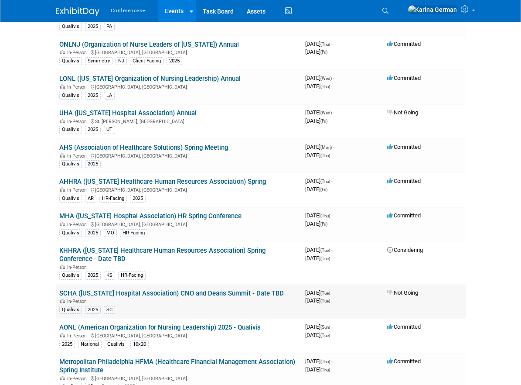
scroll to position [1881, 0]
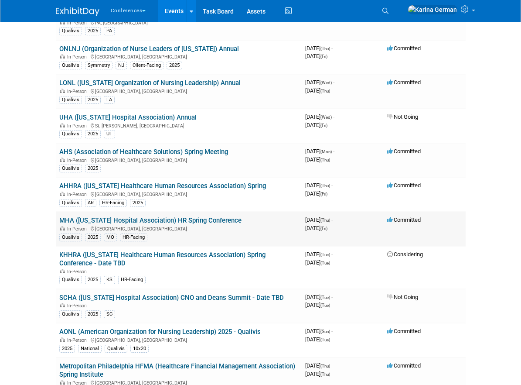
click at [206, 216] on link "MHA ([US_STATE] Hospital Association) HR Spring Conference" at bounding box center [150, 220] width 182 height 8
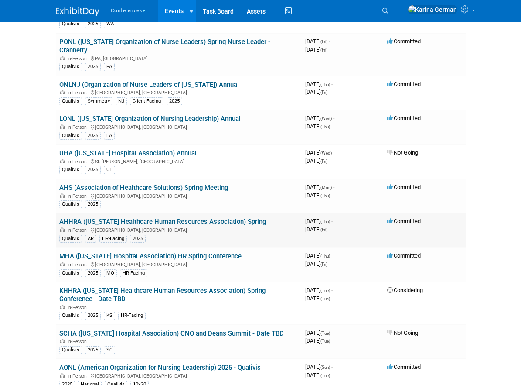
scroll to position [1836, 0]
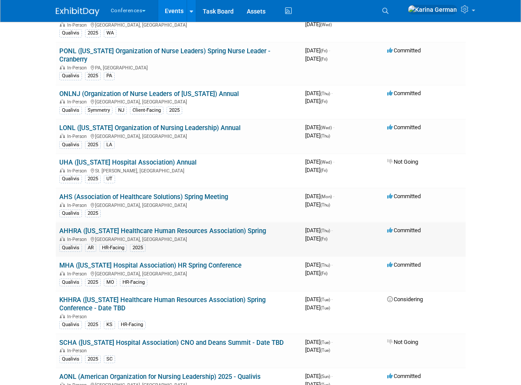
click at [179, 227] on link "AHHRA ([US_STATE] Healthcare Human Resources Association) Spring" at bounding box center [162, 231] width 207 height 8
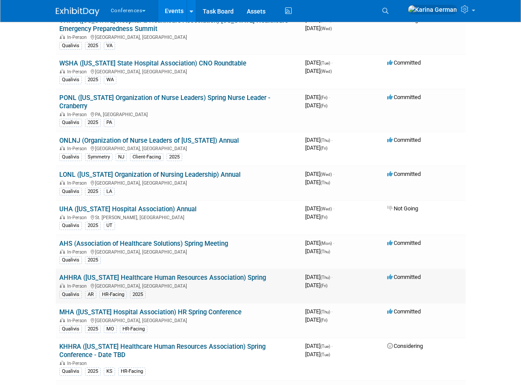
scroll to position [1783, 0]
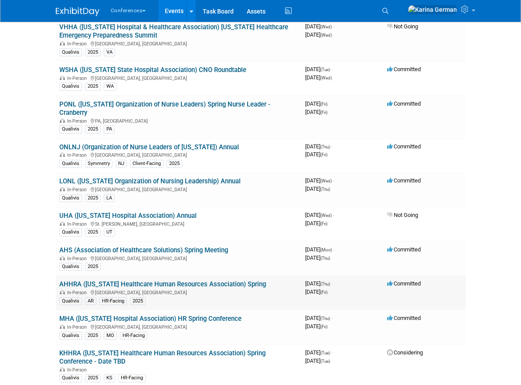
click at [223, 280] on link "AHHRA ([US_STATE] Healthcare Human Resources Association) Spring" at bounding box center [162, 284] width 207 height 8
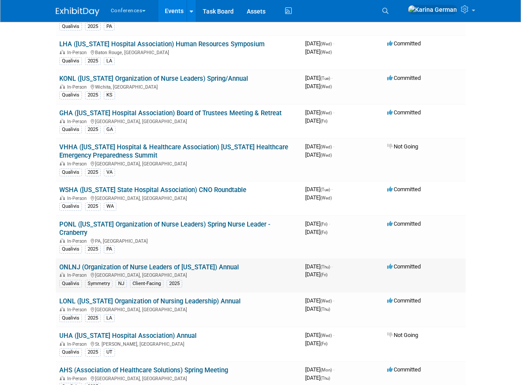
scroll to position [1651, 0]
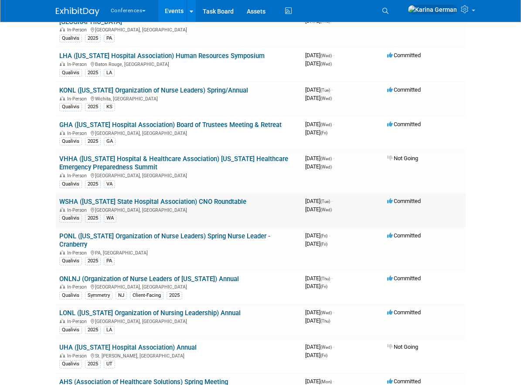
click at [164, 198] on link "WSHA (Washington State Hospital Association) CNO Roundtable" at bounding box center [152, 202] width 187 height 8
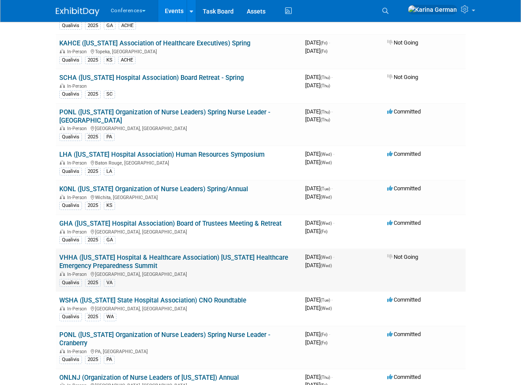
scroll to position [1551, 0]
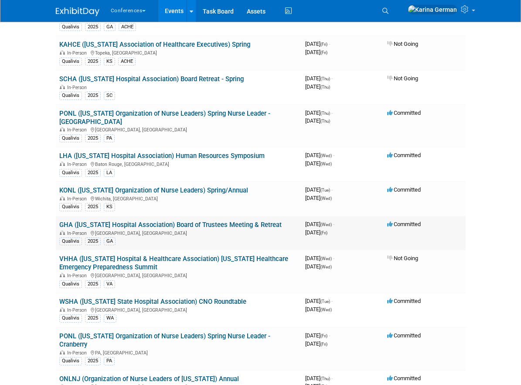
click at [147, 221] on link "GHA (Georgia Hospital Association) Board of Trustees Meeting & Retreat" at bounding box center [170, 225] width 222 height 8
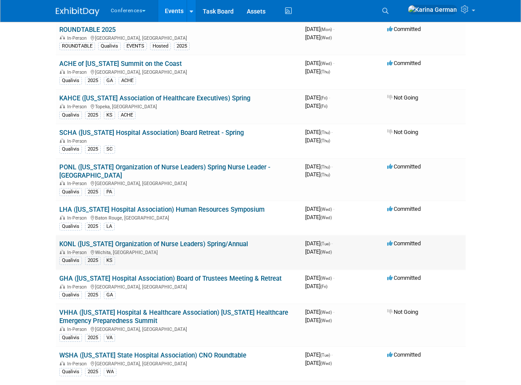
scroll to position [1494, 0]
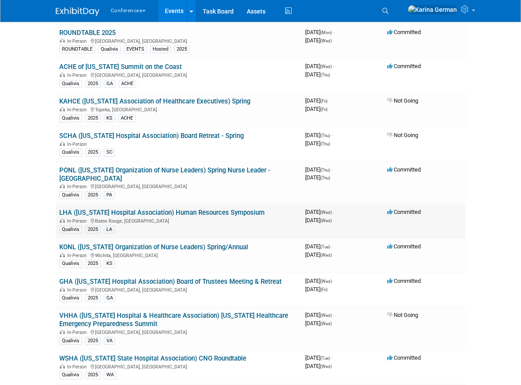
click at [209, 209] on link "LHA (Louisiana Hospital Association) Human Resources Symposium" at bounding box center [161, 213] width 205 height 8
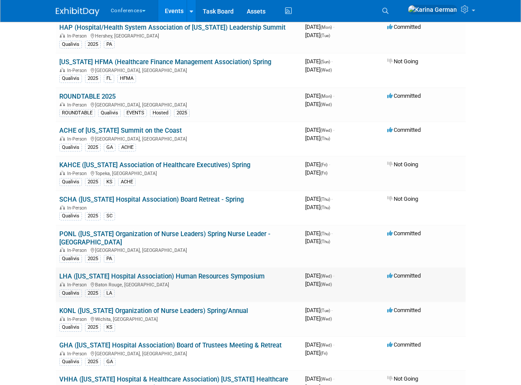
scroll to position [1420, 0]
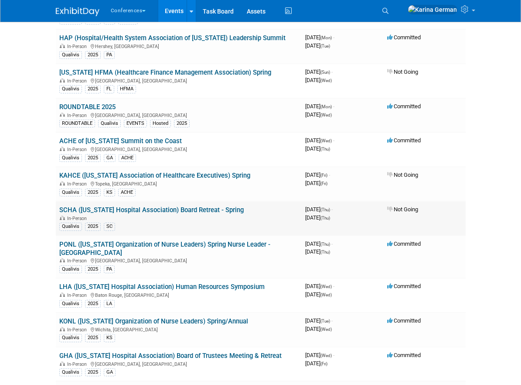
click at [195, 206] on link "SCHA (South Carolina Hospital Association) Board Retreat - Spring" at bounding box center [151, 210] width 185 height 8
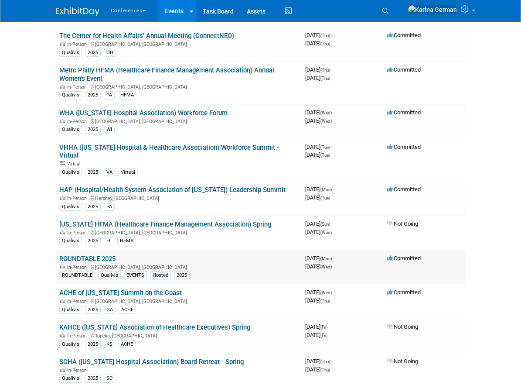
scroll to position [1254, 0]
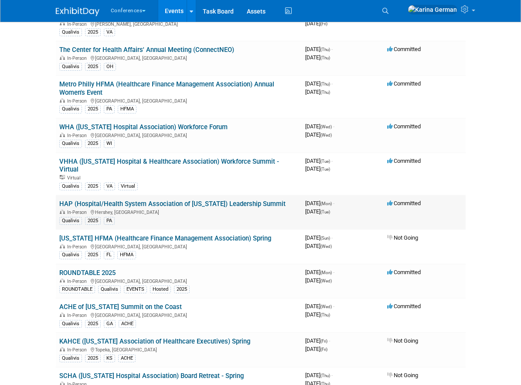
click at [145, 200] on link "HAP (Hospital/Health System Association of Pennsylvania) Leadership Summit" at bounding box center [172, 204] width 226 height 8
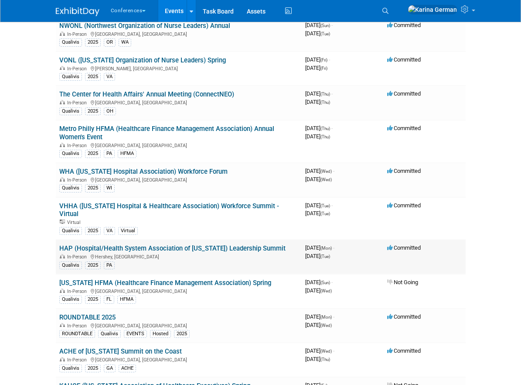
scroll to position [1207, 0]
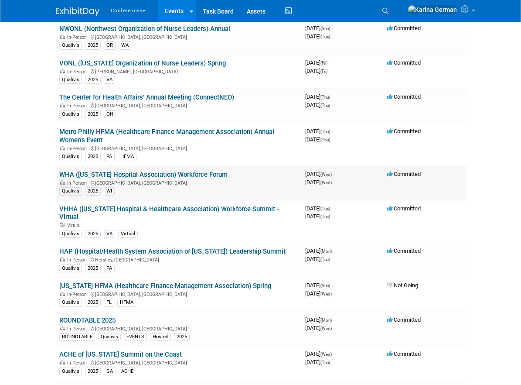
click at [164, 177] on link "WHA (Wisconsin Hospital Association) Workforce Forum" at bounding box center [143, 175] width 168 height 8
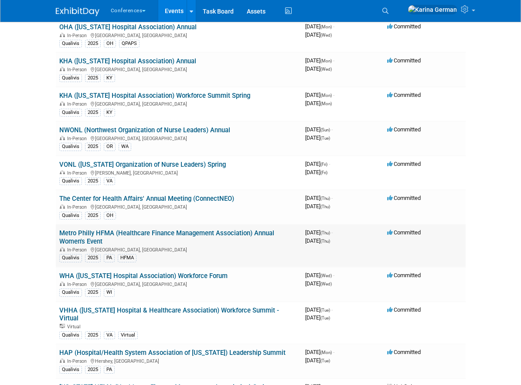
scroll to position [1102, 0]
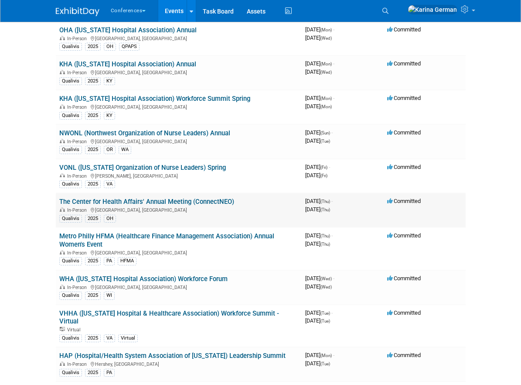
click at [169, 201] on link "The Center for Health Affairs' Annual Meeting (ConnectNEO)" at bounding box center [146, 202] width 175 height 8
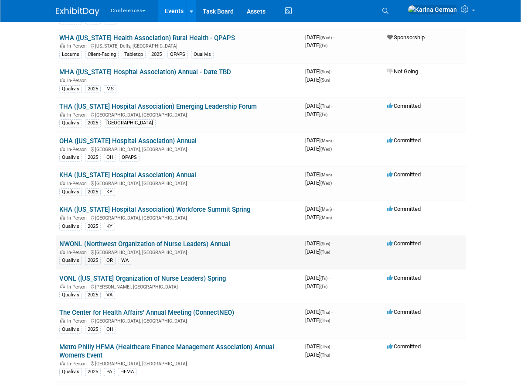
scroll to position [989, 0]
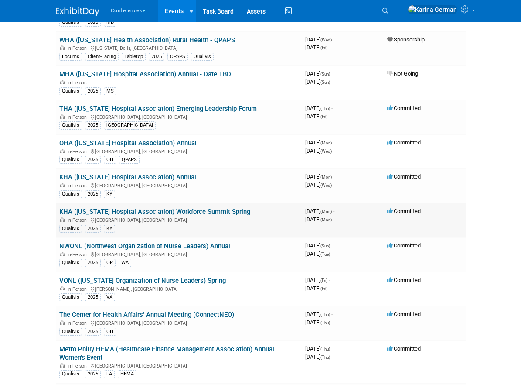
click at [156, 212] on link "KHA (Kentucky Hospital Association) Workforce Summit Spring" at bounding box center [154, 212] width 191 height 8
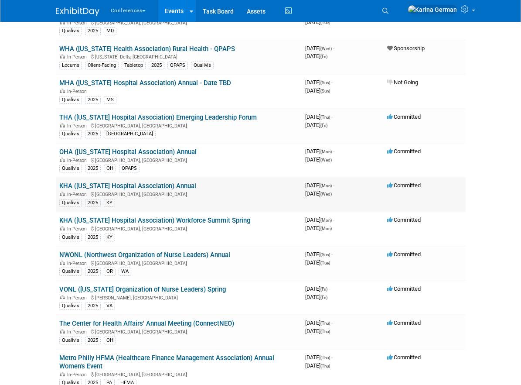
scroll to position [980, 0]
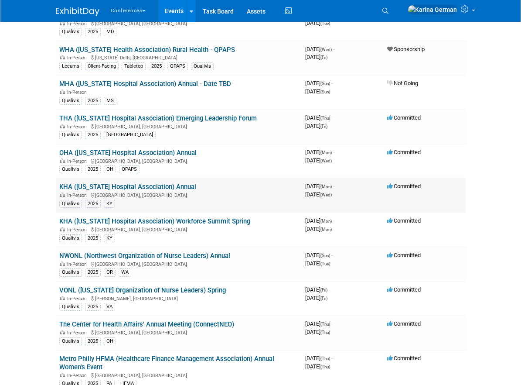
click at [174, 186] on link "KHA (Kentucky Hospital Association) Annual" at bounding box center [127, 187] width 137 height 8
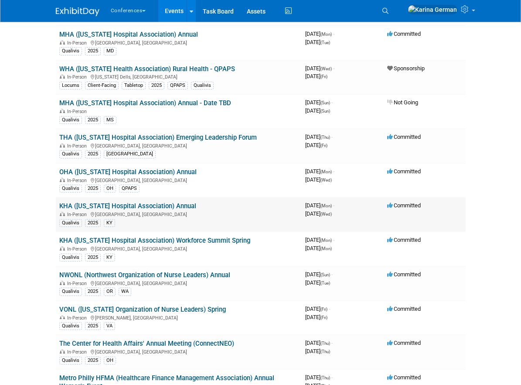
scroll to position [957, 0]
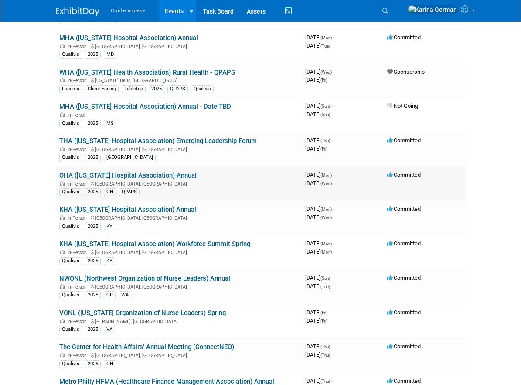
click at [163, 175] on link "OHA (Ohio Hospital Association) Annual" at bounding box center [127, 175] width 137 height 8
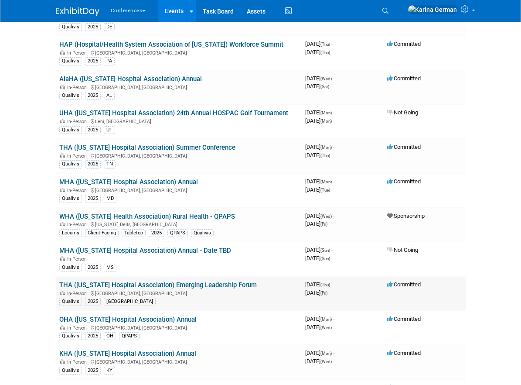
scroll to position [813, 0]
click at [154, 147] on link "THA (Tennessee Hospital Association) Summer Conference" at bounding box center [147, 148] width 176 height 8
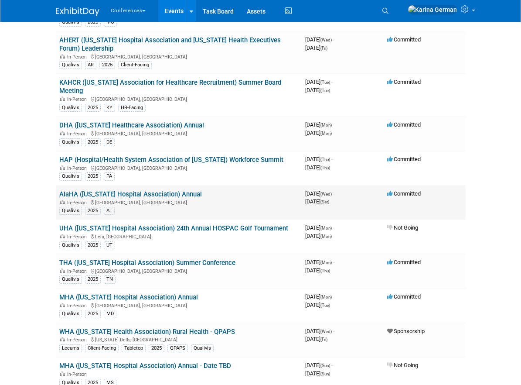
scroll to position [697, 0]
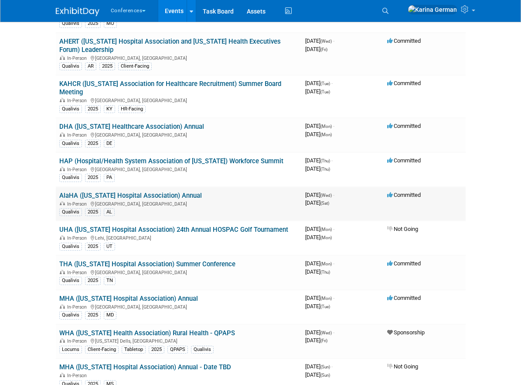
click at [171, 198] on link "AlaHA (Alabama Hospital Association) Annual" at bounding box center [130, 196] width 143 height 8
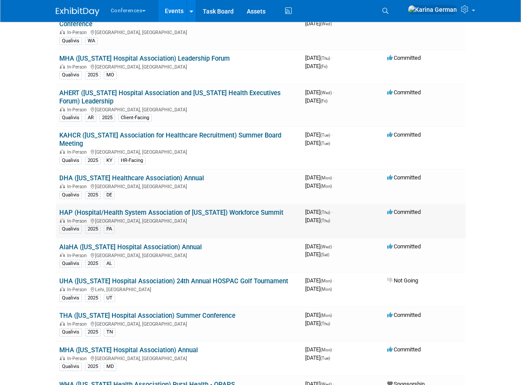
scroll to position [646, 0]
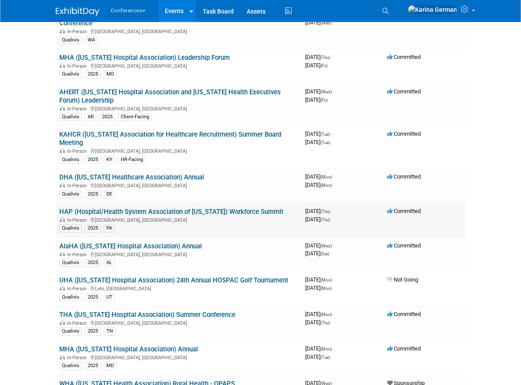
click at [160, 214] on link "HAP (Hospital/Health System Association of Pennsylvania) Workforce Summit" at bounding box center [171, 212] width 224 height 8
click at [172, 179] on link "DHA (Delaware Healthcare Association) Annual" at bounding box center [131, 177] width 145 height 8
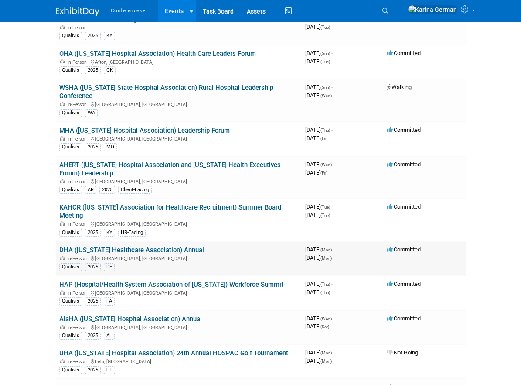
scroll to position [572, 0]
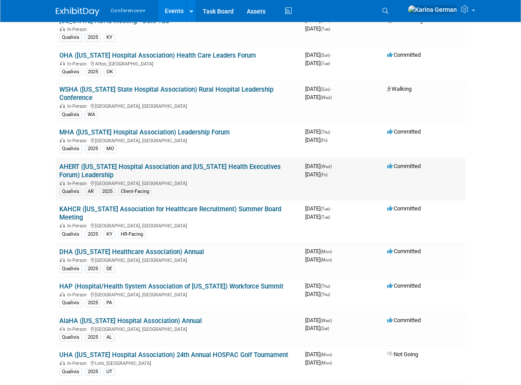
click at [189, 167] on link "AHERT (Arkansas Hospital Association and Arkansas Health Executives Forum) Lead…" at bounding box center [170, 171] width 222 height 16
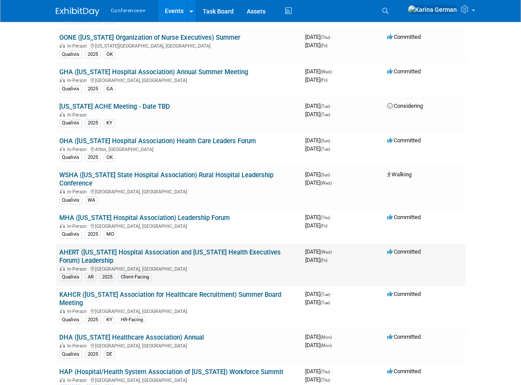
scroll to position [475, 0]
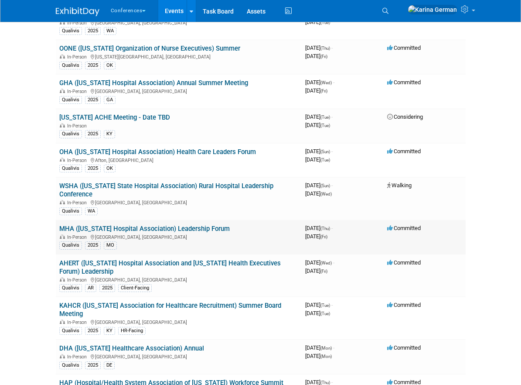
click at [172, 230] on link "MHA (Missouri Hospital Association) Leadership Forum" at bounding box center [144, 229] width 171 height 8
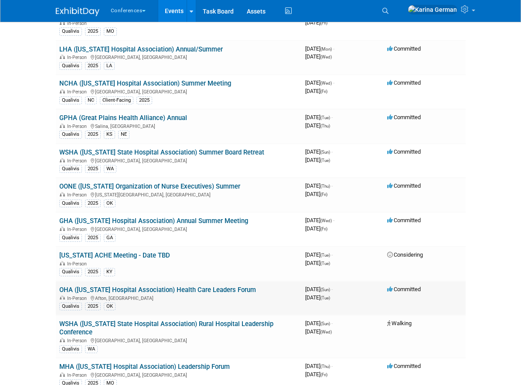
scroll to position [335, 0]
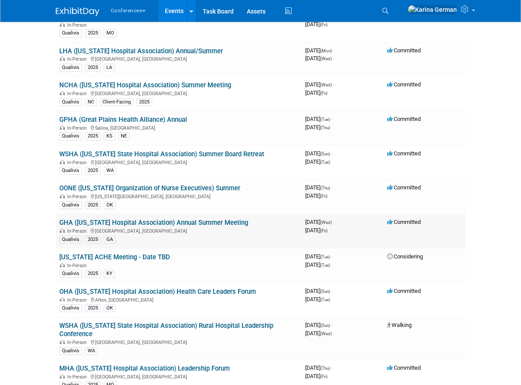
click at [172, 221] on link "GHA (Georgia Hospital Association) Annual Summer Meeting" at bounding box center [153, 223] width 189 height 8
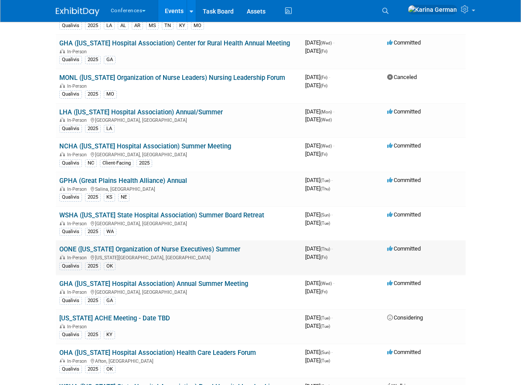
scroll to position [274, 0]
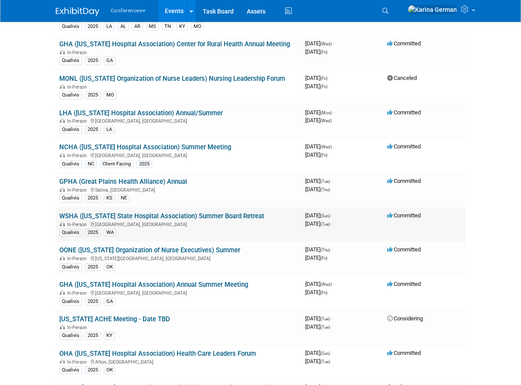
click at [171, 214] on link "WSHA (Washington State Hospital Association) Summer Board Retreat" at bounding box center [161, 216] width 205 height 8
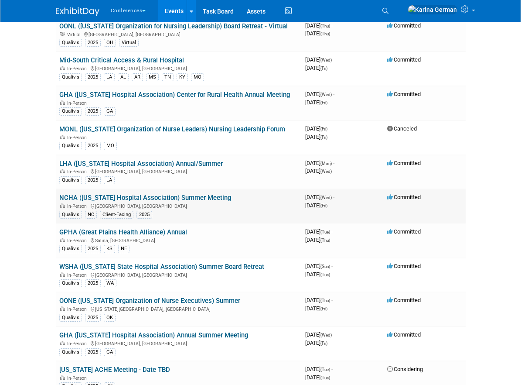
scroll to position [217, 0]
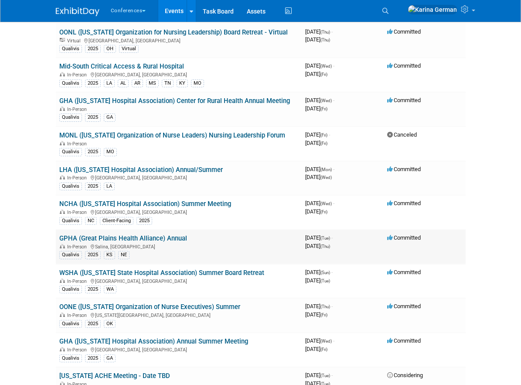
click at [149, 236] on link "GPHA (Great Plains Health Alliance) Annual" at bounding box center [123, 238] width 128 height 8
click at [185, 200] on link "NCHA (North Carolina Hospital Association) Summer Meeting" at bounding box center [145, 204] width 172 height 8
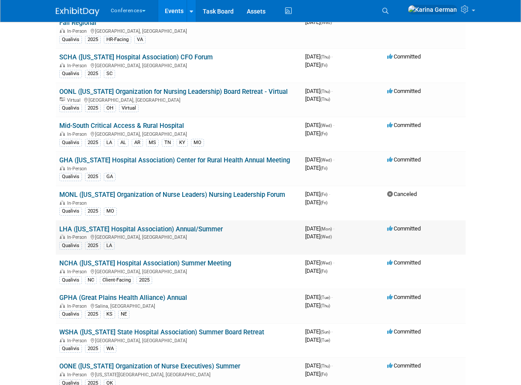
scroll to position [154, 0]
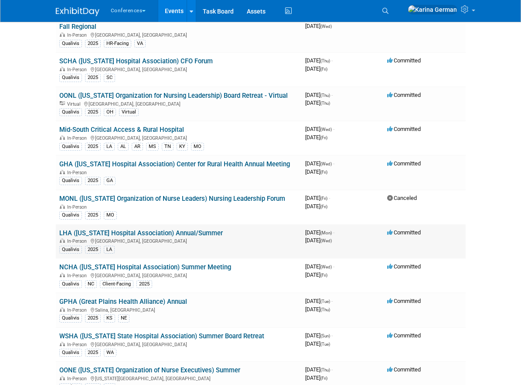
click at [179, 234] on link "LHA (Louisiana Hospital Association) Annual/Summer" at bounding box center [141, 233] width 164 height 8
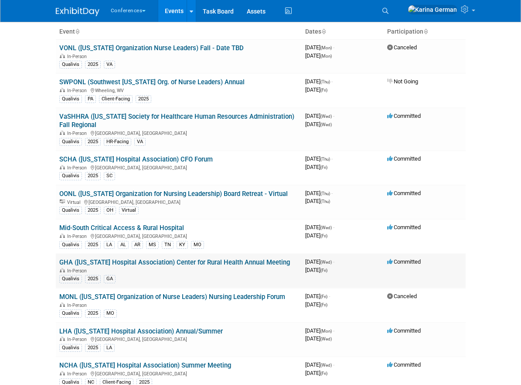
scroll to position [54, 0]
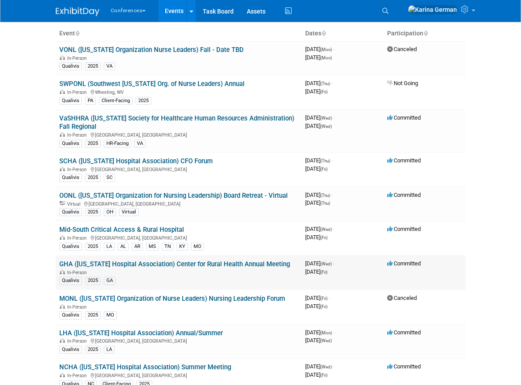
click at [212, 265] on link "GHA (Georgia Hospital Association) Center for Rural Health Annual Meeting" at bounding box center [174, 264] width 231 height 8
click at [136, 263] on link "GHA (Georgia Hospital Association) Center for Rural Health Annual Meeting" at bounding box center [174, 264] width 231 height 8
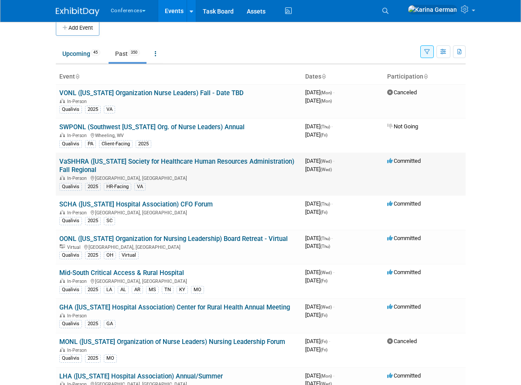
scroll to position [0, 0]
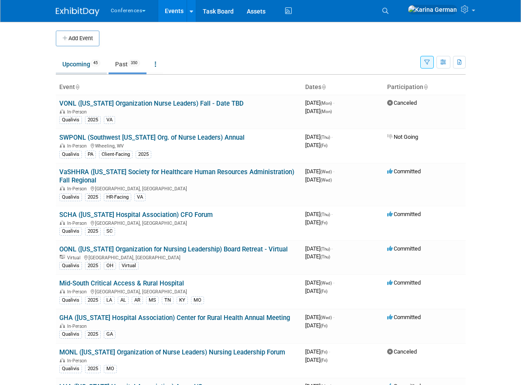
click at [96, 68] on link "Upcoming 45" at bounding box center [81, 64] width 51 height 17
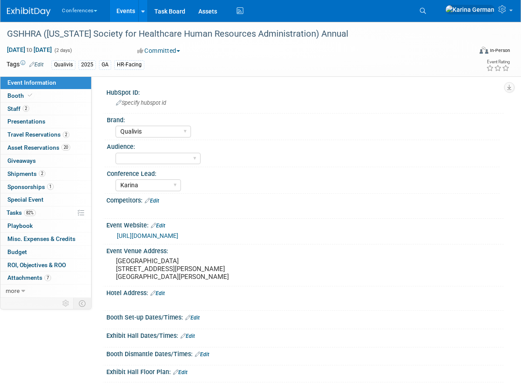
select select "Qualivis"
select select "Karina"
click at [53, 114] on link "2 Staff 2" at bounding box center [45, 109] width 91 height 13
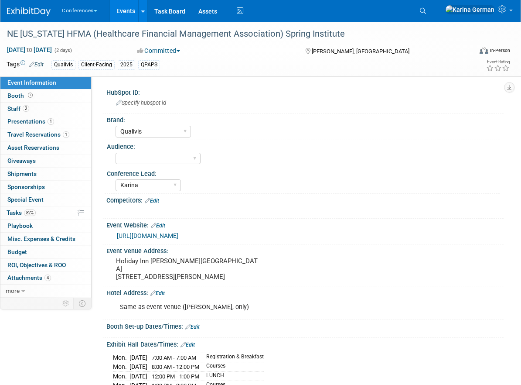
select select "Qualivis"
select select "Karina"
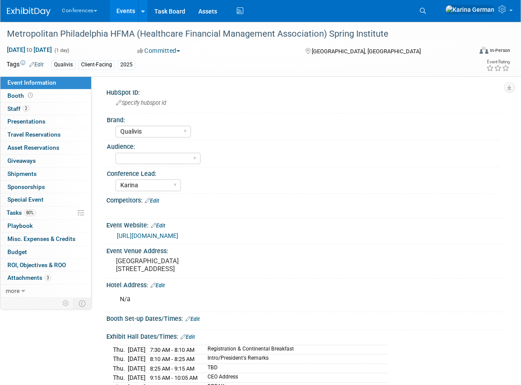
select select "Qualivis"
select select "Karina"
click at [46, 109] on link "2 Staff 2" at bounding box center [45, 109] width 91 height 13
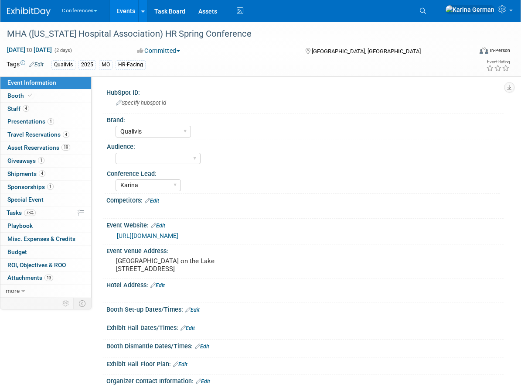
select select "Qualivis"
select select "Karina"
click at [39, 107] on link "4 Staff 4" at bounding box center [45, 109] width 91 height 13
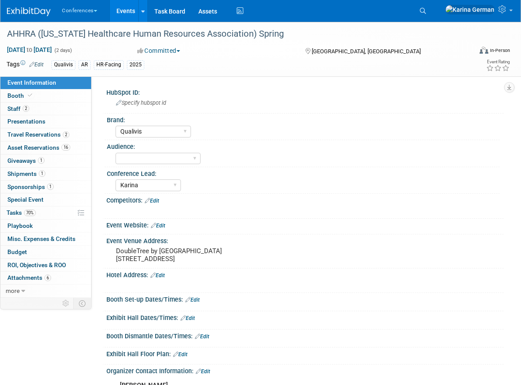
select select "Qualivis"
select select "Karina"
click at [34, 106] on link "2 Staff 2" at bounding box center [45, 109] width 91 height 13
select select "Qualivis"
select select "Karina"
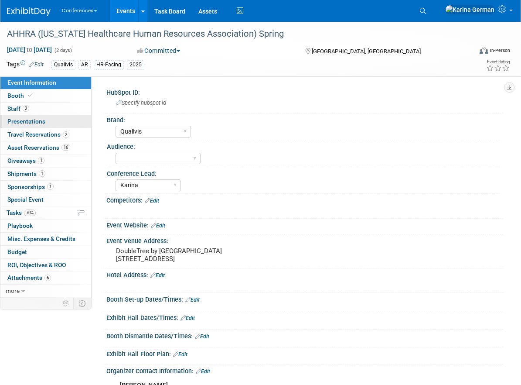
click at [48, 116] on link "0 Presentations 0" at bounding box center [45, 121] width 91 height 13
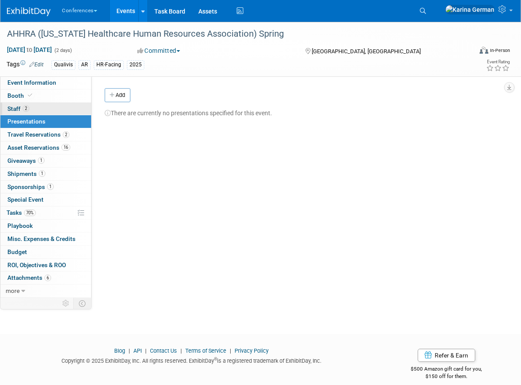
click at [38, 109] on link "2 Staff 2" at bounding box center [45, 109] width 91 height 13
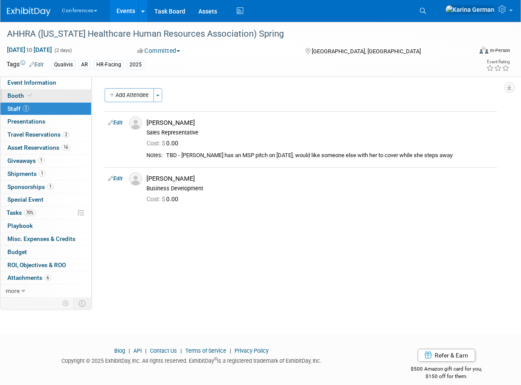
click at [40, 97] on link "Booth" at bounding box center [45, 95] width 91 height 13
select select "6' tabletop"
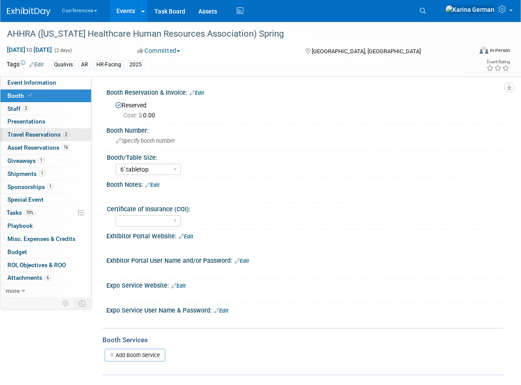
click at [41, 136] on span "Travel Reservations 2" at bounding box center [38, 134] width 62 height 7
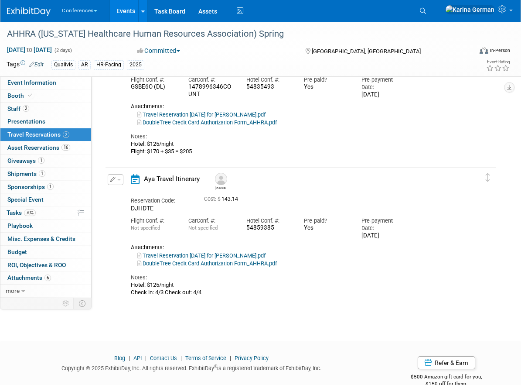
scroll to position [98, 0]
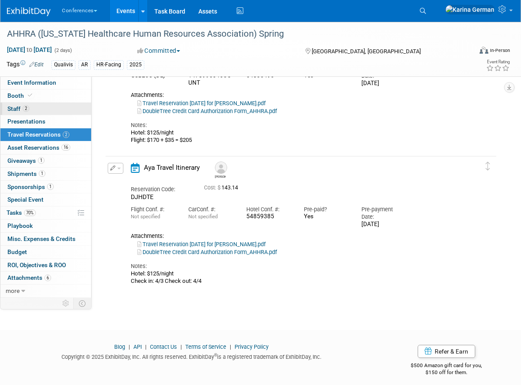
click at [48, 108] on link "2 Staff 2" at bounding box center [45, 109] width 91 height 13
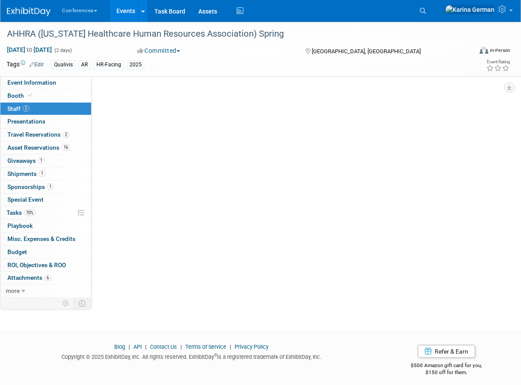
scroll to position [0, 0]
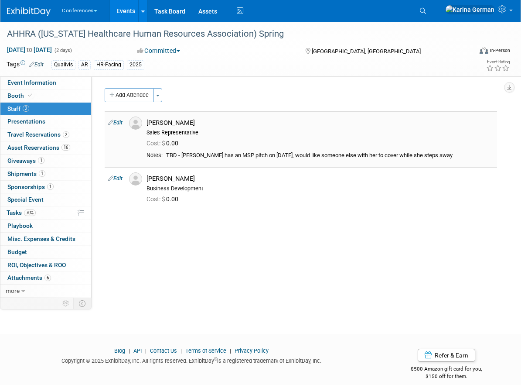
click at [115, 122] on link "Edit" at bounding box center [115, 123] width 14 height 6
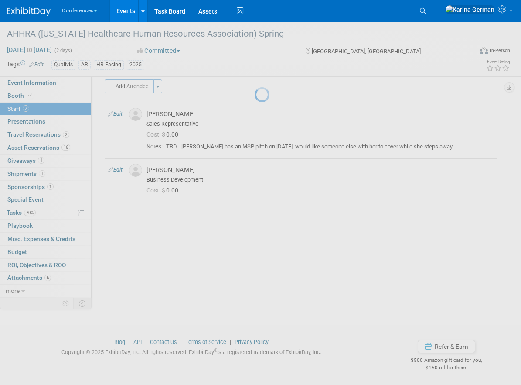
select select "5804ab4a-e1a5-480d-a5aa-5aaef2673dd7"
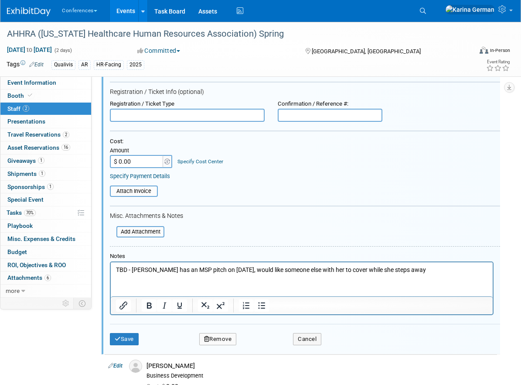
scroll to position [110, 0]
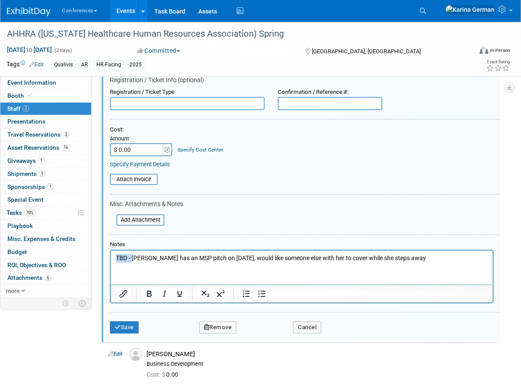
drag, startPoint x: 132, startPoint y: 258, endPoint x: 86, endPoint y: 258, distance: 45.4
click at [111, 258] on html "TBD - [PERSON_NAME] has an MSP pitch on [DATE], would like someone else with he…" at bounding box center [302, 256] width 382 height 12
click at [125, 326] on button "Save" at bounding box center [124, 327] width 29 height 12
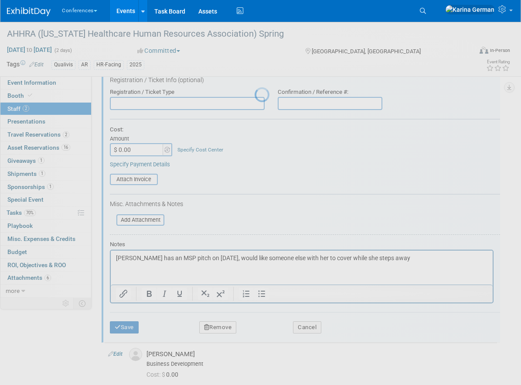
scroll to position [10, 0]
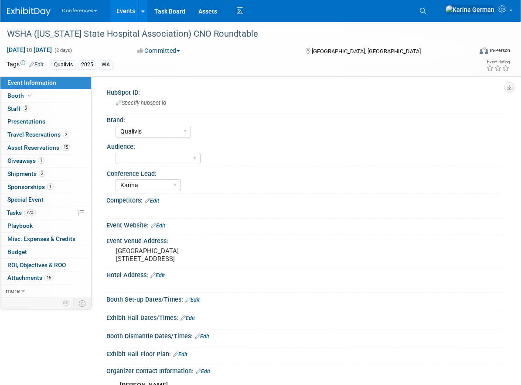
select select "Qualivis"
select select "Karina"
click at [41, 109] on link "2 Staff 2" at bounding box center [45, 109] width 91 height 13
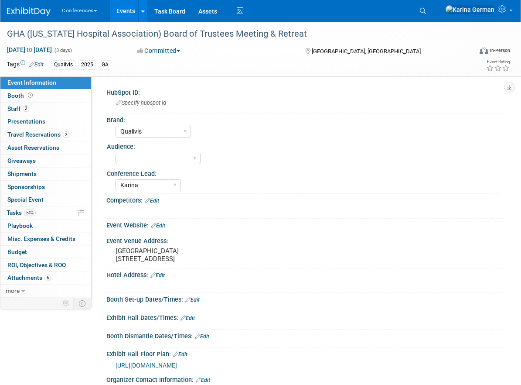
select select "Qualivis"
select select "Karina"
click at [46, 110] on link "2 Staff 2" at bounding box center [45, 109] width 91 height 13
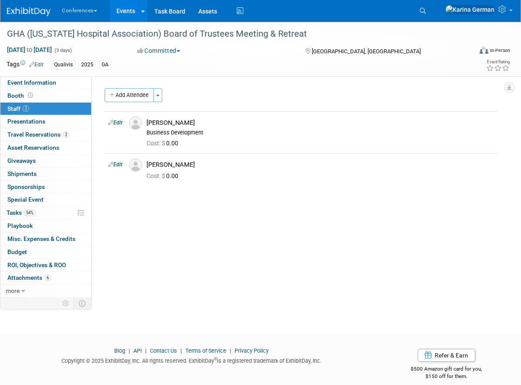
click at [32, 64] on icon at bounding box center [31, 65] width 5 height 6
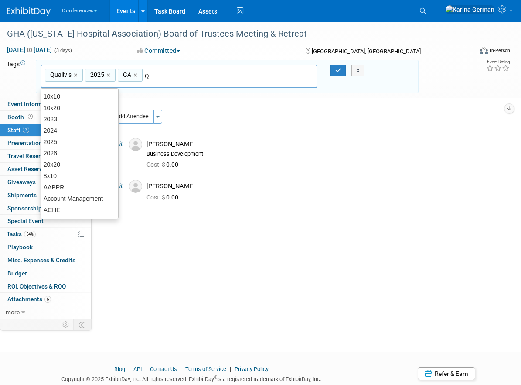
type input "QP"
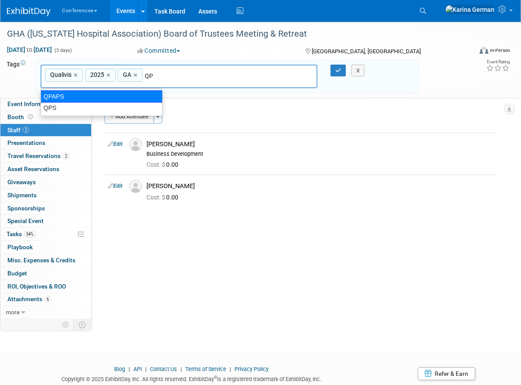
click at [114, 96] on div "QPAPS" at bounding box center [102, 96] width 122 height 12
type input "Qualivis, 2025, [GEOGRAPHIC_DATA], QPAPS"
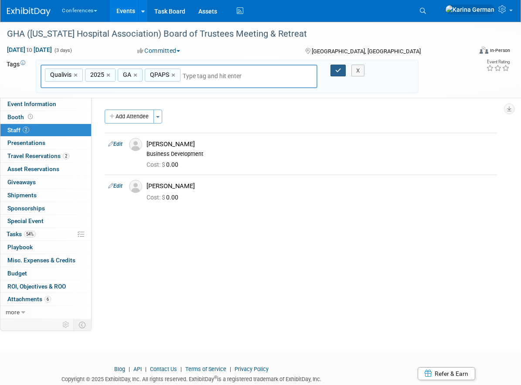
click at [337, 70] on icon "button" at bounding box center [338, 71] width 6 height 6
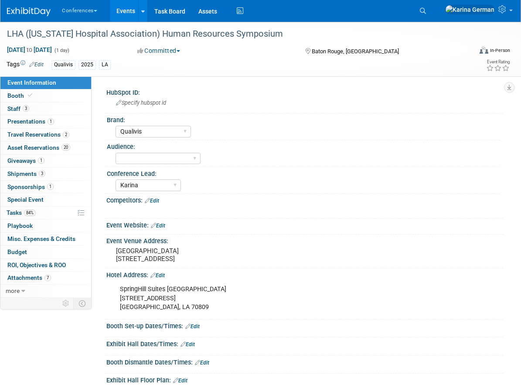
select select "Qualivis"
select select "Karina"
click at [33, 110] on link "3 Staff 3" at bounding box center [45, 109] width 91 height 13
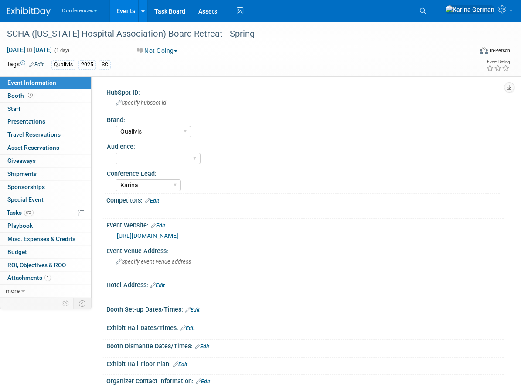
select select "Qualivis"
select select "Karina"
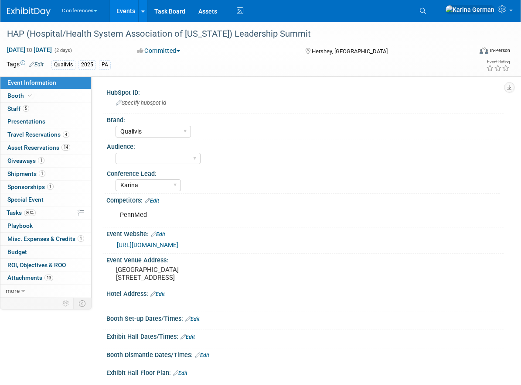
select select "Qualivis"
select select "Karina"
click at [40, 108] on link "5 Staff 5" at bounding box center [45, 109] width 91 height 13
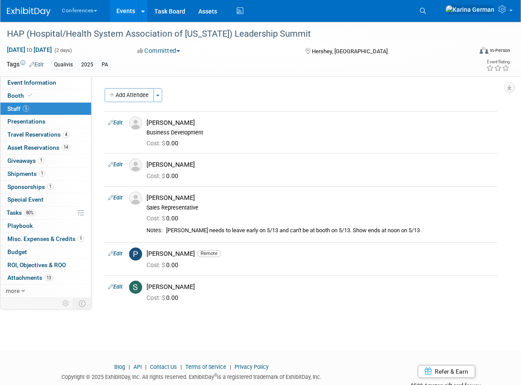
click at [38, 62] on link "Edit" at bounding box center [36, 65] width 14 height 6
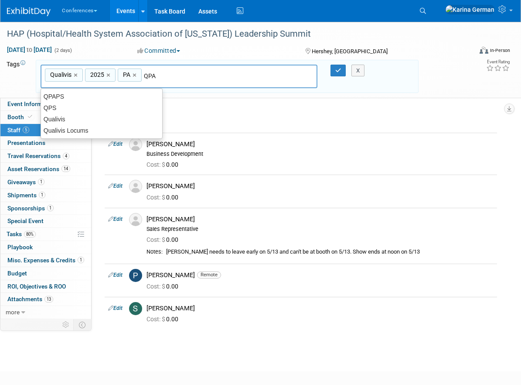
type input "QPAP"
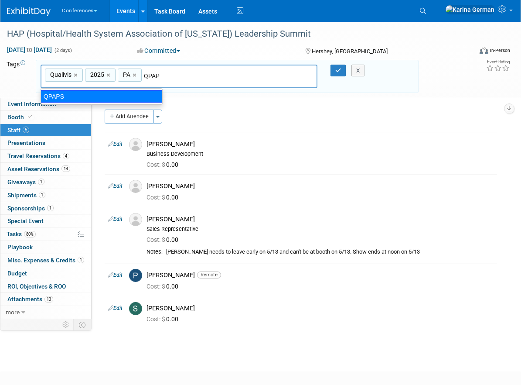
click at [139, 95] on div "QPAPS" at bounding box center [102, 96] width 122 height 12
type input "Qualivis, 2025, [GEOGRAPHIC_DATA], QPAPS"
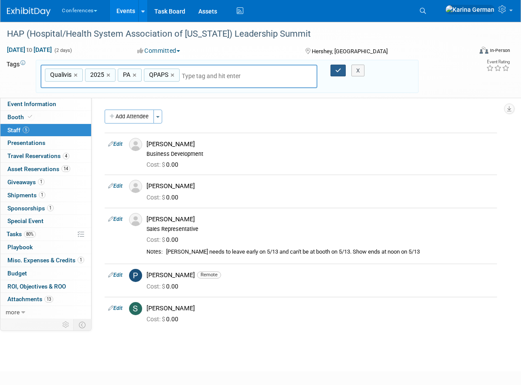
click at [333, 70] on button "button" at bounding box center [339, 71] width 16 height 12
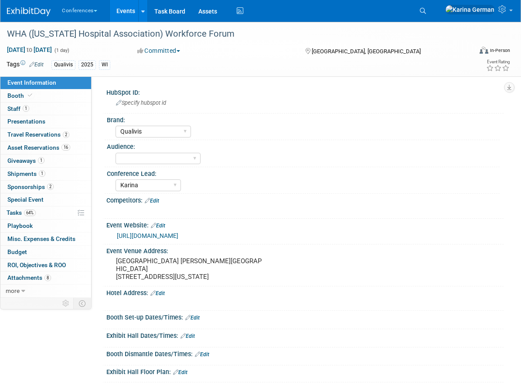
select select "Qualivis"
select select "Karina"
click at [35, 110] on link "1 Staff 1" at bounding box center [45, 109] width 91 height 13
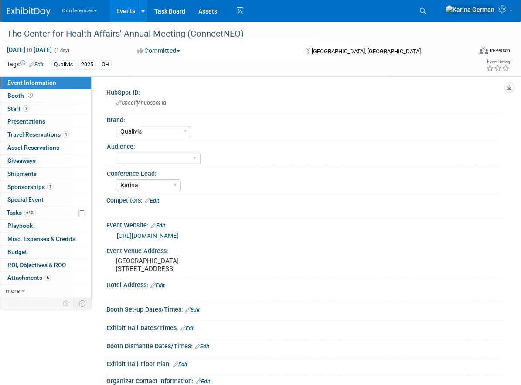
select select "Qualivis"
select select "Karina"
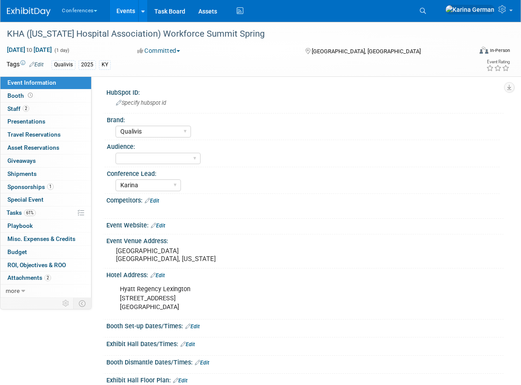
select select "Qualivis"
select select "Karina"
click at [57, 112] on link "2 Staff 2" at bounding box center [45, 109] width 91 height 13
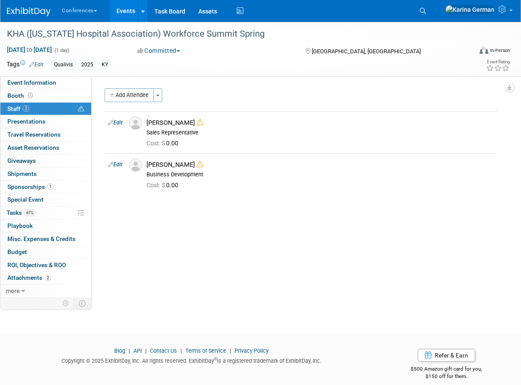
click at [41, 63] on link "Edit" at bounding box center [36, 65] width 14 height 6
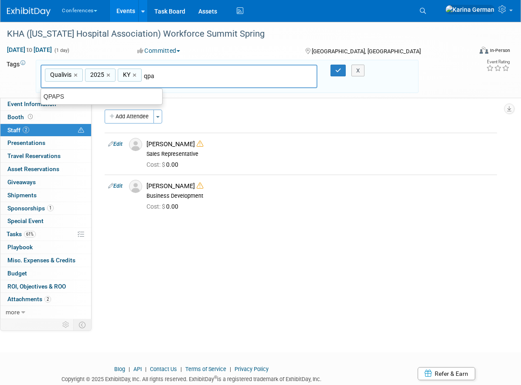
type input "qpap"
click at [127, 95] on div "QPAPS" at bounding box center [102, 96] width 122 height 12
type input "Qualivis, 2025, [GEOGRAPHIC_DATA], QPAPS"
click at [341, 67] on button "button" at bounding box center [339, 71] width 16 height 12
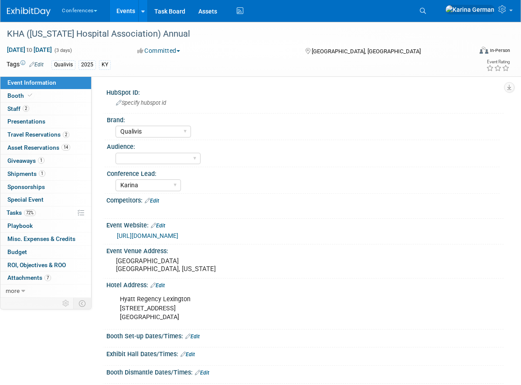
select select "Qualivis"
select select "Karina"
click at [40, 62] on link "Edit" at bounding box center [36, 65] width 14 height 6
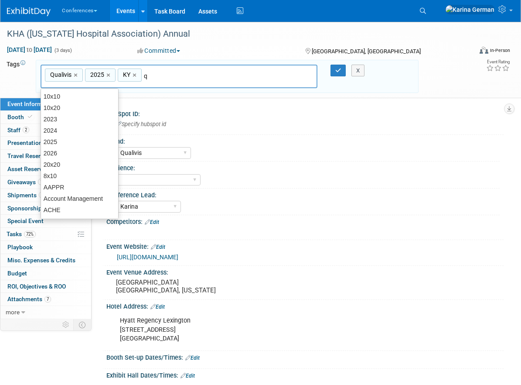
type input "qp"
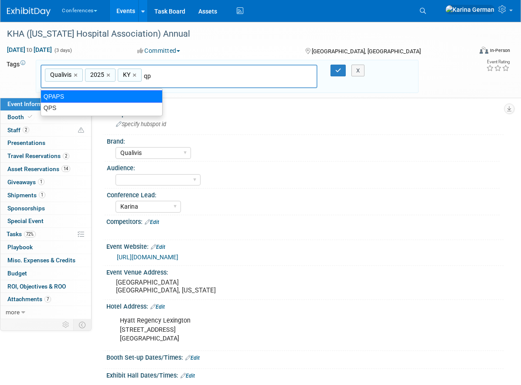
click at [129, 98] on div "QPAPS" at bounding box center [102, 96] width 122 height 12
type input "Qualivis, 2025, [GEOGRAPHIC_DATA], QPAPS"
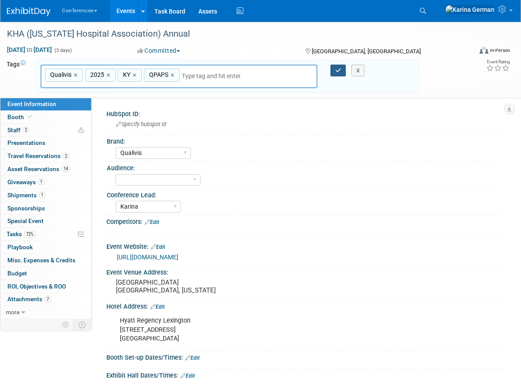
click at [336, 65] on button "button" at bounding box center [339, 71] width 16 height 12
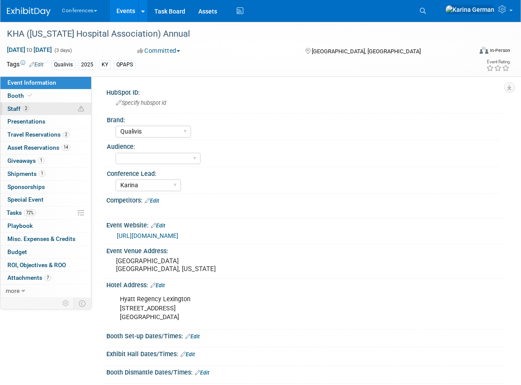
click at [41, 106] on link "2 Staff 2" at bounding box center [45, 109] width 91 height 13
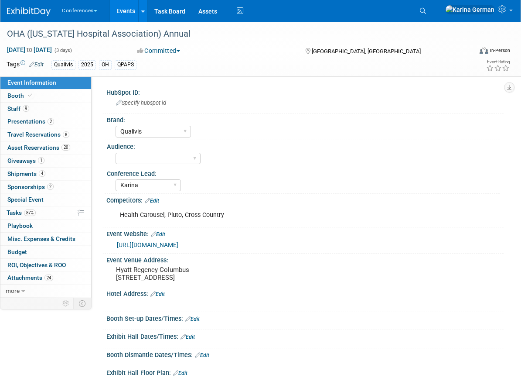
select select "Qualivis"
select select "Karina"
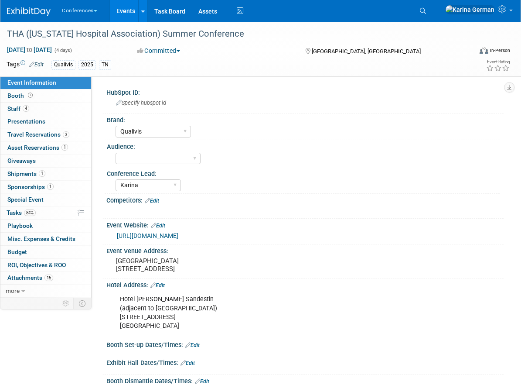
select select "Qualivis"
select select "Karina"
click at [39, 123] on span "Presentations 0" at bounding box center [26, 121] width 38 height 7
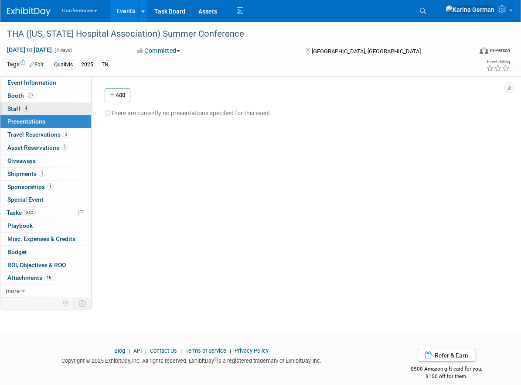
click at [32, 108] on link "4 Staff 4" at bounding box center [45, 109] width 91 height 13
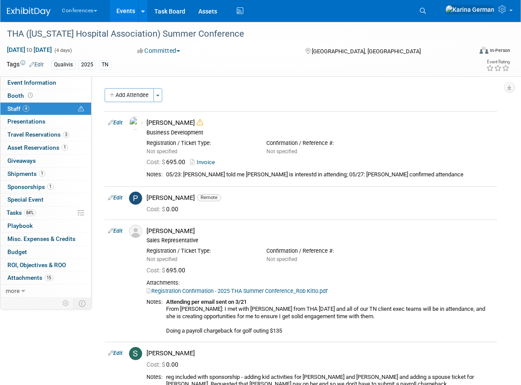
click at [38, 63] on link "Edit" at bounding box center [36, 65] width 14 height 6
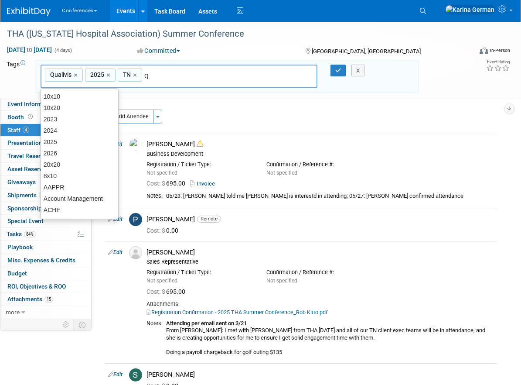
type input "QP"
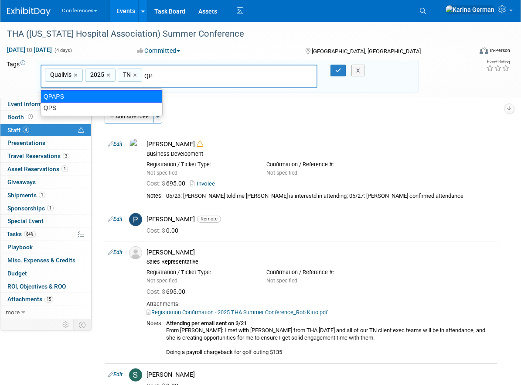
click at [130, 99] on div "QPAPS" at bounding box center [102, 96] width 122 height 12
type input "Qualivis, 2025, TN, QPAPS"
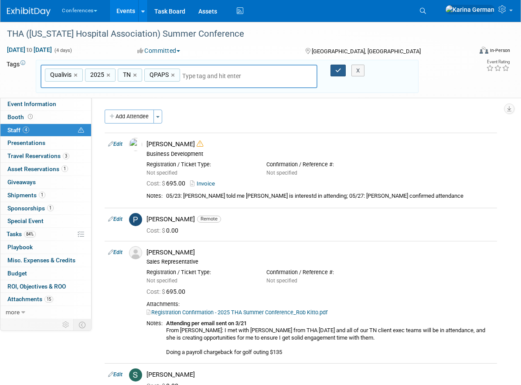
click at [336, 68] on icon "button" at bounding box center [338, 71] width 6 height 6
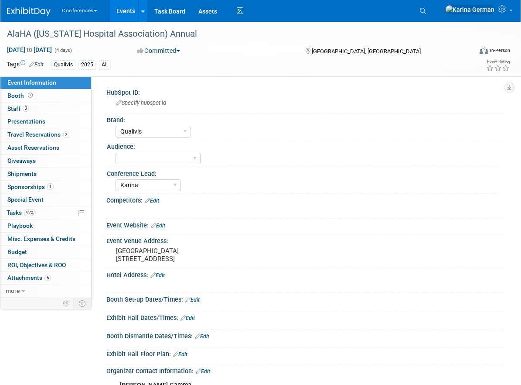
select select "Qualivis"
select select "Karina"
click at [44, 67] on span "Edit" at bounding box center [35, 64] width 17 height 7
click at [41, 65] on link "Edit" at bounding box center [36, 65] width 14 height 6
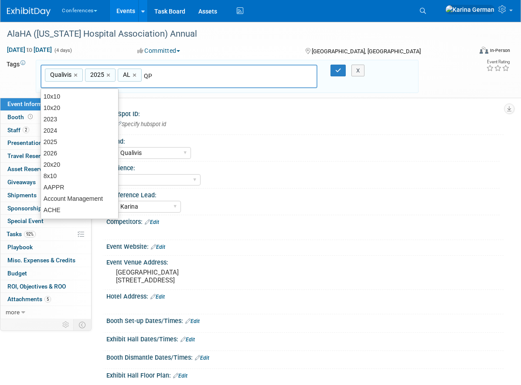
type input "QPA"
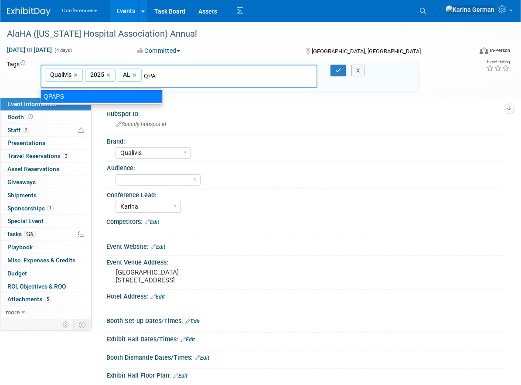
click at [114, 95] on div "QPAPS" at bounding box center [102, 96] width 122 height 12
type input "Qualivis, 2025, AL, QPAPS"
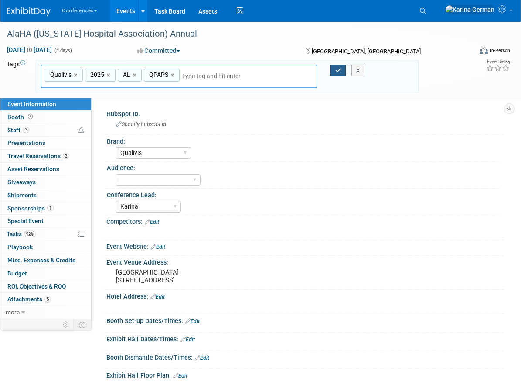
click at [336, 69] on icon "button" at bounding box center [338, 71] width 6 height 6
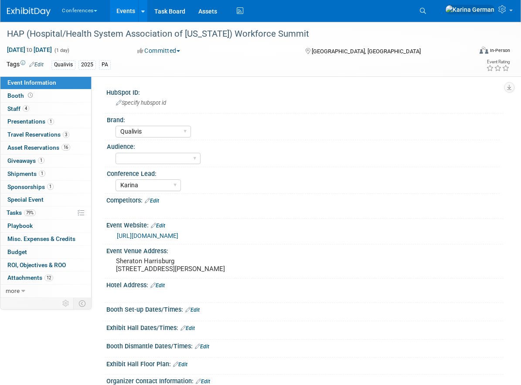
select select "Qualivis"
select select "Karina"
click at [41, 109] on link "4 Staff 4" at bounding box center [45, 109] width 91 height 13
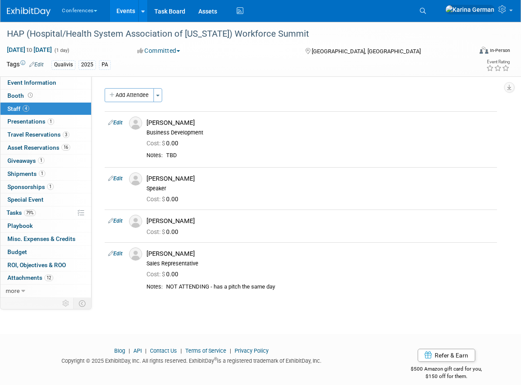
click at [39, 61] on span "Edit" at bounding box center [35, 64] width 17 height 7
click at [39, 62] on link "Edit" at bounding box center [36, 65] width 14 height 6
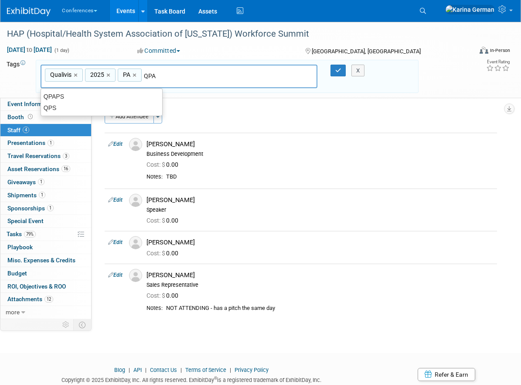
type input "QPAP"
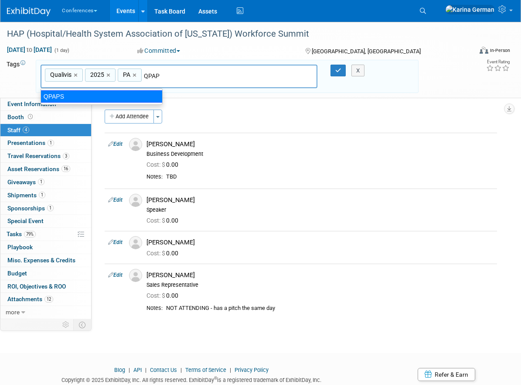
click at [130, 92] on div "QPAPS" at bounding box center [102, 96] width 122 height 12
type input "Qualivis, 2025, PA, QPAPS"
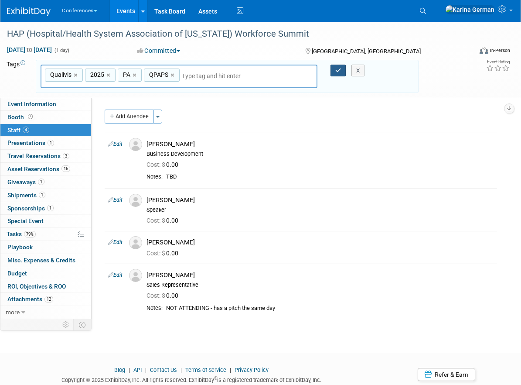
click at [340, 69] on icon "button" at bounding box center [338, 71] width 6 height 6
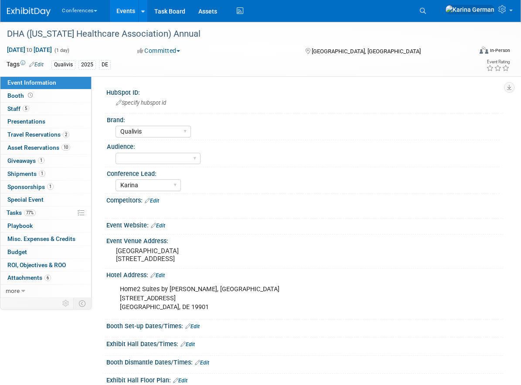
select select "Qualivis"
select select "Karina"
click at [38, 113] on link "5 Staff 5" at bounding box center [45, 109] width 91 height 13
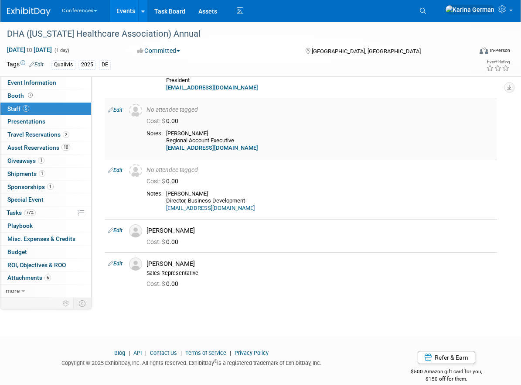
scroll to position [78, 0]
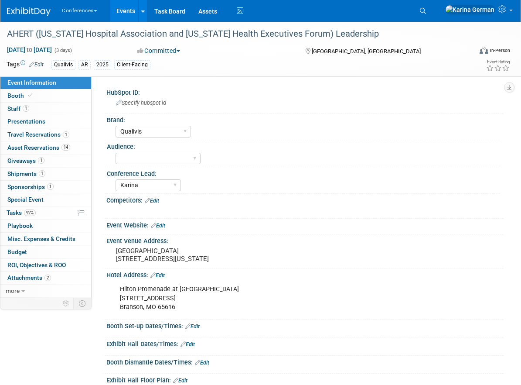
select select "Qualivis"
select select "Karina"
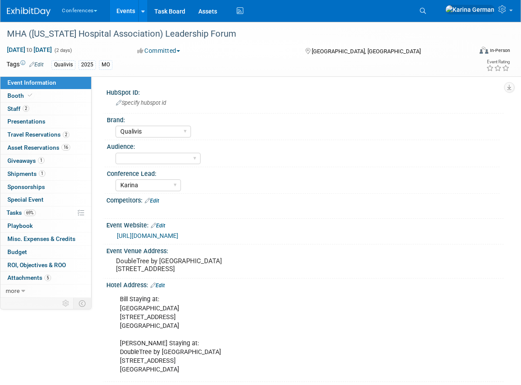
select select "Qualivis"
select select "Karina"
click at [34, 110] on link "2 Staff 2" at bounding box center [45, 109] width 91 height 13
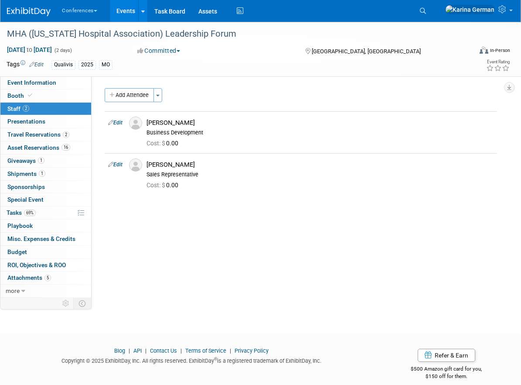
click at [42, 63] on link "Edit" at bounding box center [36, 65] width 14 height 6
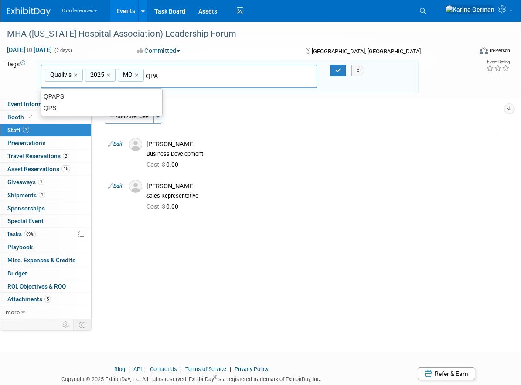
type input "QPAP"
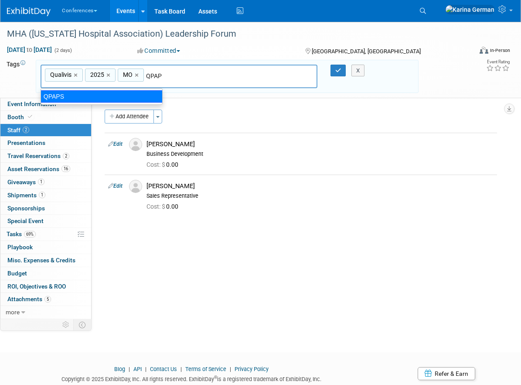
click at [137, 91] on div "QPAPS" at bounding box center [102, 96] width 122 height 12
type input "Qualivis, 2025, MO, QPAPS"
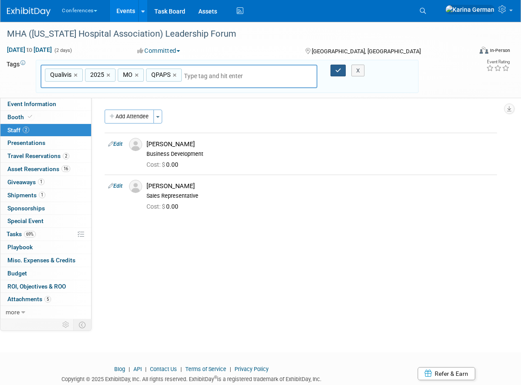
click at [342, 68] on button "button" at bounding box center [339, 71] width 16 height 12
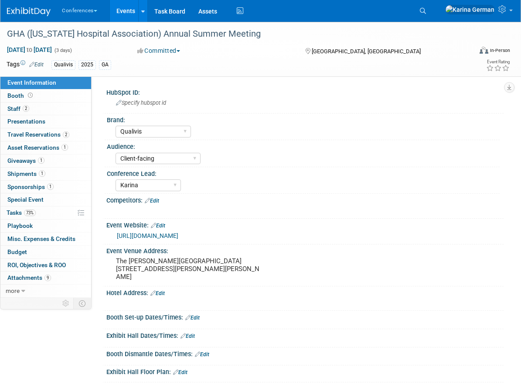
select select "Qualivis"
select select "Client-facing"
select select "Karina"
click at [36, 110] on link "2 Staff 2" at bounding box center [45, 109] width 91 height 13
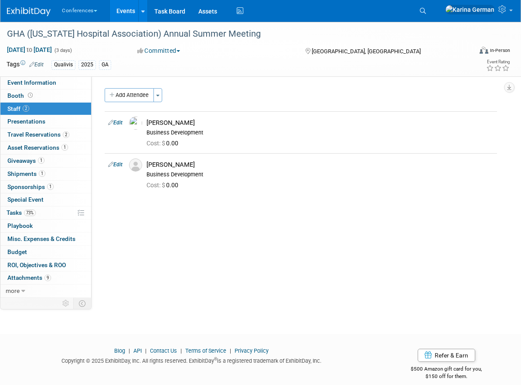
click at [38, 63] on link "Edit" at bounding box center [36, 65] width 14 height 6
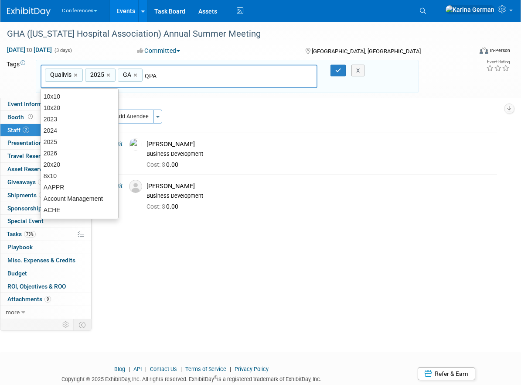
type input "QPAP"
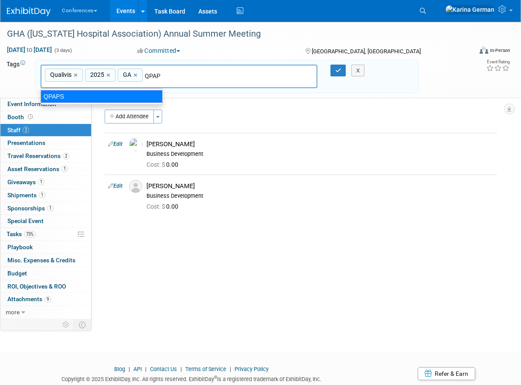
click at [146, 99] on div "QPAPS" at bounding box center [102, 96] width 122 height 12
type input "Qualivis, 2025, GA, QPAPS"
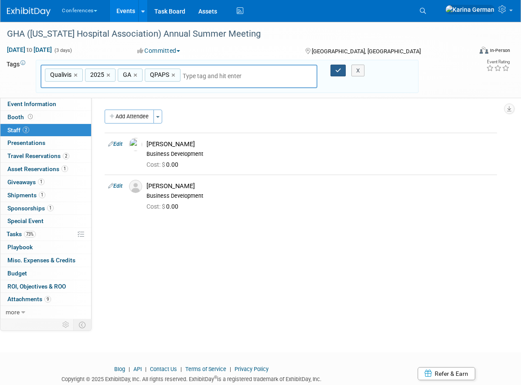
click at [334, 70] on button "button" at bounding box center [339, 71] width 16 height 12
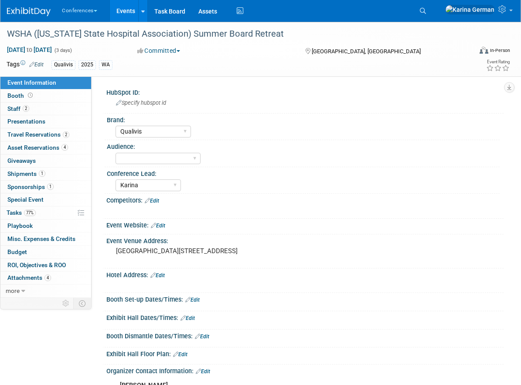
select select "Qualivis"
select select "Karina"
click at [55, 111] on link "2 Staff 2" at bounding box center [45, 109] width 91 height 13
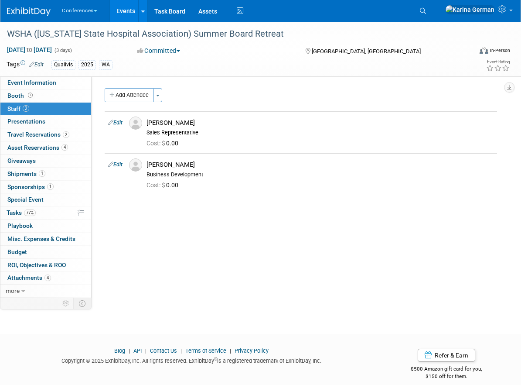
click at [38, 63] on link "Edit" at bounding box center [36, 65] width 14 height 6
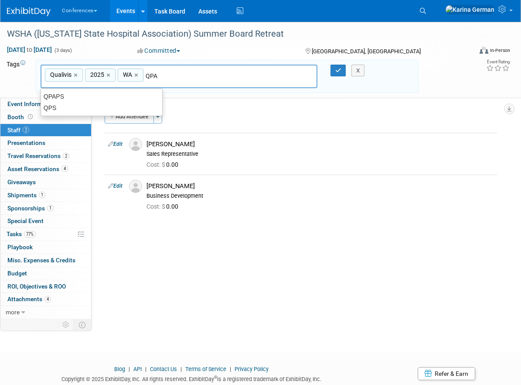
type input "QPAP"
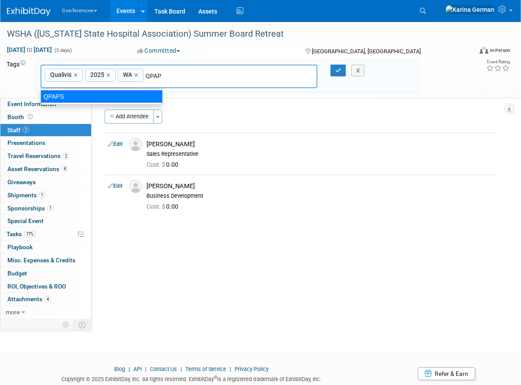
click at [137, 93] on div "QPAPS" at bounding box center [102, 96] width 122 height 12
type input "Qualivis, 2025, [GEOGRAPHIC_DATA], QPAPS"
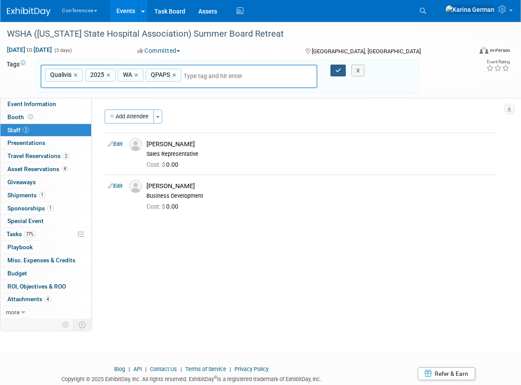
click at [339, 71] on icon "button" at bounding box center [338, 71] width 6 height 6
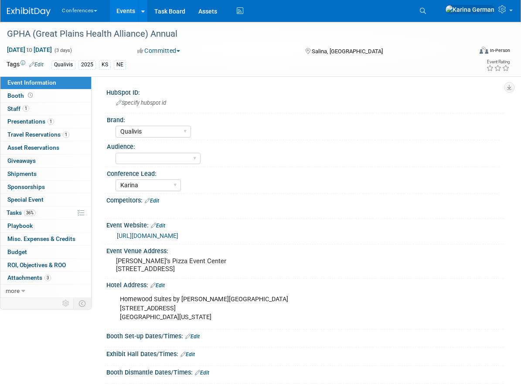
select select "Qualivis"
select select "Karina"
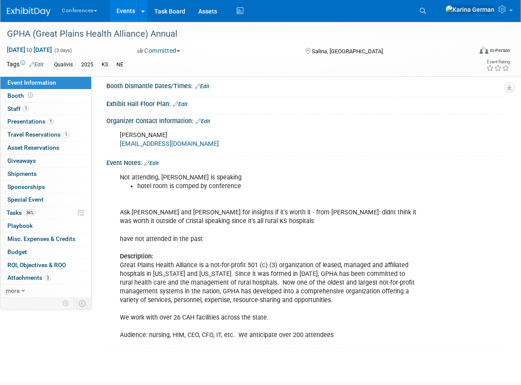
scroll to position [286, 0]
click at [157, 167] on link "Edit" at bounding box center [151, 164] width 14 height 6
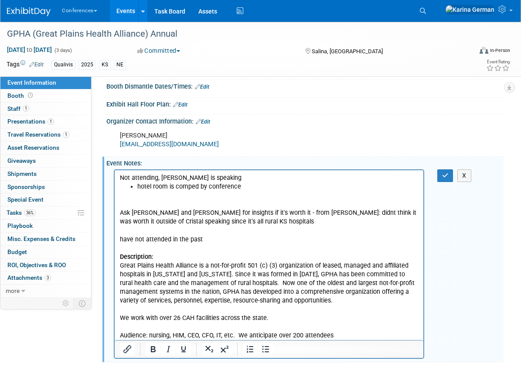
scroll to position [0, 0]
click at [191, 175] on p "Not attending, Cristal Mackay is speaking" at bounding box center [269, 177] width 299 height 9
click at [154, 352] on icon "Bold" at bounding box center [153, 349] width 5 height 6
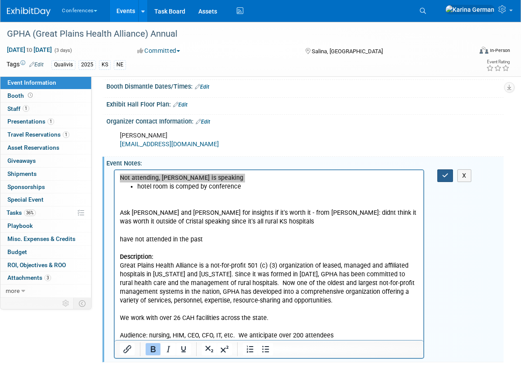
click at [447, 178] on icon "button" at bounding box center [445, 175] width 7 height 6
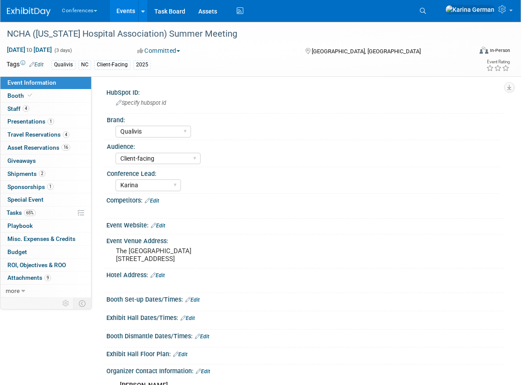
select select "Qualivis"
select select "Client-facing"
select select "Karina"
click at [54, 109] on link "4 Staff 4" at bounding box center [45, 109] width 91 height 13
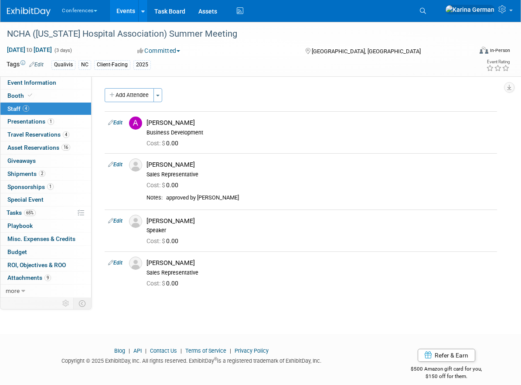
click at [42, 65] on link "Edit" at bounding box center [36, 65] width 14 height 6
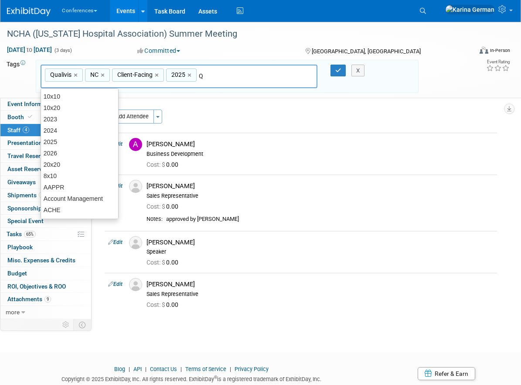
type input "QP"
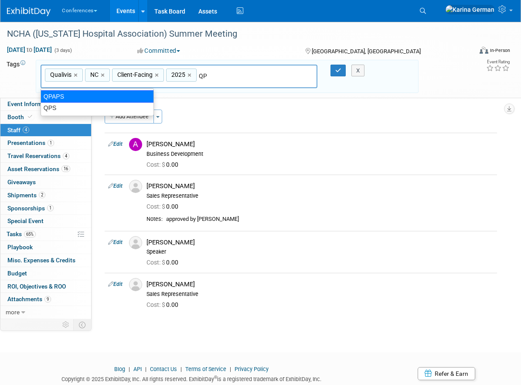
click at [122, 96] on div "QPAPS" at bounding box center [97, 96] width 113 height 12
type input "Qualivis, NC, Client-Facing, 2025, QPAPS"
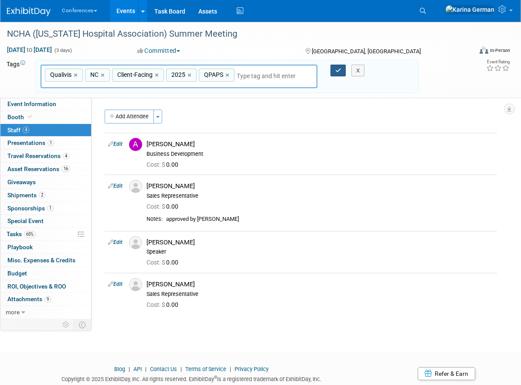
click at [338, 68] on icon "button" at bounding box center [338, 71] width 6 height 6
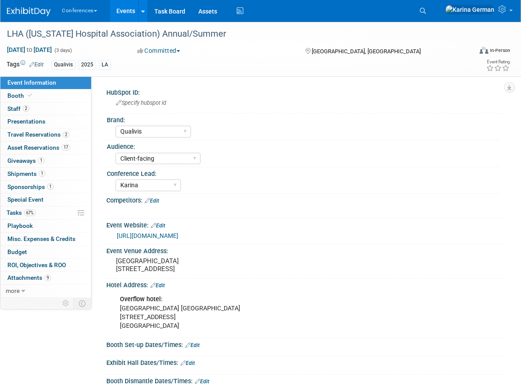
select select "Qualivis"
select select "Client-facing"
select select "Karina"
click at [44, 106] on link "2 Staff 2" at bounding box center [45, 109] width 91 height 13
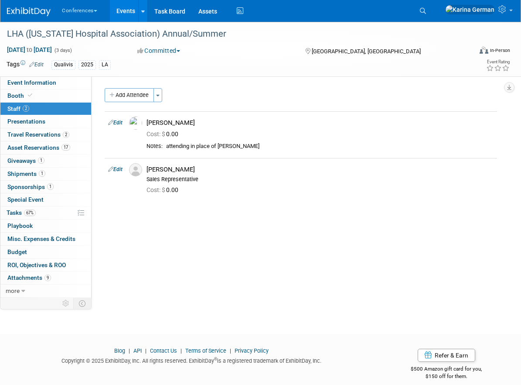
click at [39, 58] on div "Tags Edit Qualivis 2025 LA" at bounding box center [213, 64] width 412 height 13
click at [36, 67] on span "Edit" at bounding box center [35, 64] width 17 height 7
click at [36, 65] on link "Edit" at bounding box center [36, 65] width 14 height 6
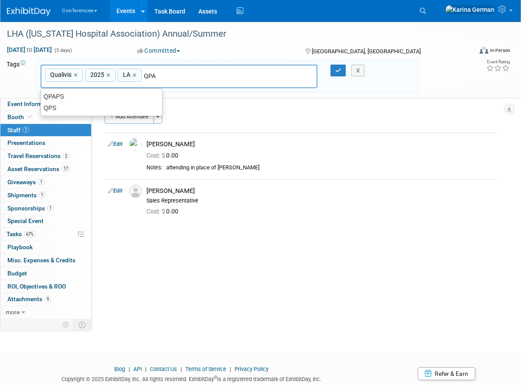
type input "QPAP"
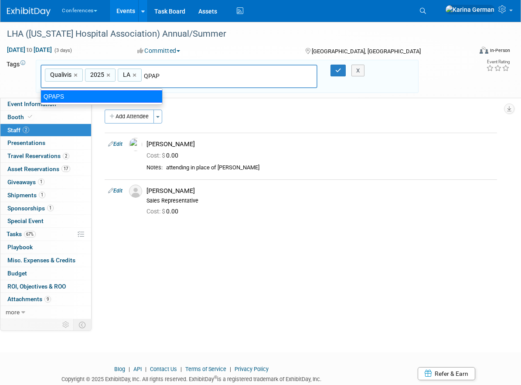
click at [143, 99] on div "QPAPS" at bounding box center [102, 96] width 122 height 12
type input "Qualivis, 2025, LA, QPAPS"
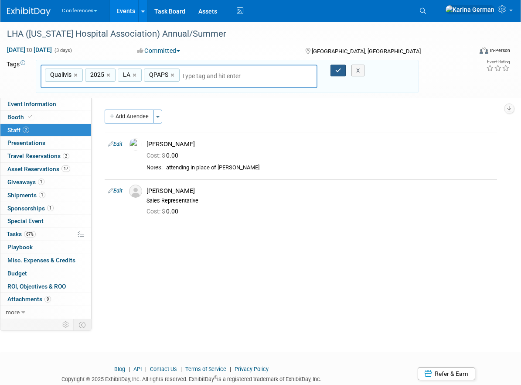
click at [338, 66] on button "button" at bounding box center [339, 71] width 16 height 12
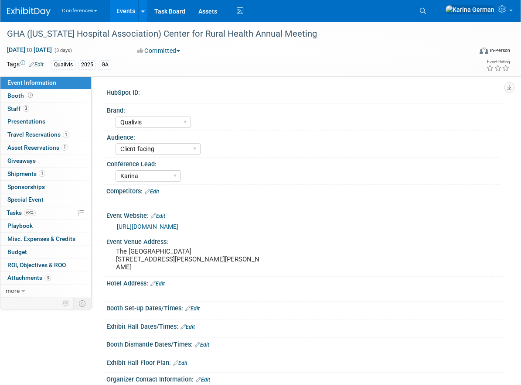
select select "Qualivis"
select select "Client-facing"
select select "Karina"
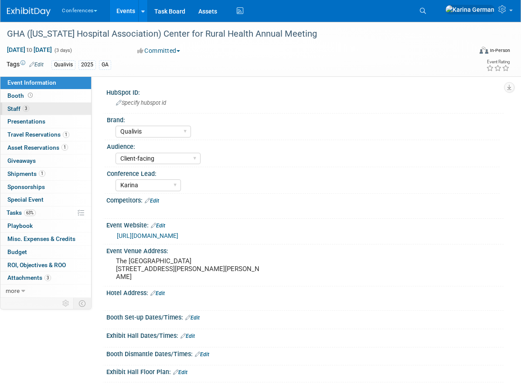
click at [39, 105] on link "3 Staff 3" at bounding box center [45, 109] width 91 height 13
select select "Qualivis"
select select "Client-facing"
select select "Karina"
click at [35, 212] on span "63%" at bounding box center [30, 212] width 12 height 7
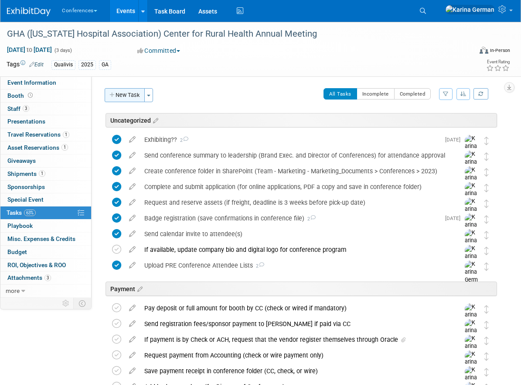
click at [127, 98] on button "New Task" at bounding box center [125, 95] width 40 height 14
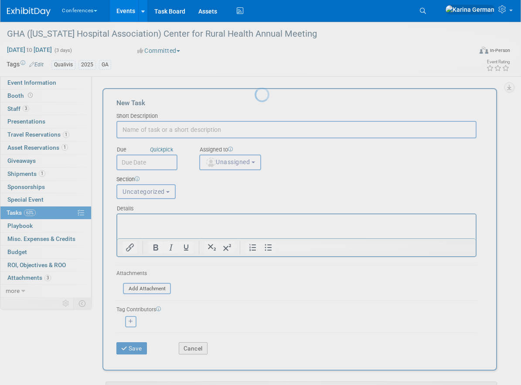
type input "b"
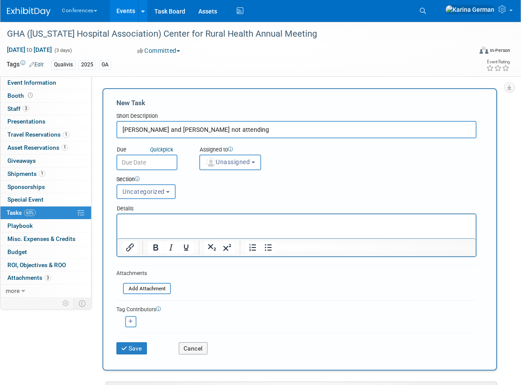
type input "Brandon and Levi not attending"
click at [188, 222] on p "Rich Text Area. Press ALT-0 for help." at bounding box center [297, 222] width 349 height 9
click at [156, 224] on p "no prospectus" at bounding box center [297, 222] width 349 height 9
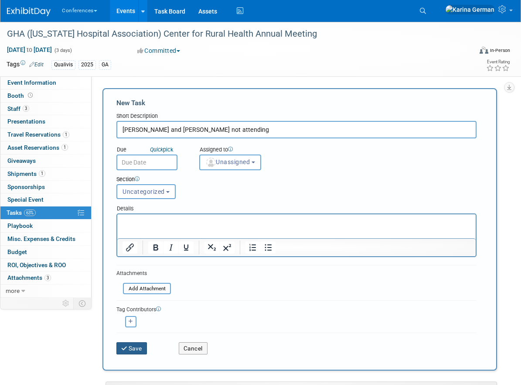
click at [136, 349] on button "Save" at bounding box center [131, 348] width 31 height 12
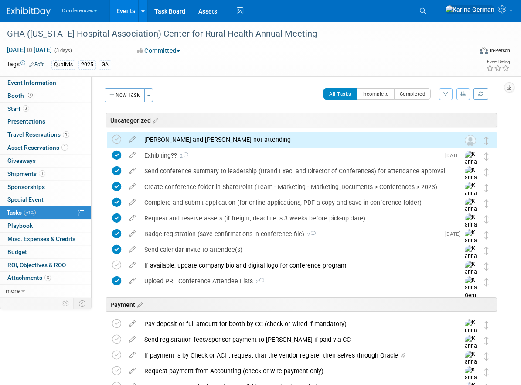
click at [168, 141] on div "Brandon and Levi not attending" at bounding box center [294, 139] width 308 height 15
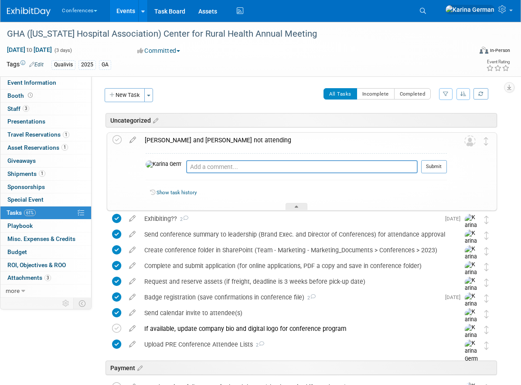
click at [182, 159] on div "Pro tip: Press Ctrl-Enter to submit comment. Submit" at bounding box center [296, 168] width 301 height 31
click at [186, 163] on textarea at bounding box center [302, 166] width 232 height 13
type textarea "no prospects on attendee list"
click at [439, 169] on button "Submit" at bounding box center [434, 166] width 26 height 13
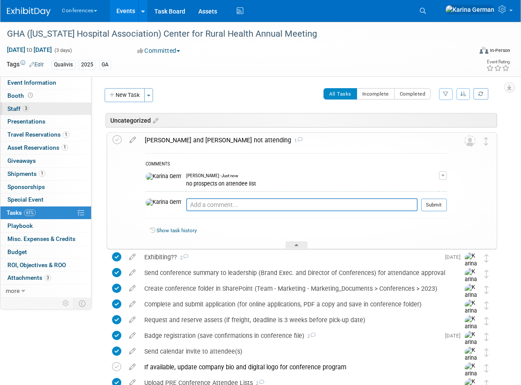
click at [40, 105] on link "3 Staff 3" at bounding box center [45, 109] width 91 height 13
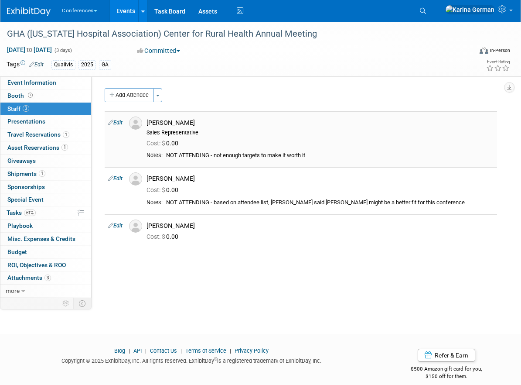
click at [121, 122] on link "Edit" at bounding box center [115, 123] width 14 height 6
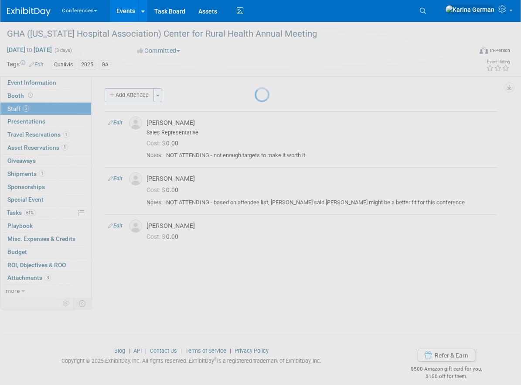
select select "5804ab4a-e1a5-480d-a5aa-5aaef2673dd7"
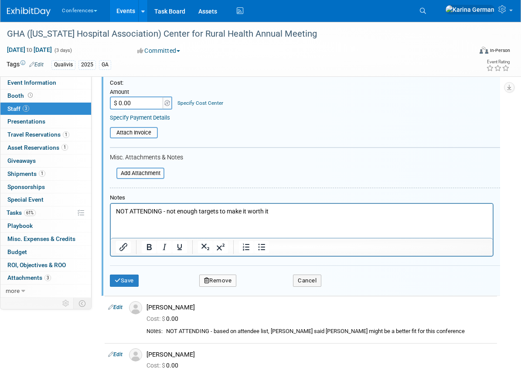
scroll to position [166, 0]
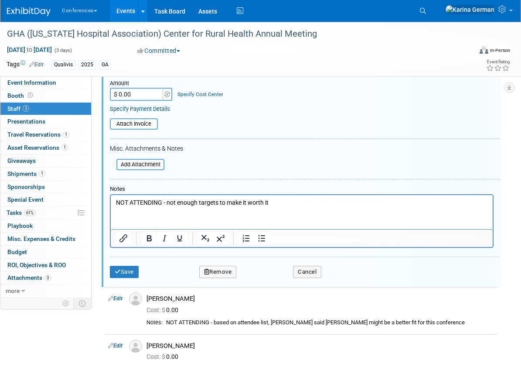
click at [226, 271] on button "Remove" at bounding box center [218, 272] width 38 height 12
click at [276, 281] on link "Yes" at bounding box center [265, 279] width 25 height 14
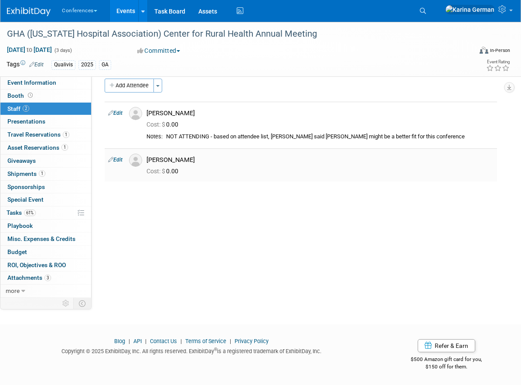
scroll to position [0, 0]
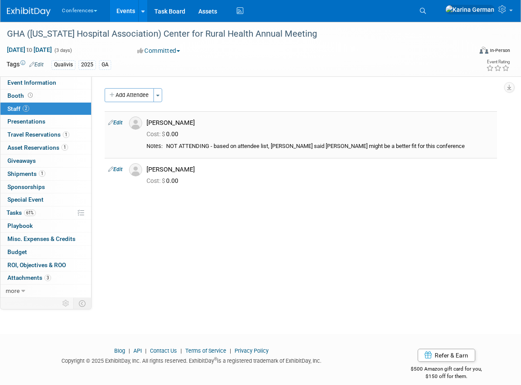
click at [115, 122] on link "Edit" at bounding box center [115, 123] width 14 height 6
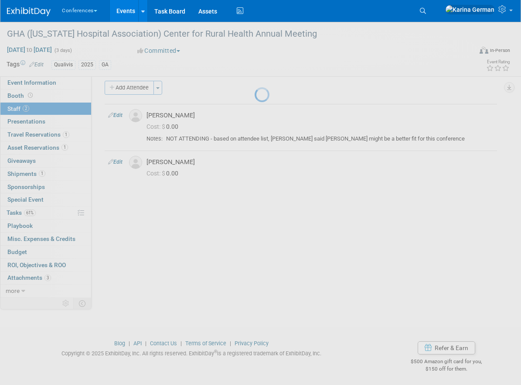
select select "e5e0e58a-c819-4aef-bc0b-b6994d2f465b"
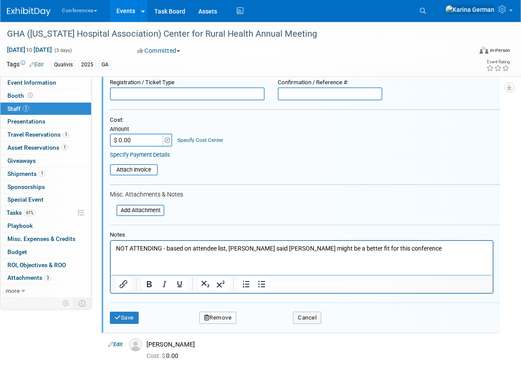
scroll to position [134, 0]
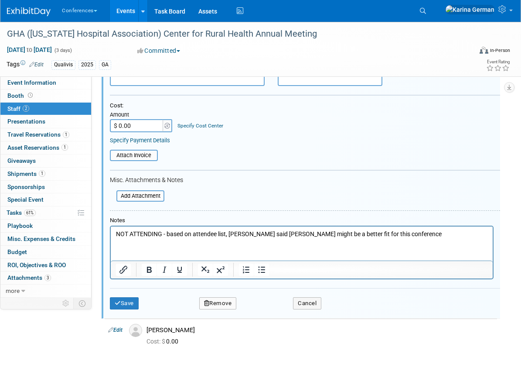
click at [223, 305] on button "Remove" at bounding box center [218, 303] width 38 height 12
click at [268, 312] on link "Yes" at bounding box center [265, 311] width 25 height 14
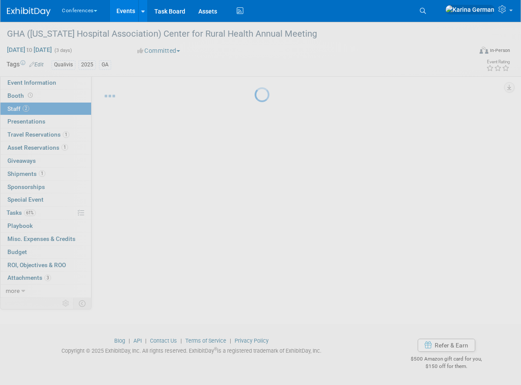
scroll to position [10, 0]
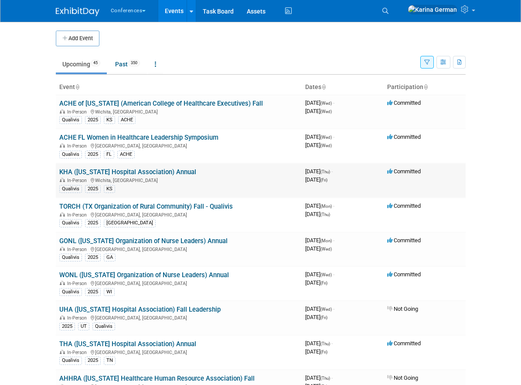
click at [173, 172] on link "KHA ([US_STATE] Hospital Association) Annual" at bounding box center [127, 172] width 137 height 8
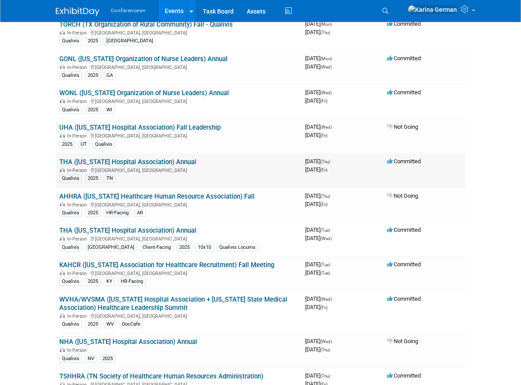
scroll to position [186, 0]
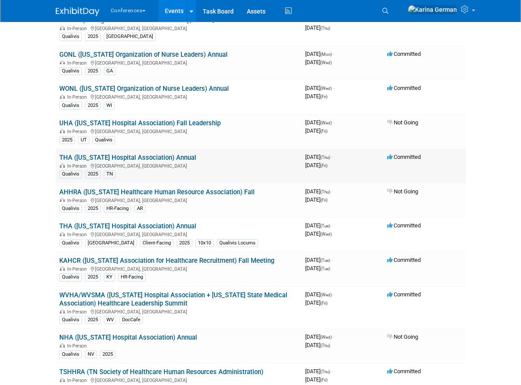
click at [180, 163] on div "In-Person Nashville, TN" at bounding box center [178, 165] width 239 height 7
click at [175, 157] on link "THA (Tennessee Hospital Association) Annual" at bounding box center [127, 158] width 137 height 8
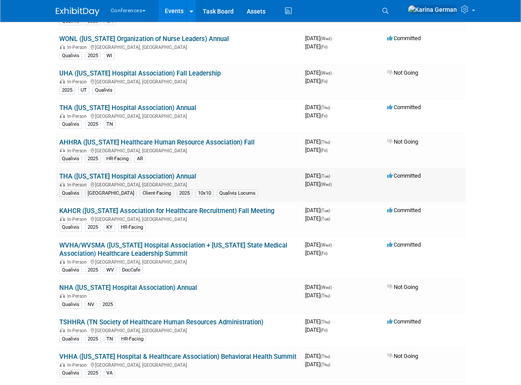
scroll to position [242, 0]
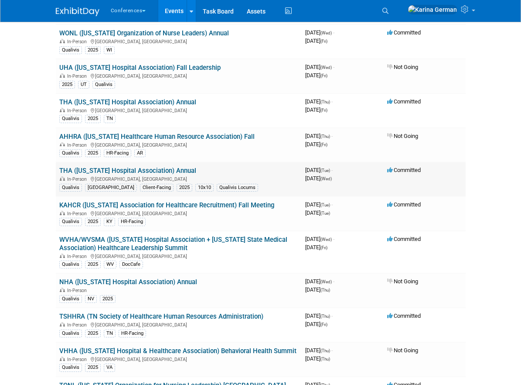
click at [167, 170] on link "THA (Texas Hospital Association) Annual" at bounding box center [127, 171] width 137 height 8
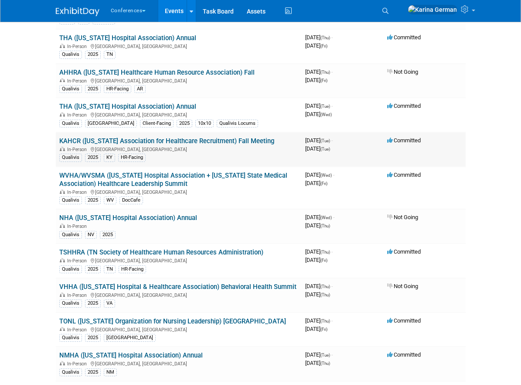
scroll to position [311, 0]
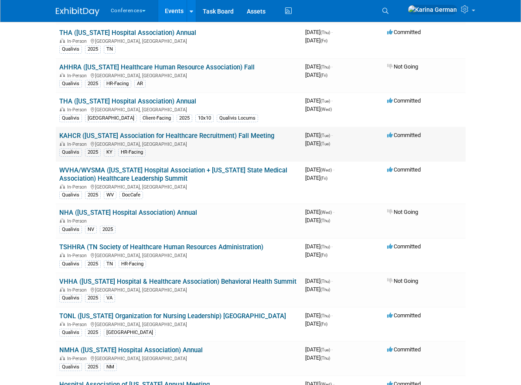
click at [237, 136] on link "KAHCR (Kentucky Association for Healthcare Recruitment) Fall Meeting" at bounding box center [166, 136] width 215 height 8
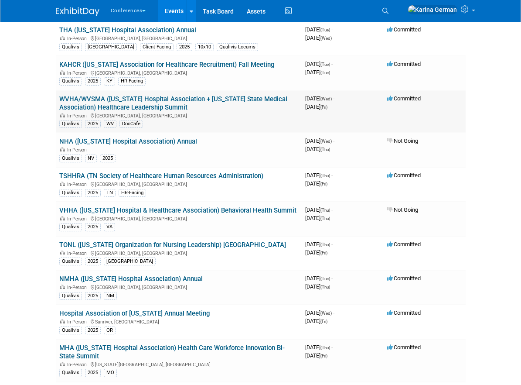
scroll to position [392, 0]
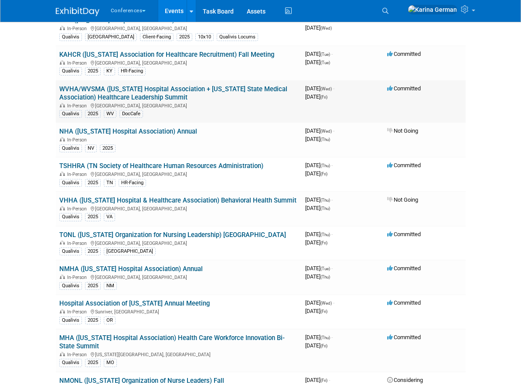
click at [169, 94] on link "WVHA/WVSMA (West Virginia Hospital Association + West Virginia State Medical As…" at bounding box center [173, 93] width 228 height 16
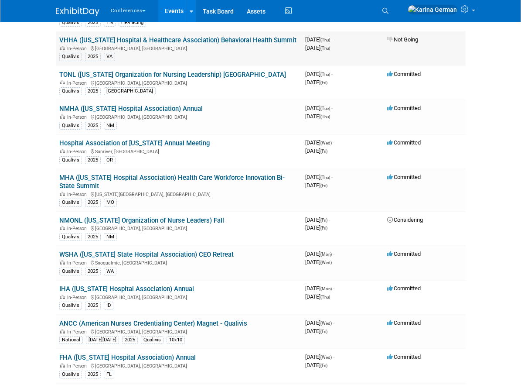
scroll to position [554, 0]
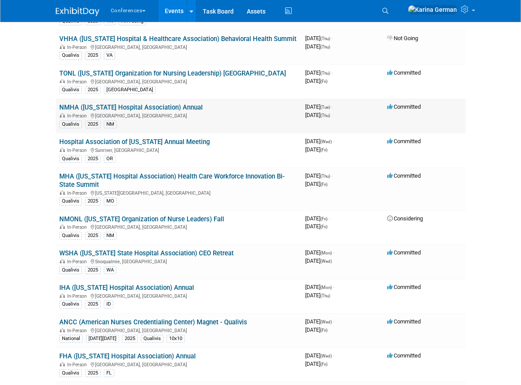
click at [177, 106] on link "NMHA (New Mexico Hospital Association) Annual" at bounding box center [131, 107] width 144 height 8
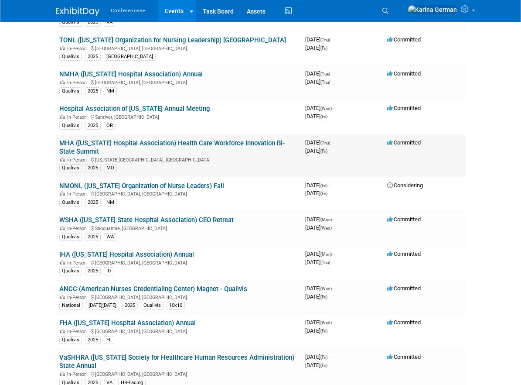
scroll to position [593, 0]
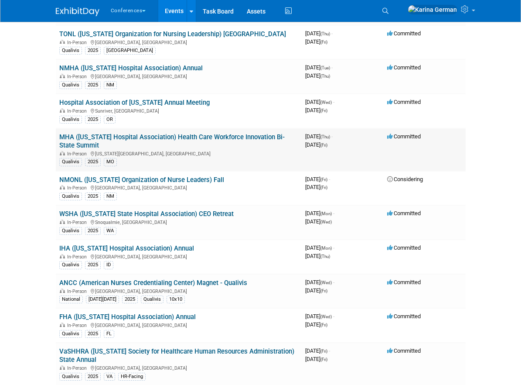
click at [172, 135] on link "MHA (Missouri Hospital Association) Health Care Workforce Innovation Bi-State S…" at bounding box center [172, 141] width 226 height 16
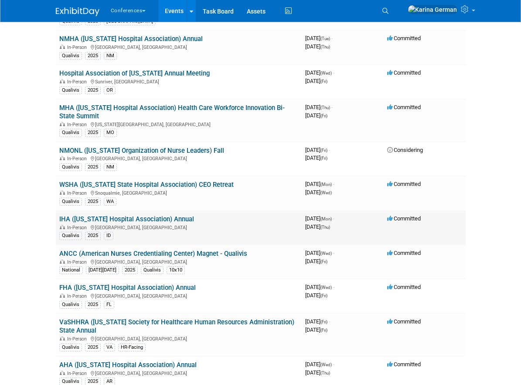
scroll to position [627, 0]
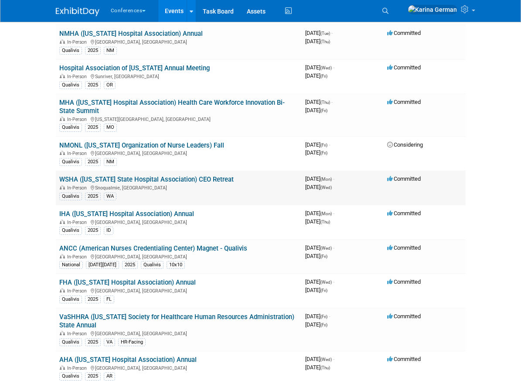
click at [202, 180] on link "WSHA (Washington State Hospital Association) CEO Retreat" at bounding box center [146, 179] width 175 height 8
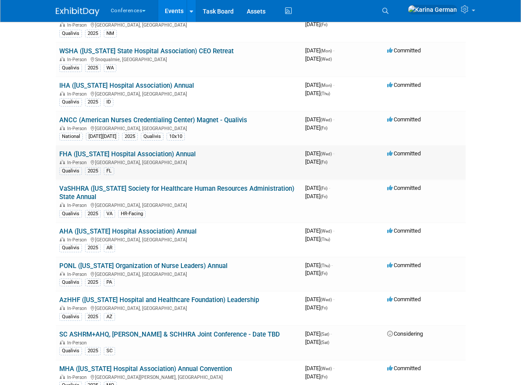
scroll to position [761, 0]
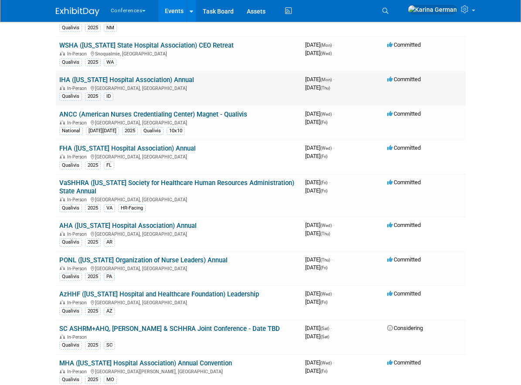
click at [137, 78] on link "IHA (Idaho Hospital Association) Annual" at bounding box center [126, 80] width 135 height 8
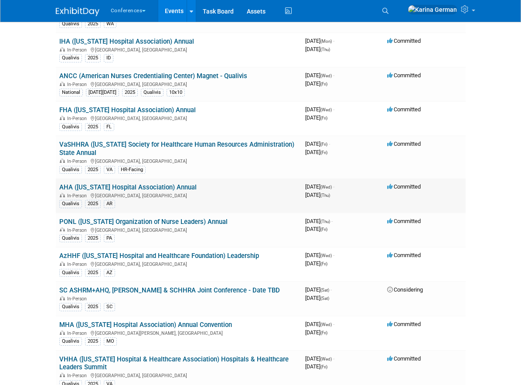
scroll to position [800, 0]
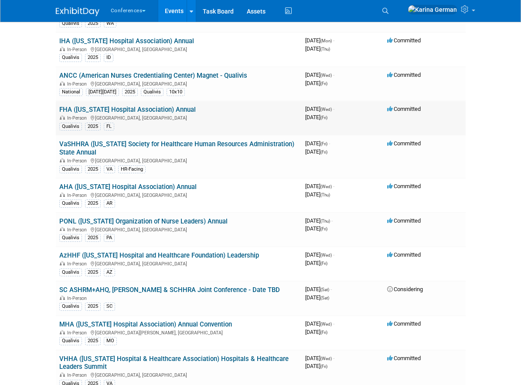
click at [147, 109] on link "FHA (Florida Hospital Association) Annual" at bounding box center [127, 110] width 137 height 8
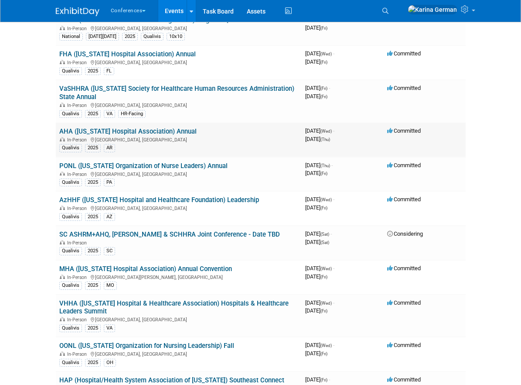
scroll to position [873, 0]
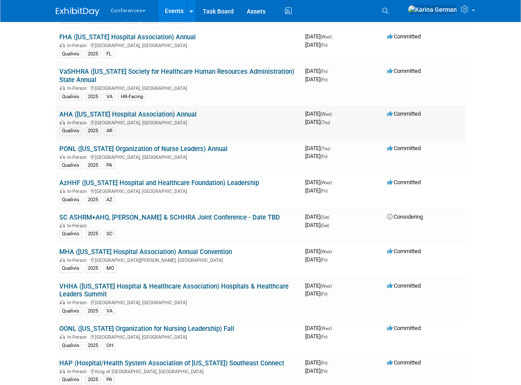
click at [184, 116] on link "AHA (Arkansas Hospital Association) Annual" at bounding box center [127, 114] width 137 height 8
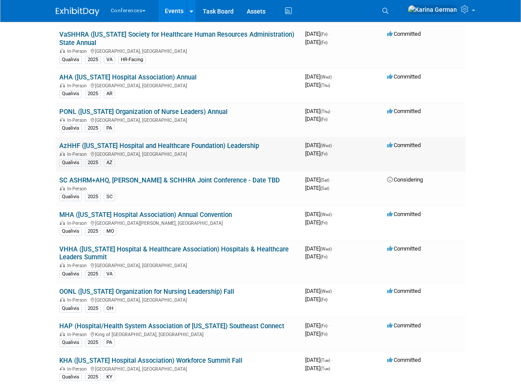
scroll to position [919, 0]
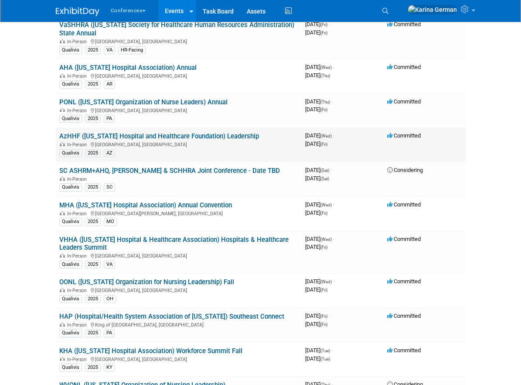
click at [204, 139] on link "AzHHF (Arizona Hospital and Healthcare Foundation) Leadership" at bounding box center [159, 136] width 200 height 8
click at [192, 208] on link "MHA (Missouri Hospital Association) Annual Convention" at bounding box center [145, 205] width 173 height 8
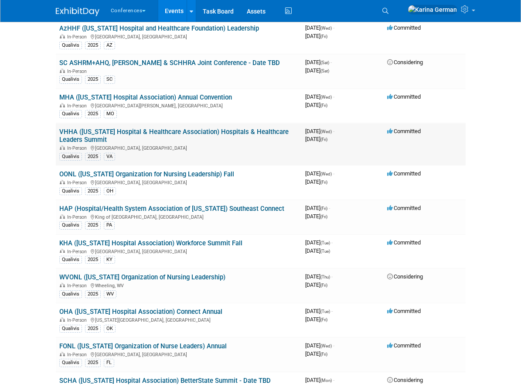
scroll to position [1029, 0]
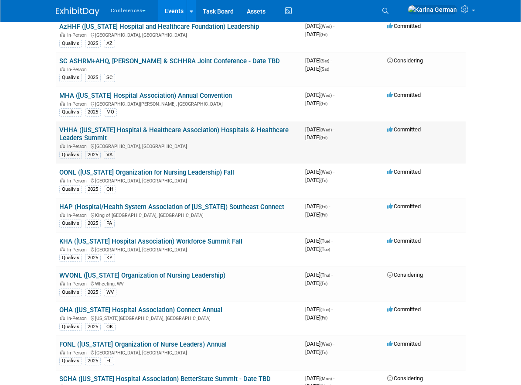
click at [185, 134] on td "VHHA (Virginia Hospital & Healthcare Association) Hospitals & Healthcare Leader…" at bounding box center [179, 142] width 246 height 43
click at [184, 132] on link "VHHA (Virginia Hospital & Healthcare Association) Hospitals & Healthcare Leader…" at bounding box center [173, 134] width 229 height 16
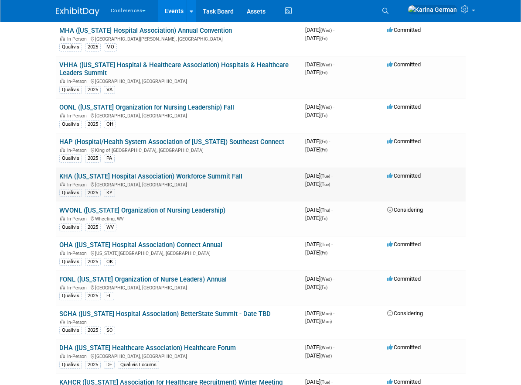
scroll to position [1099, 0]
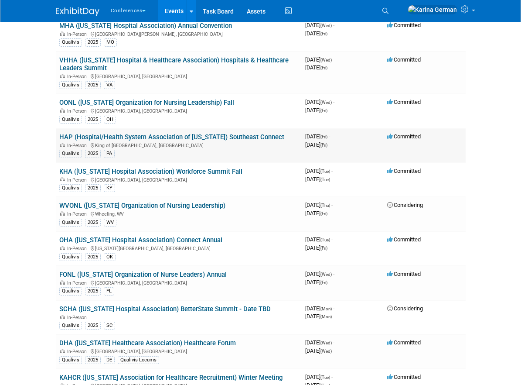
click at [246, 136] on link "HAP (Hospital/Health System Association of Pennsylvania) Southeast Connect" at bounding box center [171, 137] width 225 height 8
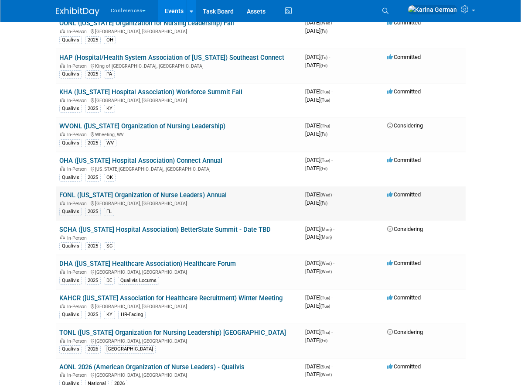
scroll to position [1189, 0]
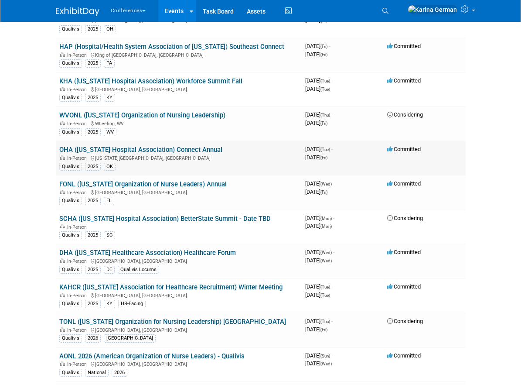
click at [192, 149] on link "OHA (Oklahoma Hospital Association) Connect Annual" at bounding box center [140, 150] width 163 height 8
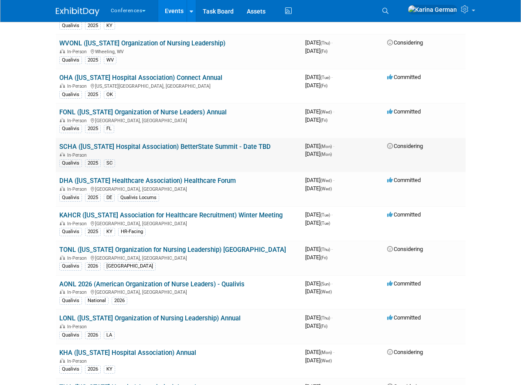
scroll to position [1263, 0]
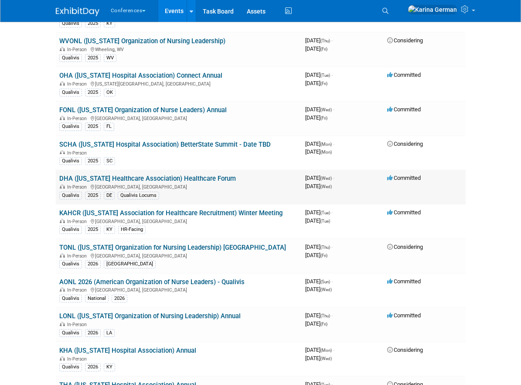
click at [187, 178] on link "DHA (Delaware Healthcare Association) Healthcare Forum" at bounding box center [147, 179] width 177 height 8
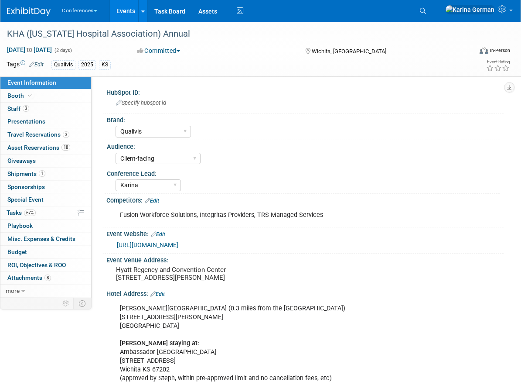
select select "Qualivis"
select select "Client-facing"
select select "Karina"
click at [33, 62] on icon at bounding box center [31, 65] width 5 height 6
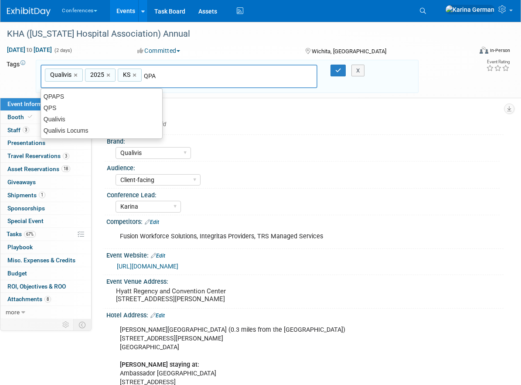
type input "QPAP"
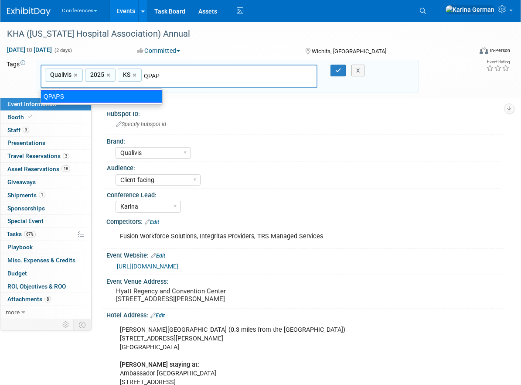
click at [127, 93] on div "QPAPS" at bounding box center [102, 96] width 122 height 12
type input "Qualivis, 2025, [GEOGRAPHIC_DATA], QPAPS"
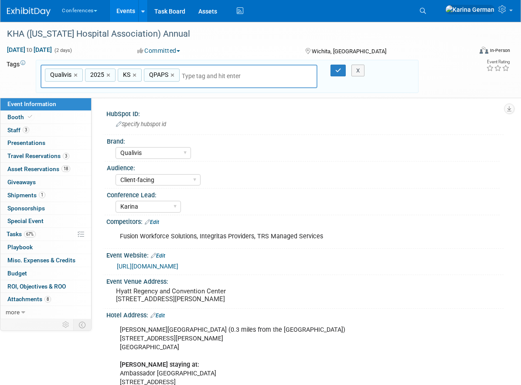
click at [344, 72] on div "X" at bounding box center [358, 71] width 32 height 12
click at [334, 70] on button "button" at bounding box center [339, 71] width 16 height 12
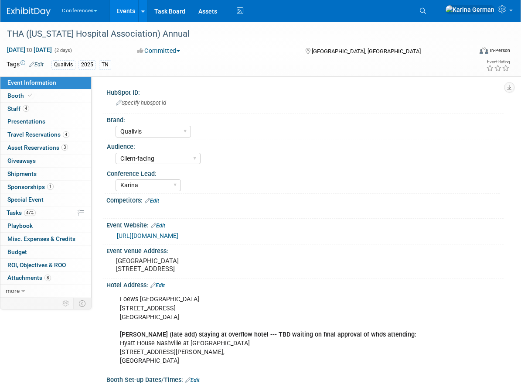
select select "Qualivis"
select select "Client-facing"
select select "Karina"
click at [39, 62] on link "Edit" at bounding box center [36, 65] width 14 height 6
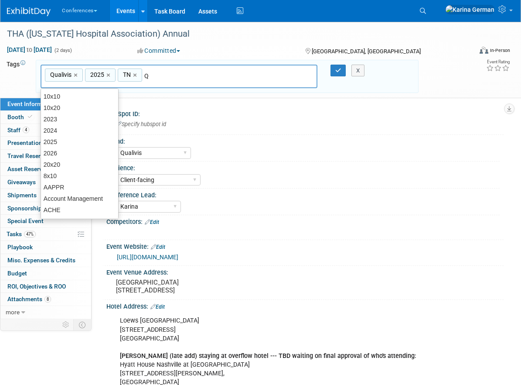
type input "QP"
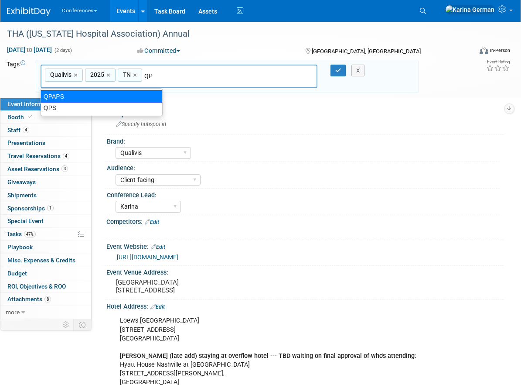
click at [110, 95] on div "QPAPS" at bounding box center [102, 96] width 122 height 12
type input "Qualivis, 2025, [GEOGRAPHIC_DATA], QPAPS"
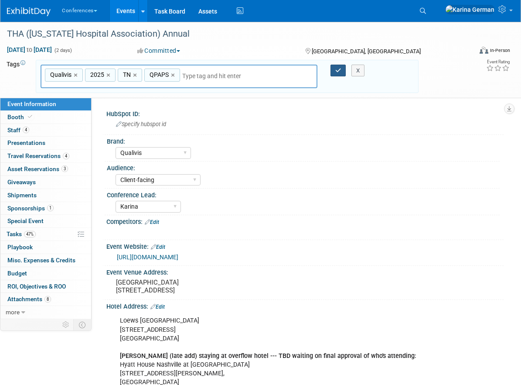
click at [339, 67] on button "button" at bounding box center [339, 71] width 16 height 12
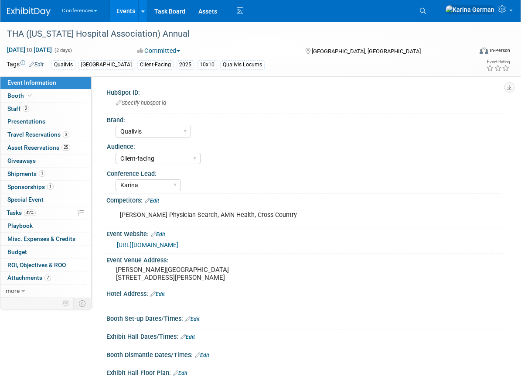
select select "Qualivis"
select select "Client-facing"
select select "Karina"
click at [41, 60] on td "Tags Edit" at bounding box center [25, 65] width 37 height 10
click at [40, 63] on link "Edit" at bounding box center [36, 65] width 14 height 6
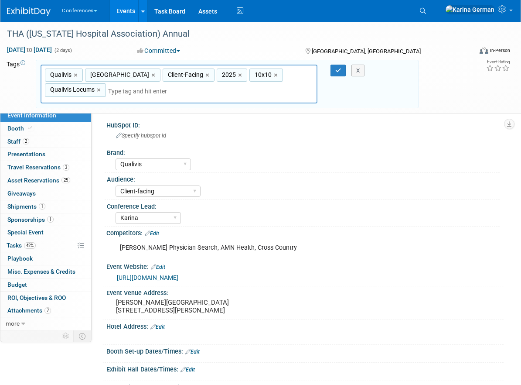
click at [106, 83] on div "Qualivis Locums ×" at bounding box center [75, 90] width 61 height 14
type input "Qualivis Locums"
click at [106, 83] on div "Qualivis Locums ×" at bounding box center [75, 90] width 61 height 14
click at [103, 85] on link "×" at bounding box center [100, 90] width 6 height 10
type input "Qualivis, TX, Client-Facing, 2025, 10x10"
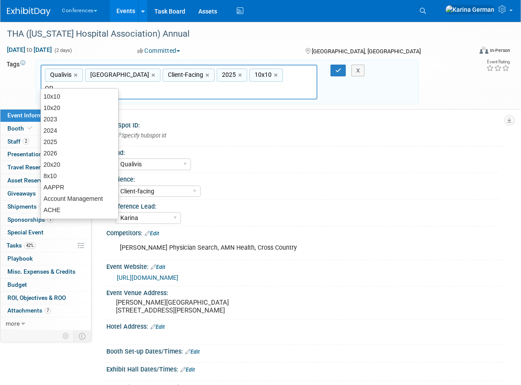
type input "QPA"
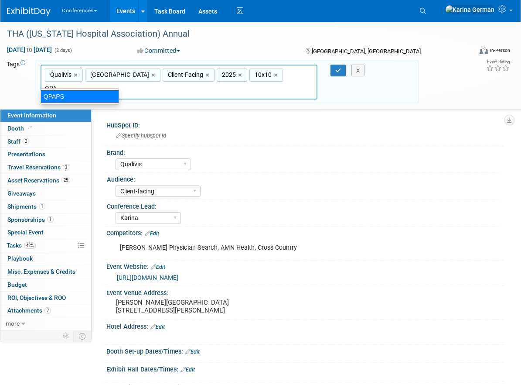
click at [70, 98] on div "QPAPS" at bounding box center [80, 96] width 79 height 12
type input "Qualivis, TX, Client-Facing, 2025, 10x10, QPAPS"
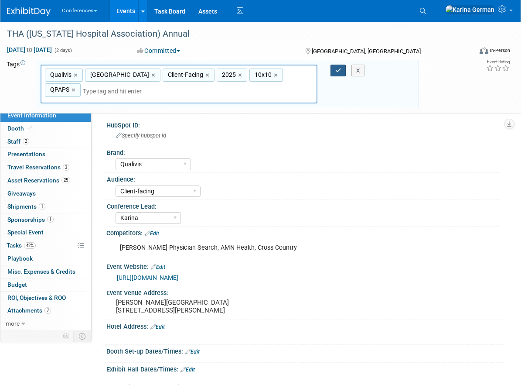
click at [333, 70] on button "button" at bounding box center [339, 71] width 16 height 12
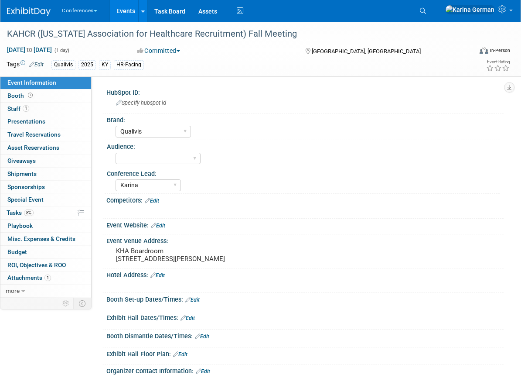
select select "Qualivis"
select select "Karina"
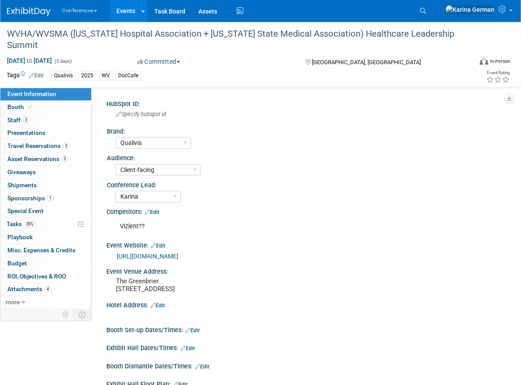
select select "Qualivis"
select select "Client-facing"
select select "Karina"
click at [48, 123] on link "3 Staff 3" at bounding box center [45, 120] width 91 height 13
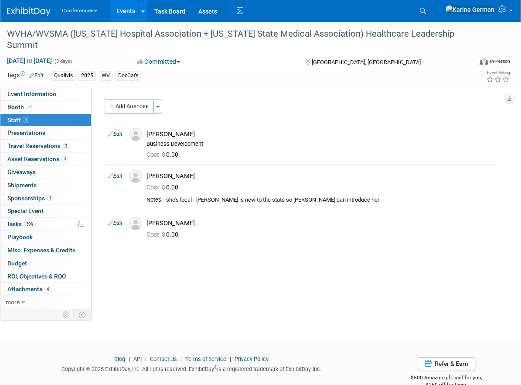
click at [41, 74] on link "Edit" at bounding box center [36, 75] width 14 height 6
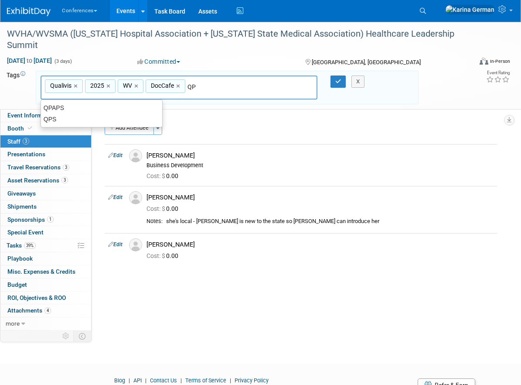
type input "QPA"
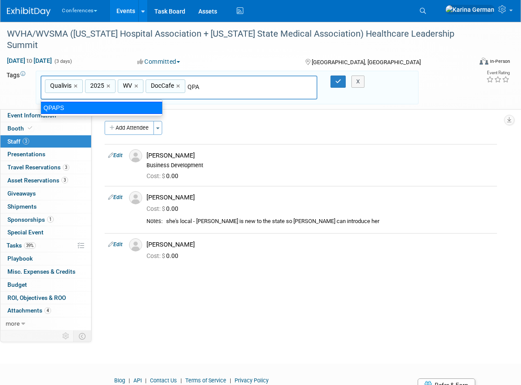
click at [114, 110] on div "QPAPS" at bounding box center [102, 108] width 122 height 12
type input "Qualivis, 2025, WV, DocCafe, QPAPS"
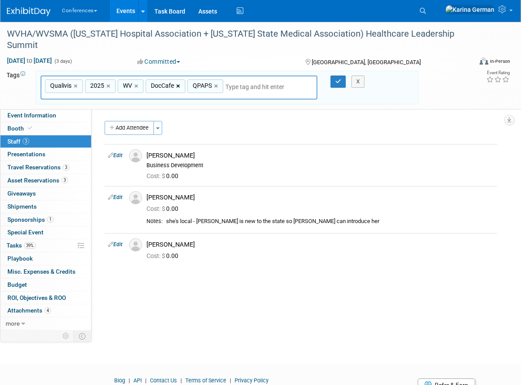
click at [180, 86] on link "×" at bounding box center [179, 86] width 6 height 10
type input "Qualivis, 2025, WV, QPAPS"
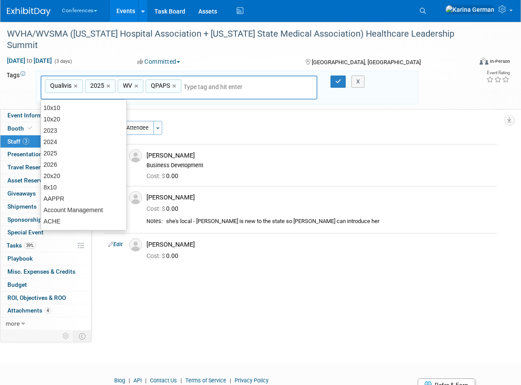
click at [329, 82] on div at bounding box center [333, 81] width 18 height 12
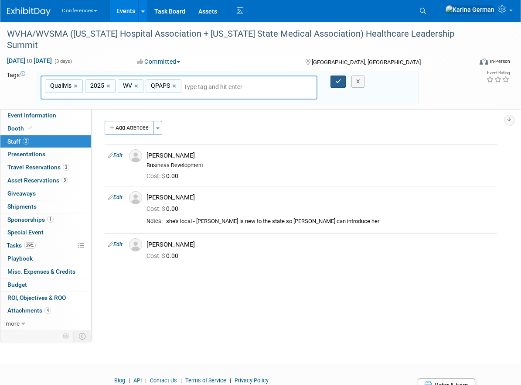
click at [338, 82] on icon "button" at bounding box center [338, 82] width 6 height 6
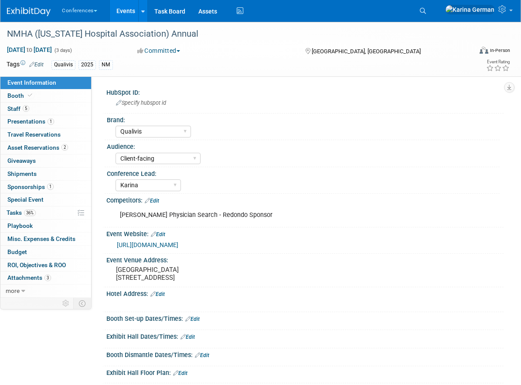
select select "Qualivis"
select select "Client-facing"
select select "Karina"
click at [55, 113] on link "5 Staff 5" at bounding box center [45, 109] width 91 height 13
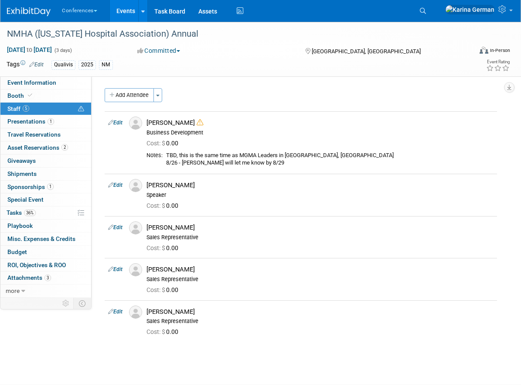
click at [41, 65] on link "Edit" at bounding box center [36, 65] width 14 height 6
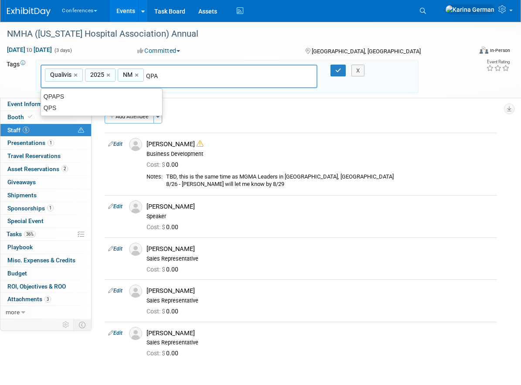
type input "QPAP"
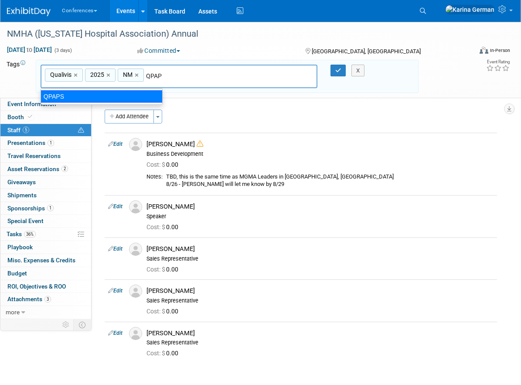
click at [124, 98] on div "QPAPS" at bounding box center [102, 96] width 122 height 12
type input "Qualivis, 2025, NM, QPAPS"
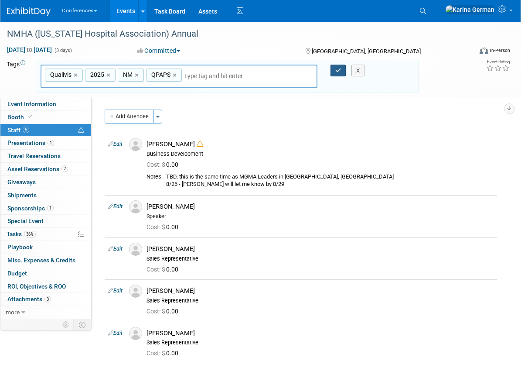
click at [337, 72] on icon "button" at bounding box center [338, 71] width 6 height 6
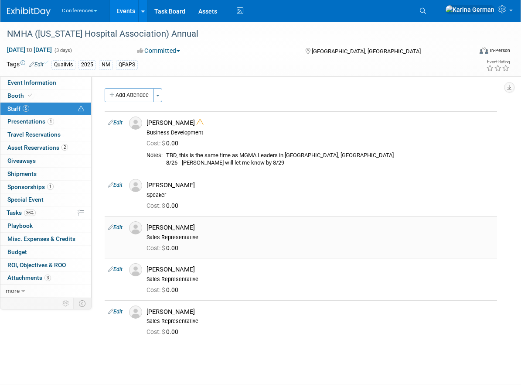
click at [116, 226] on link "Edit" at bounding box center [115, 227] width 14 height 6
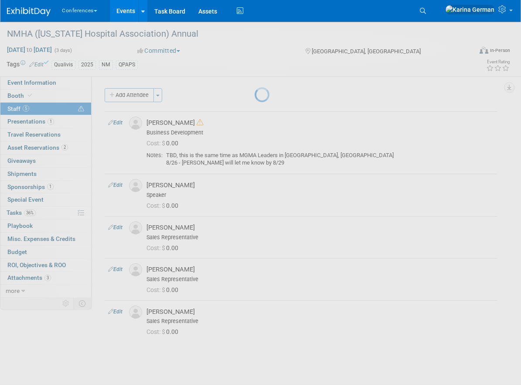
select select "14553bb3-1525-4535-b581-e4a95cefd028"
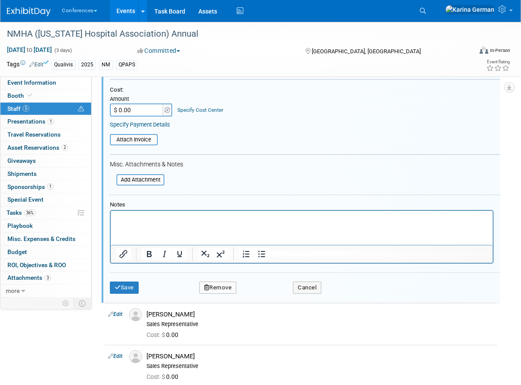
scroll to position [259, 0]
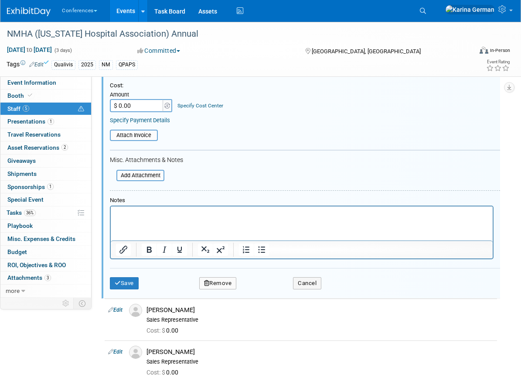
click at [226, 278] on button "Remove" at bounding box center [218, 283] width 38 height 12
click at [268, 293] on link "Yes" at bounding box center [265, 291] width 25 height 14
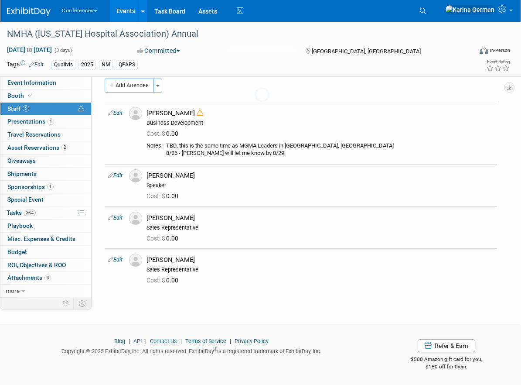
scroll to position [0, 0]
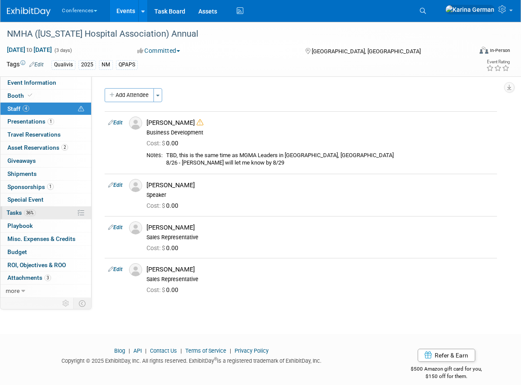
click at [34, 213] on span "36%" at bounding box center [30, 212] width 12 height 7
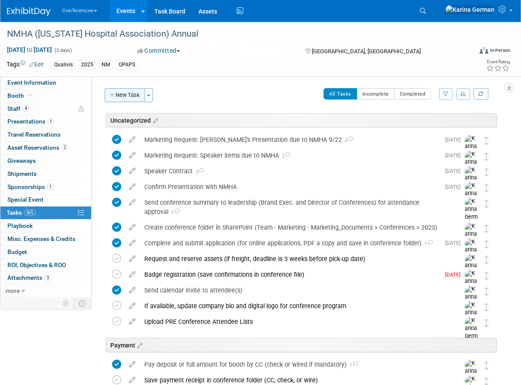
click at [129, 98] on button "New Task" at bounding box center [125, 95] width 40 height 14
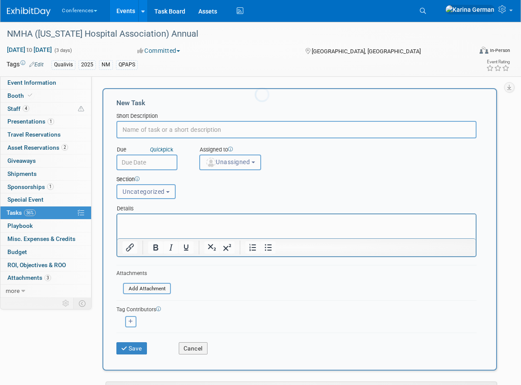
type input "I"
type input "g"
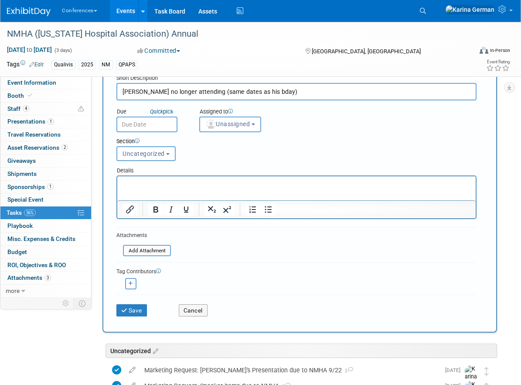
scroll to position [52, 0]
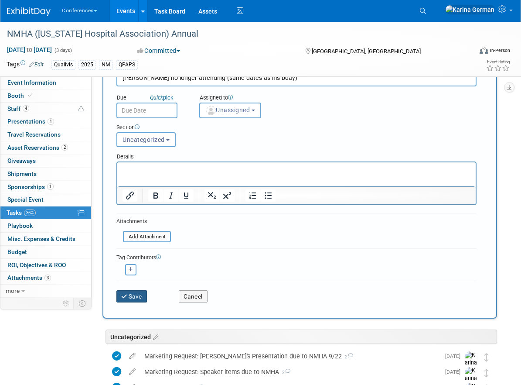
type input "Guy Evans no longer attending (same dates as his bday)"
click at [143, 299] on button "Save" at bounding box center [131, 296] width 31 height 12
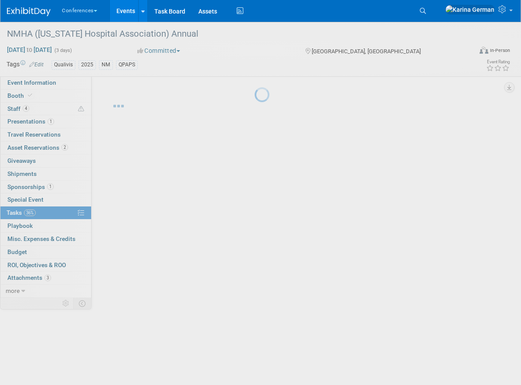
scroll to position [0, 0]
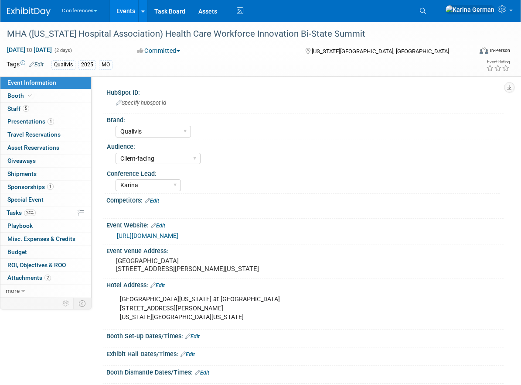
select select "Qualivis"
select select "Client-facing"
select select "Karina"
click at [41, 105] on link "5 Staff 5" at bounding box center [45, 109] width 91 height 13
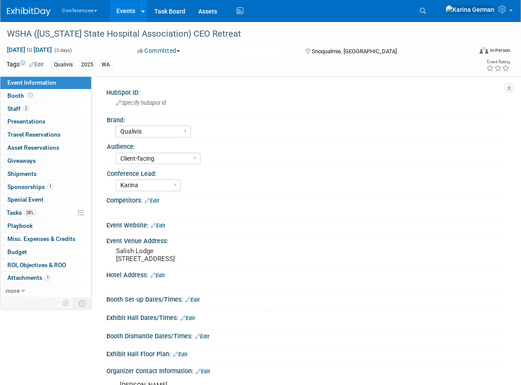
select select "Qualivis"
select select "Client-facing"
select select "Karina"
click at [50, 106] on link "2 Staff 2" at bounding box center [45, 109] width 91 height 13
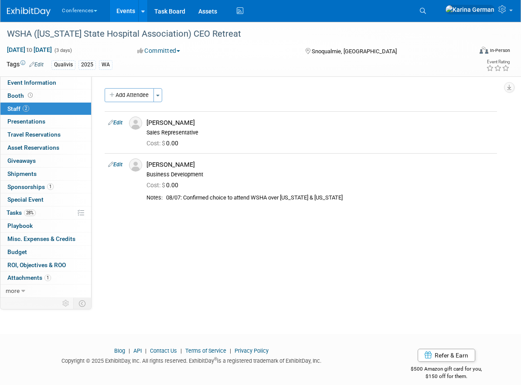
click at [37, 62] on link "Edit" at bounding box center [36, 65] width 14 height 6
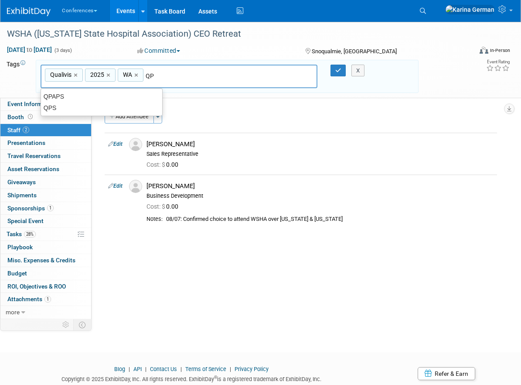
type input "QPA"
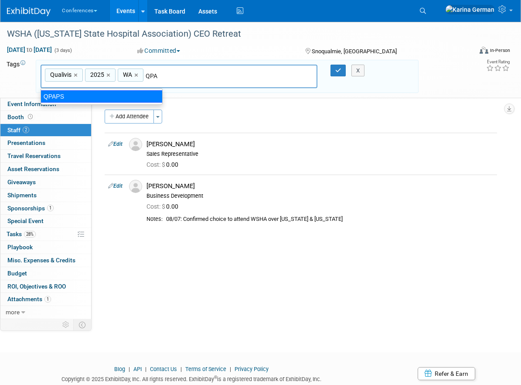
click at [144, 99] on div "QPAPS" at bounding box center [102, 96] width 122 height 12
type input "Qualivis, 2025, [GEOGRAPHIC_DATA], QPAPS"
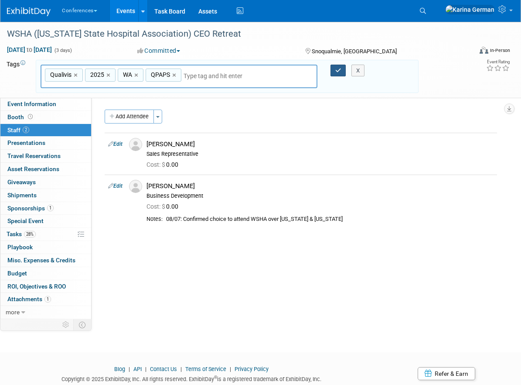
click at [342, 71] on button "button" at bounding box center [339, 71] width 16 height 12
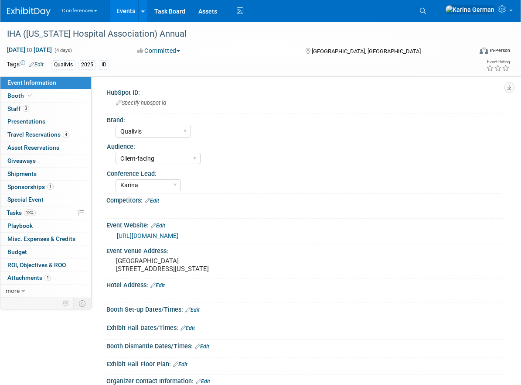
select select "Qualivis"
select select "Client-facing"
select select "Karina"
click at [38, 106] on link "3 Staff 3" at bounding box center [45, 109] width 91 height 13
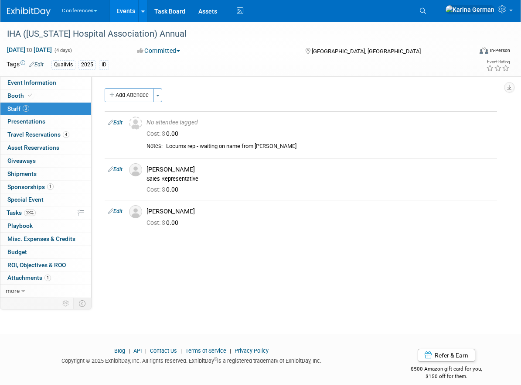
click at [39, 65] on link "Edit" at bounding box center [36, 65] width 14 height 6
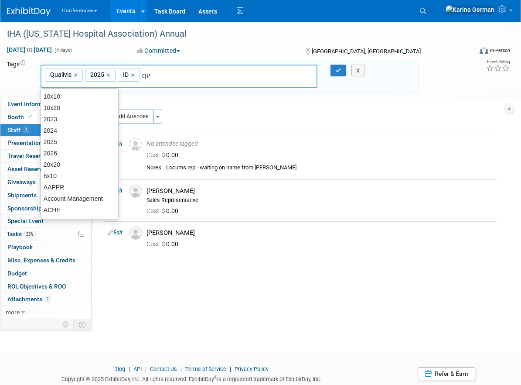
type input "QPA"
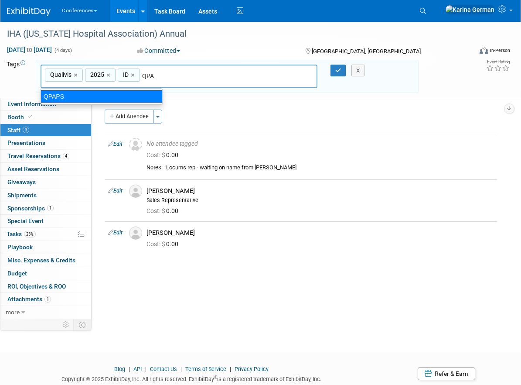
click at [79, 92] on div "QPAPS" at bounding box center [102, 96] width 122 height 12
type input "Qualivis, 2025, ID, QPAPS"
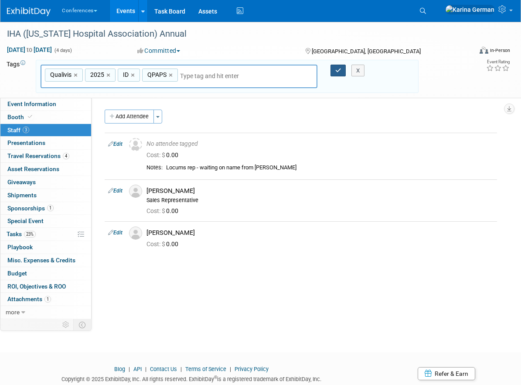
click at [338, 69] on icon "button" at bounding box center [338, 71] width 6 height 6
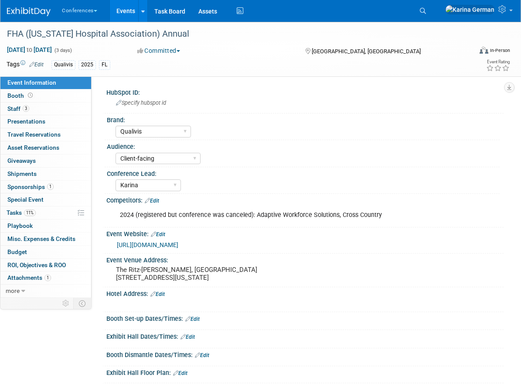
select select "Qualivis"
select select "Client-facing"
select select "Karina"
click at [53, 111] on link "3 Staff 3" at bounding box center [45, 109] width 91 height 13
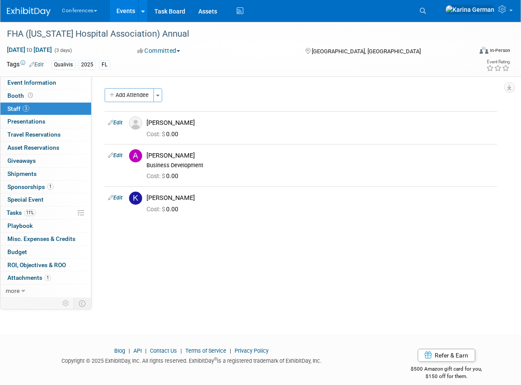
click at [42, 62] on link "Edit" at bounding box center [36, 65] width 14 height 6
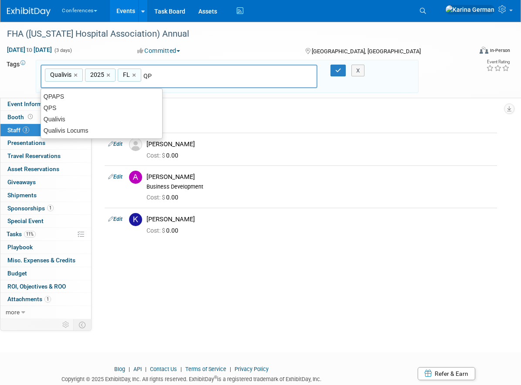
type input "QPA"
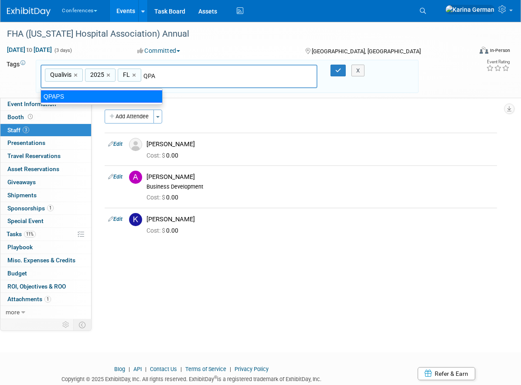
click at [138, 94] on div "QPAPS" at bounding box center [102, 96] width 122 height 12
type input "Qualivis, 2025, [GEOGRAPHIC_DATA], QPAPS"
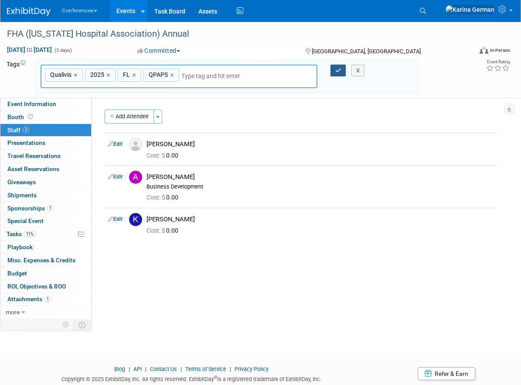
click at [342, 66] on button "button" at bounding box center [339, 71] width 16 height 12
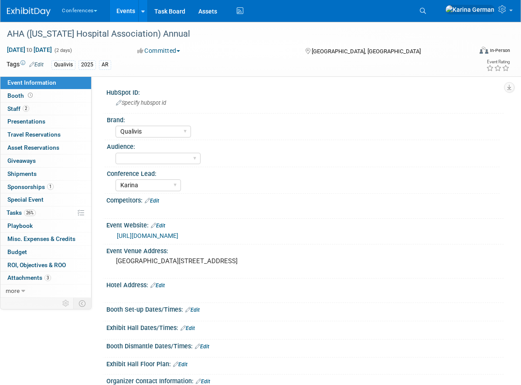
select select "Qualivis"
select select "Karina"
click at [46, 110] on link "2 Staff 2" at bounding box center [45, 109] width 91 height 13
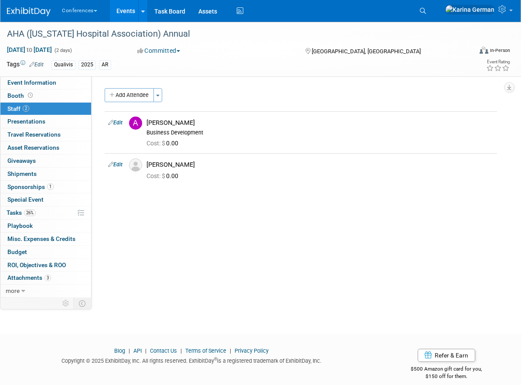
click at [38, 65] on link "Edit" at bounding box center [36, 65] width 14 height 6
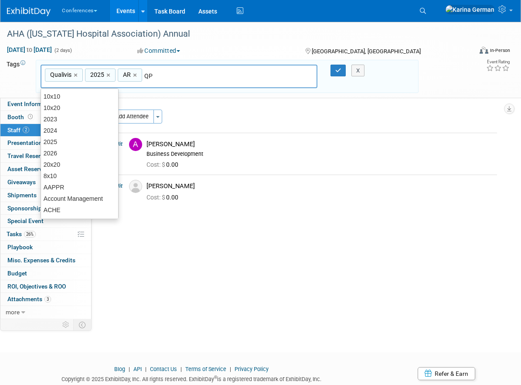
type input "QPA"
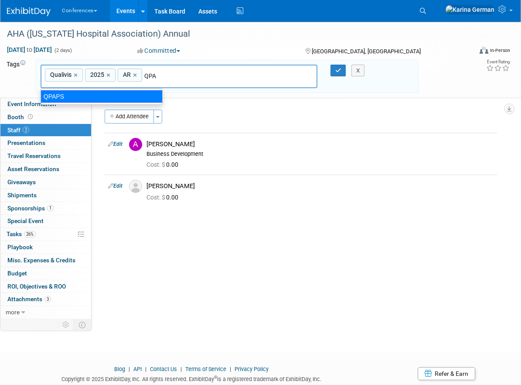
click at [108, 97] on div "QPAPS" at bounding box center [102, 96] width 122 height 12
type input "Qualivis, 2025, AR, QPAPS"
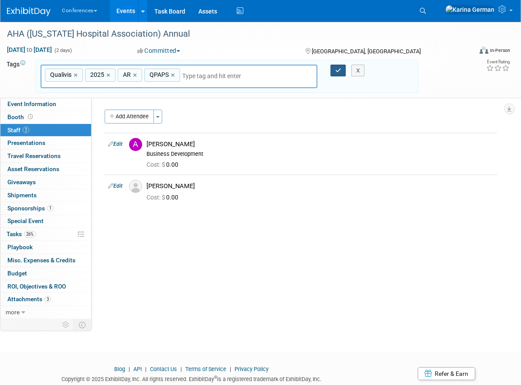
click at [336, 73] on icon "button" at bounding box center [338, 71] width 6 height 6
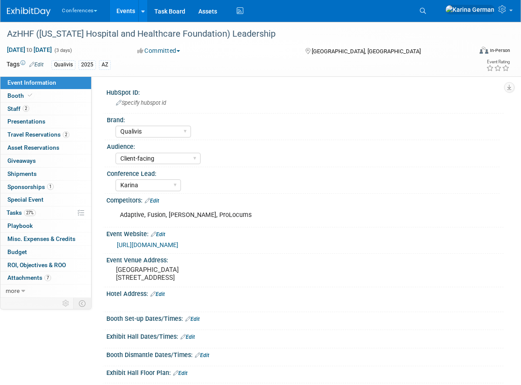
select select "Qualivis"
select select "Client-facing"
select select "Karina"
click at [40, 118] on link "0 Presentations 0" at bounding box center [45, 121] width 91 height 13
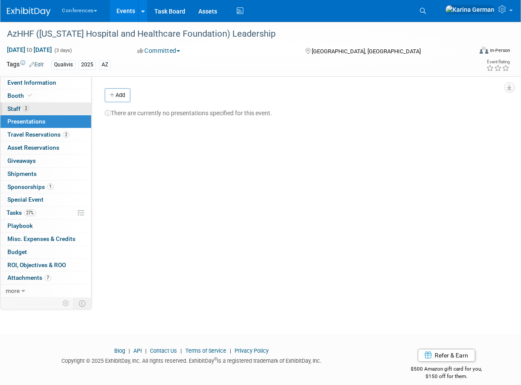
click at [39, 114] on link "2 Staff 2" at bounding box center [45, 109] width 91 height 13
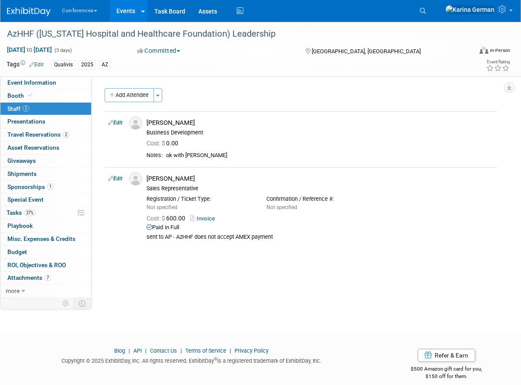
click at [42, 64] on link "Edit" at bounding box center [36, 65] width 14 height 6
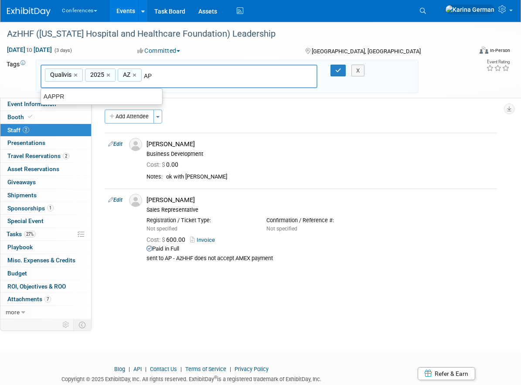
type input "A"
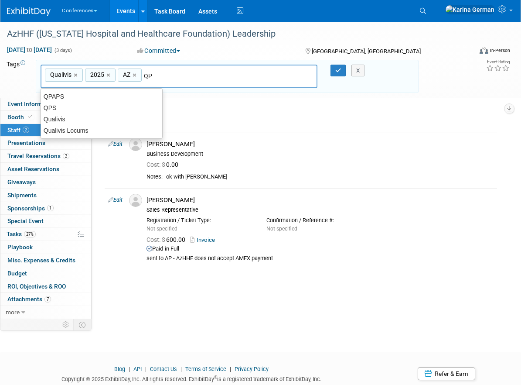
type input "QPA"
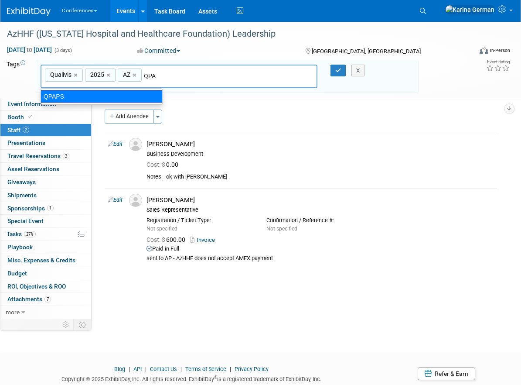
click at [94, 96] on div "QPAPS" at bounding box center [102, 96] width 122 height 12
type input "Qualivis, 2025, AZ, QPAPS"
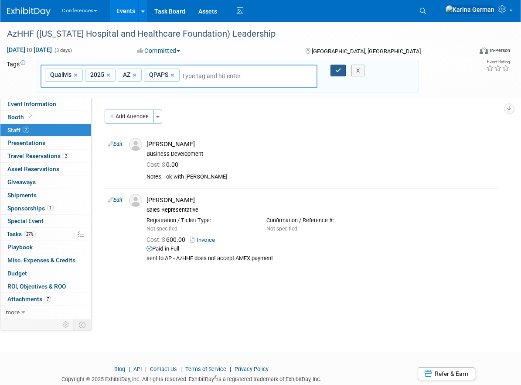
click at [337, 66] on button "button" at bounding box center [339, 71] width 16 height 12
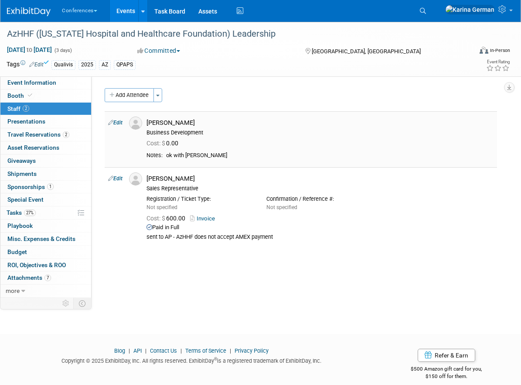
click at [120, 123] on link "Edit" at bounding box center [115, 123] width 14 height 6
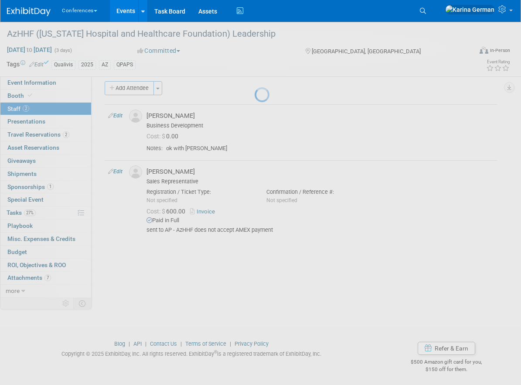
select select "7179790f-c217-4824-9196-cbe9e0ec30f6"
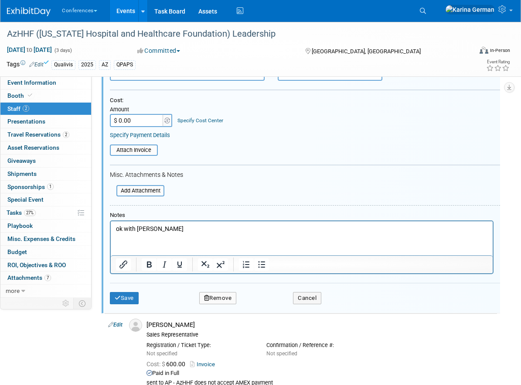
scroll to position [144, 0]
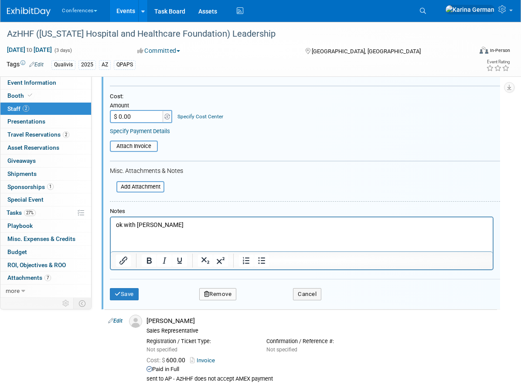
click at [123, 226] on p "ok with Kelly" at bounding box center [302, 225] width 372 height 9
click at [122, 297] on button "Save" at bounding box center [124, 294] width 29 height 12
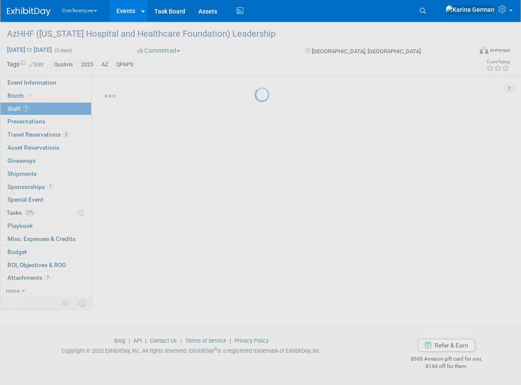
scroll to position [10, 0]
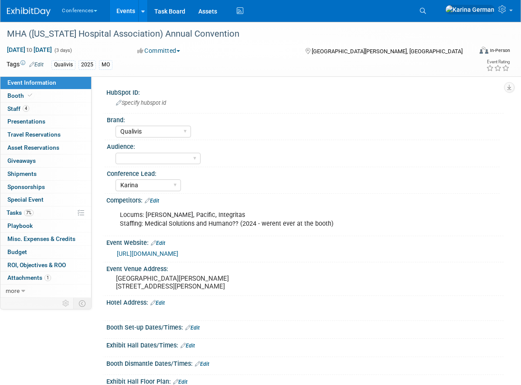
select select "Qualivis"
select select "Karina"
click at [40, 107] on link "4 Staff 4" at bounding box center [45, 109] width 91 height 13
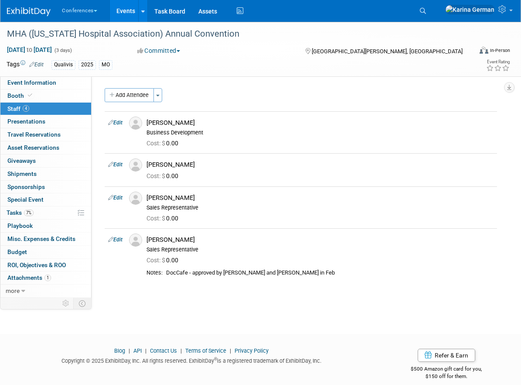
click at [41, 63] on link "Edit" at bounding box center [36, 65] width 14 height 6
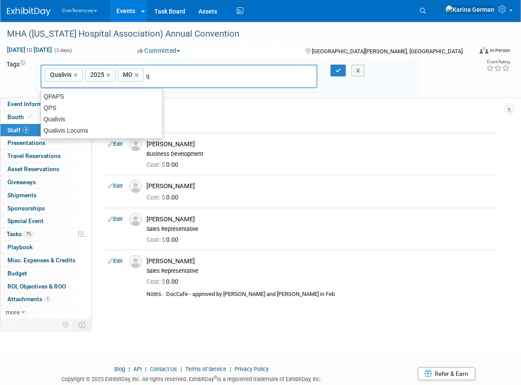
type input "qp"
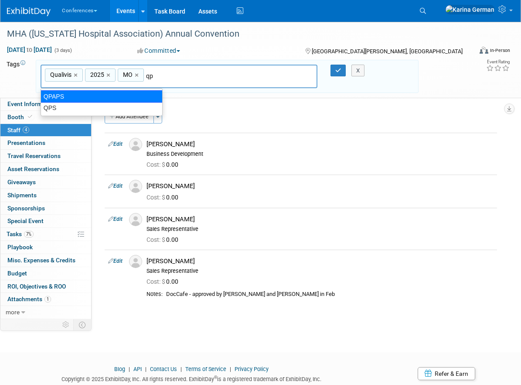
click at [107, 98] on div "QPAPS" at bounding box center [102, 96] width 122 height 12
type input "Qualivis, 2025, MO, QPAPS"
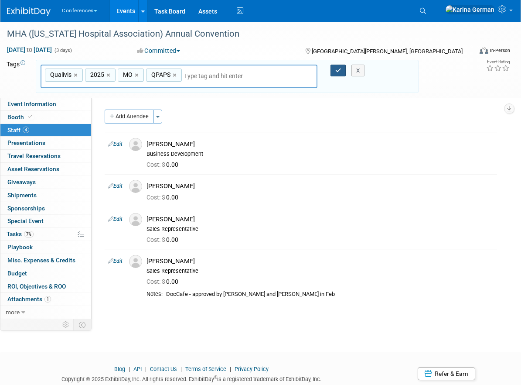
click at [335, 65] on button "button" at bounding box center [339, 71] width 16 height 12
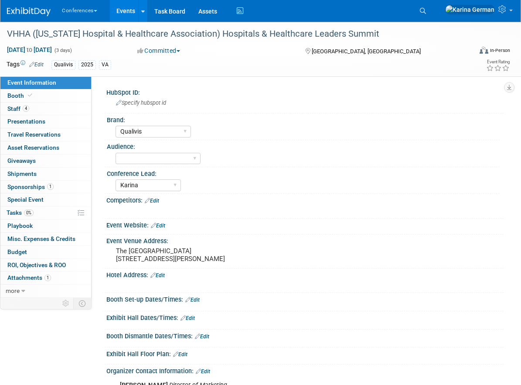
select select "Qualivis"
select select "Karina"
click at [58, 106] on link "4 Staff 4" at bounding box center [45, 109] width 91 height 13
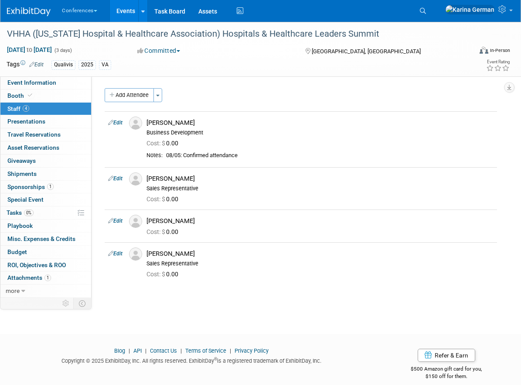
click at [43, 64] on link "Edit" at bounding box center [36, 65] width 14 height 6
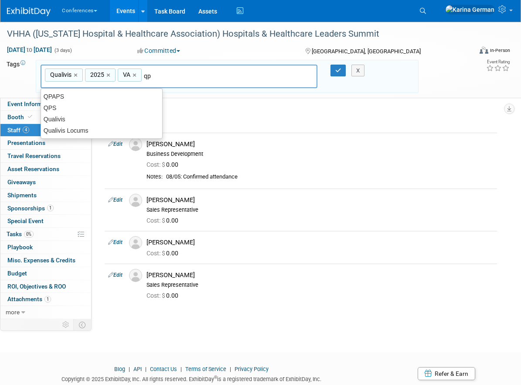
type input "qpa"
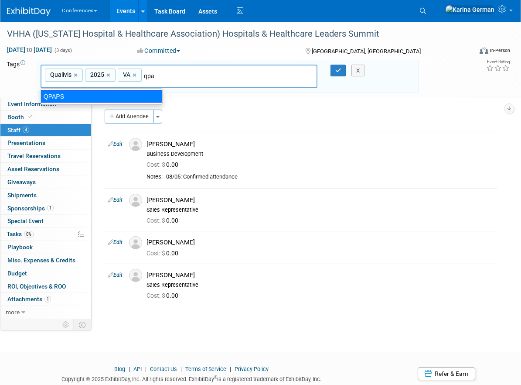
click at [99, 99] on div "QPAPS" at bounding box center [102, 96] width 122 height 12
type input "Qualivis, 2025, VA, QPAPS"
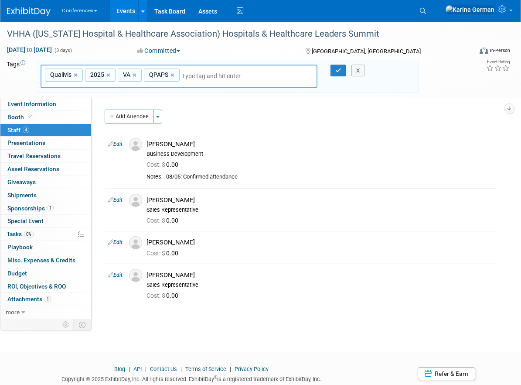
click at [342, 71] on div "X" at bounding box center [358, 71] width 32 height 12
click at [328, 72] on div at bounding box center [333, 71] width 18 height 12
click at [335, 72] on icon "button" at bounding box center [338, 71] width 6 height 6
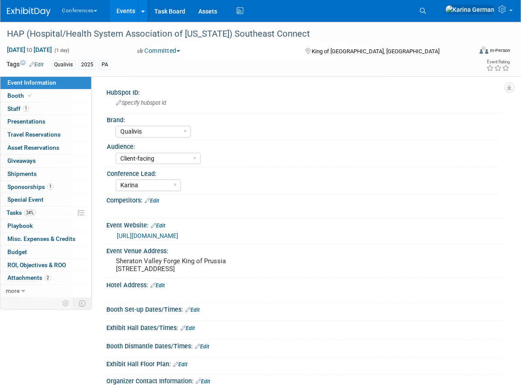
select select "Qualivis"
select select "Client-facing"
select select "Karina"
click at [40, 111] on link "1 Staff 1" at bounding box center [45, 109] width 91 height 13
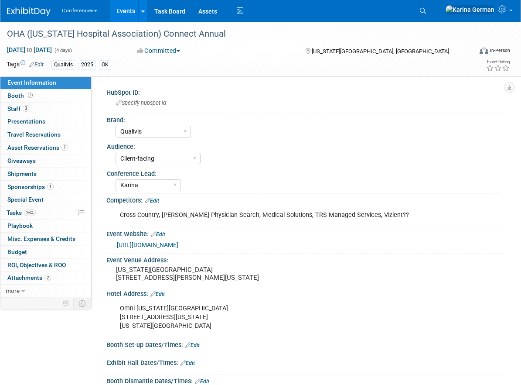
select select "Qualivis"
select select "Client-facing"
select select "Karina"
click at [48, 111] on link "3 Staff 3" at bounding box center [45, 109] width 91 height 13
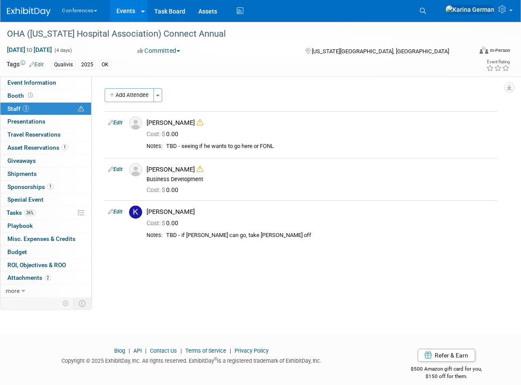
click at [41, 62] on link "Edit" at bounding box center [36, 65] width 14 height 6
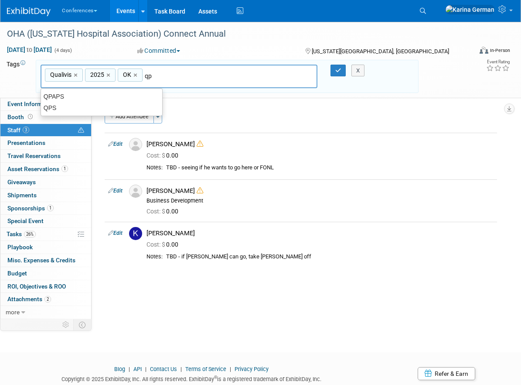
type input "qpa"
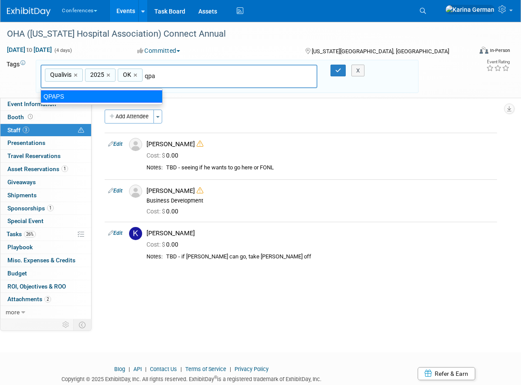
click at [113, 95] on div "QPAPS" at bounding box center [102, 96] width 122 height 12
type input "Qualivis, 2025, OK, QPAPS"
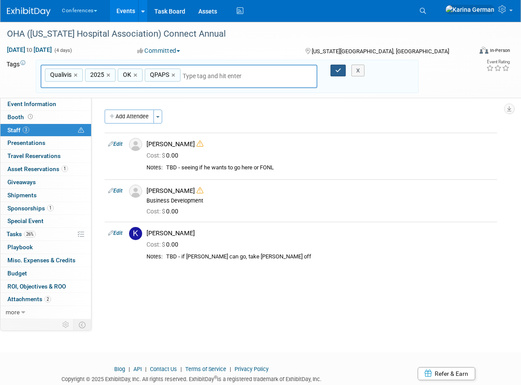
click at [342, 71] on button "button" at bounding box center [339, 71] width 16 height 12
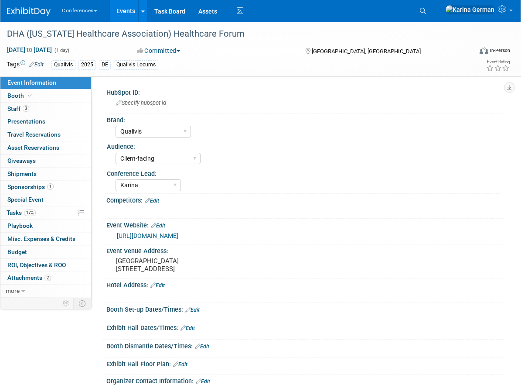
select select "Qualivis"
select select "Client-facing"
select select "Karina"
click at [40, 63] on link "Edit" at bounding box center [36, 65] width 14 height 6
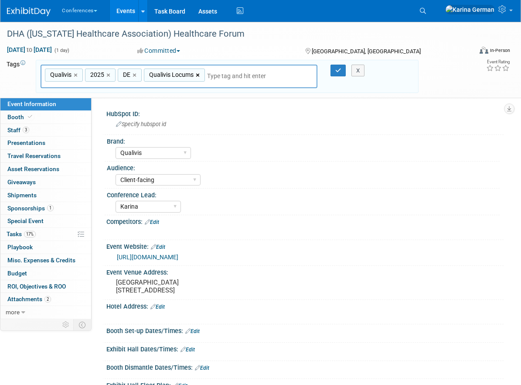
click at [199, 74] on link "×" at bounding box center [199, 75] width 6 height 10
type input "Qualivis, 2025, DE"
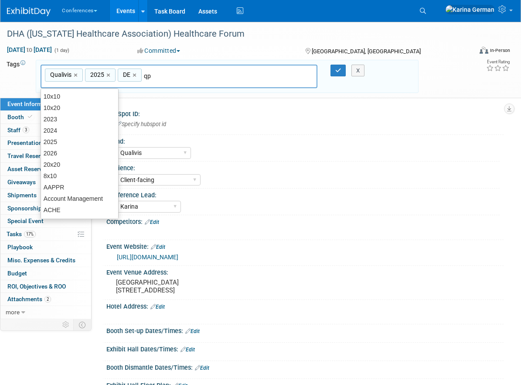
type input "qpa"
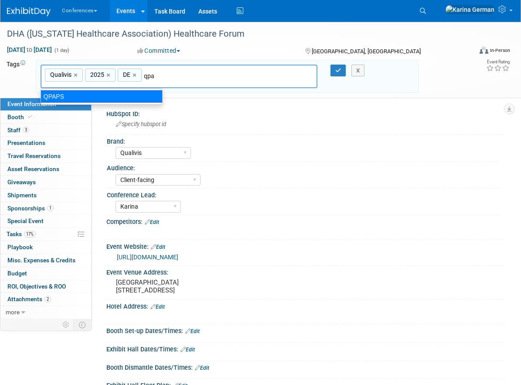
click at [144, 96] on div "QPAPS" at bounding box center [102, 96] width 122 height 12
type input "Qualivis, 2025, DE, QPAPS"
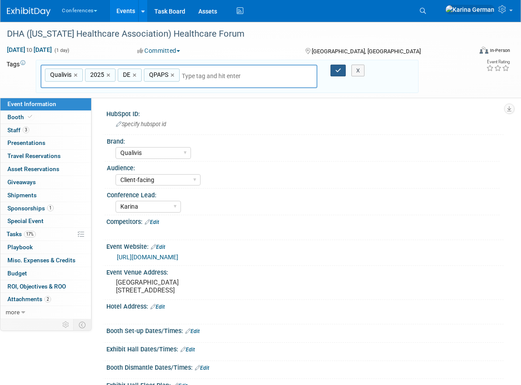
click at [334, 71] on button "button" at bounding box center [339, 71] width 16 height 12
